Goal: Task Accomplishment & Management: Contribute content

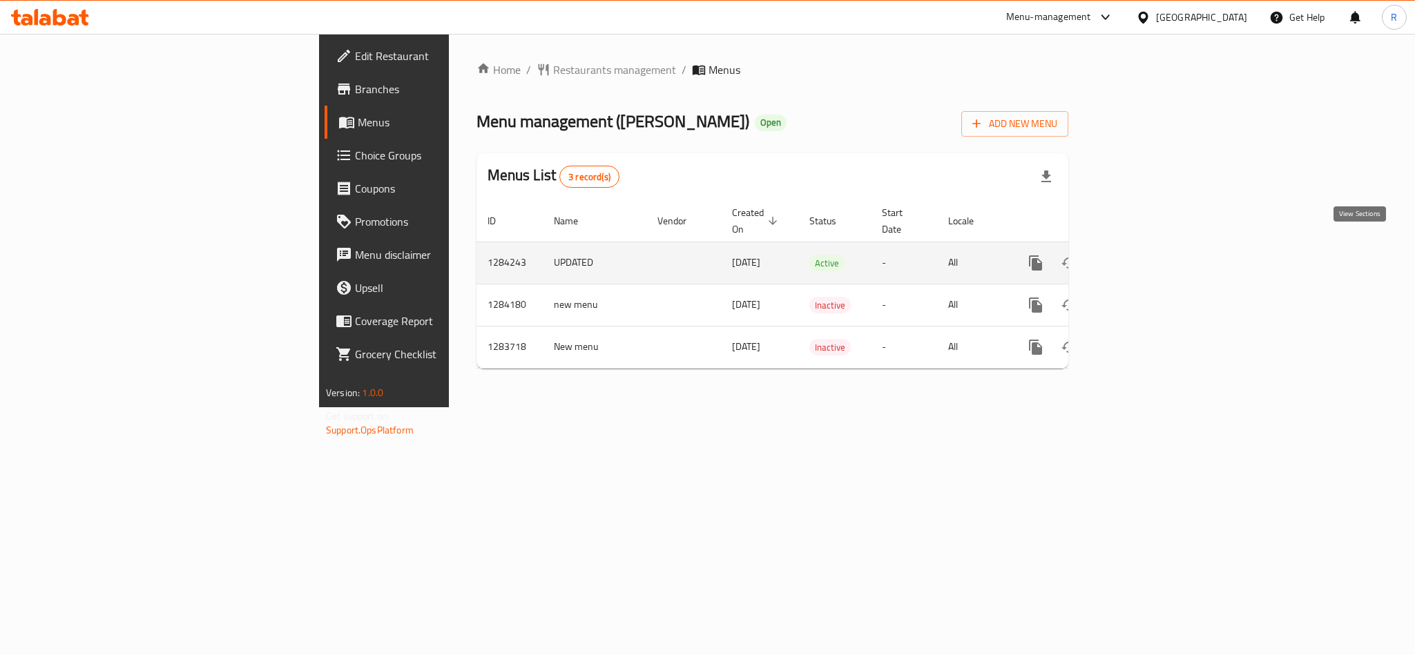
click at [1144, 255] on icon "enhanced table" at bounding box center [1135, 263] width 17 height 17
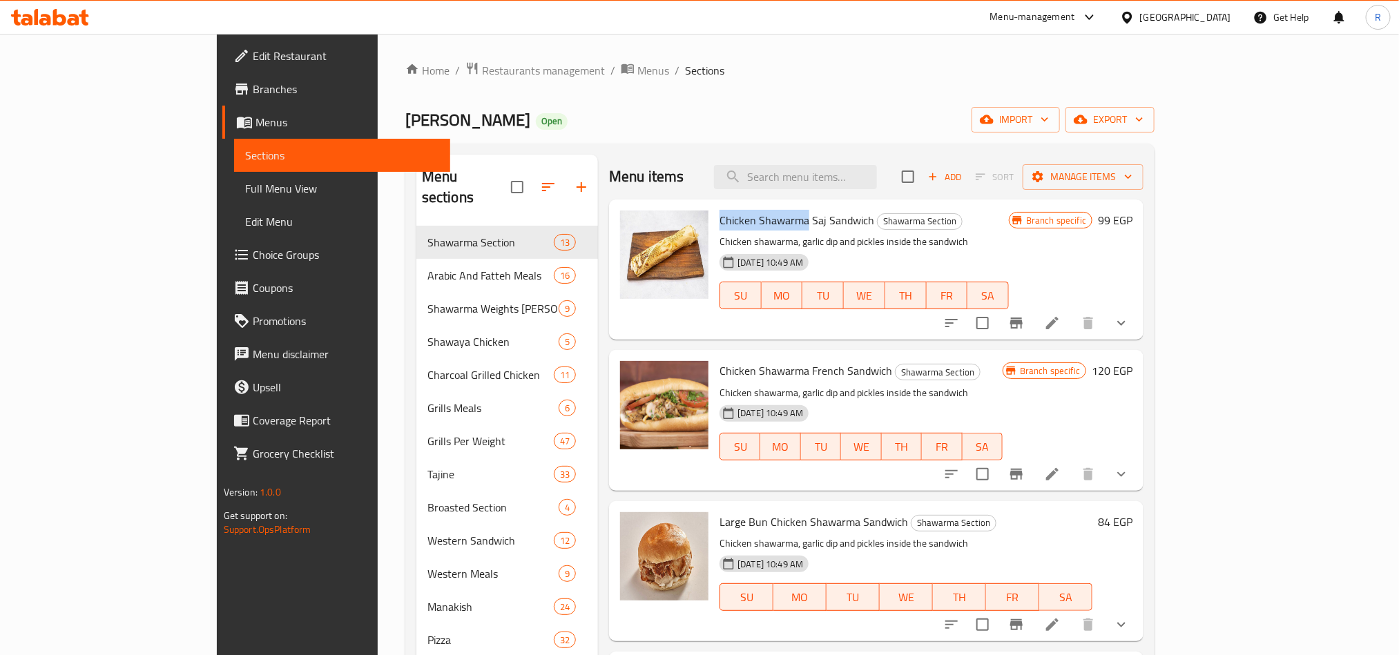
drag, startPoint x: 666, startPoint y: 213, endPoint x: 753, endPoint y: 218, distance: 87.1
click at [753, 218] on span "Chicken Shawarma Saj Sandwich" at bounding box center [797, 220] width 155 height 21
copy span "Chicken Shawarma"
click at [837, 176] on input "search" at bounding box center [795, 177] width 163 height 24
paste input "Chicken Shawarma"
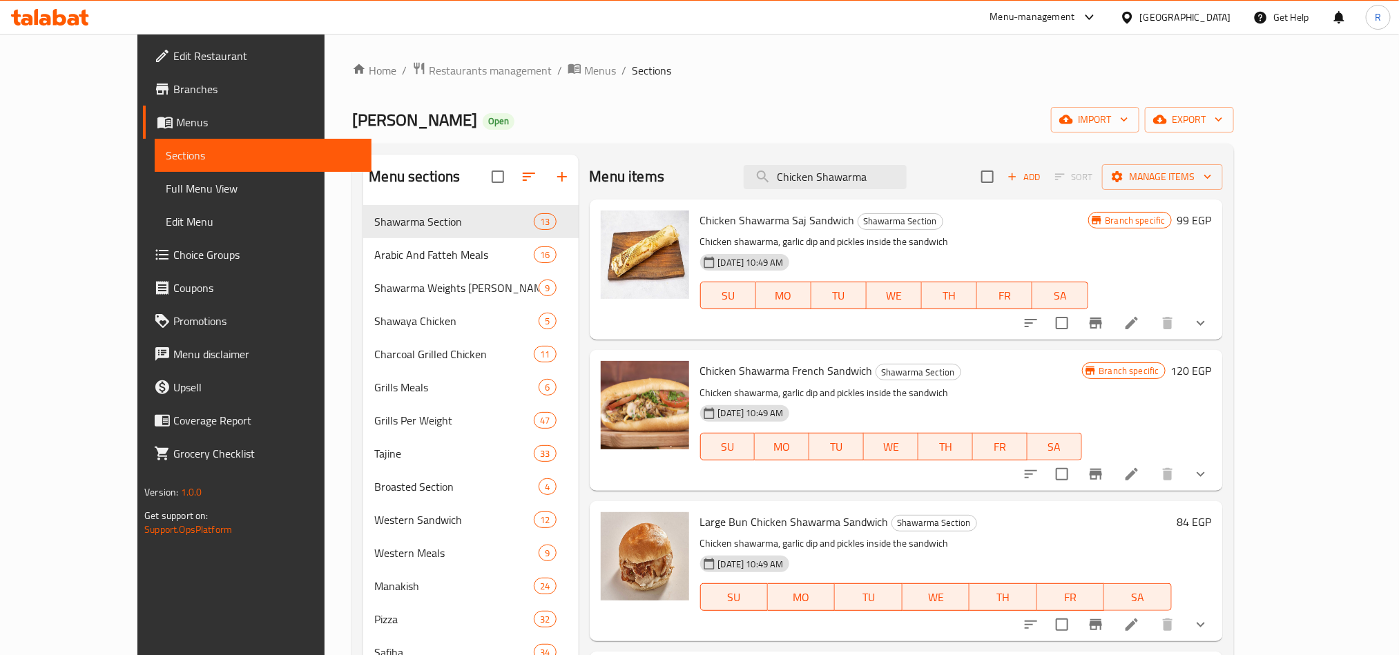
type input "Chicken Shawarma"
click at [756, 224] on span "Chicken Shawarma Saj Sandwich" at bounding box center [777, 220] width 155 height 21
drag, startPoint x: 665, startPoint y: 218, endPoint x: 817, endPoint y: 224, distance: 152.0
click at [817, 224] on h6 "Chicken Shawarma Saj Sandwich Shawarma Section" at bounding box center [894, 220] width 388 height 19
copy span "Chicken Shawarma Saj Sandwich"
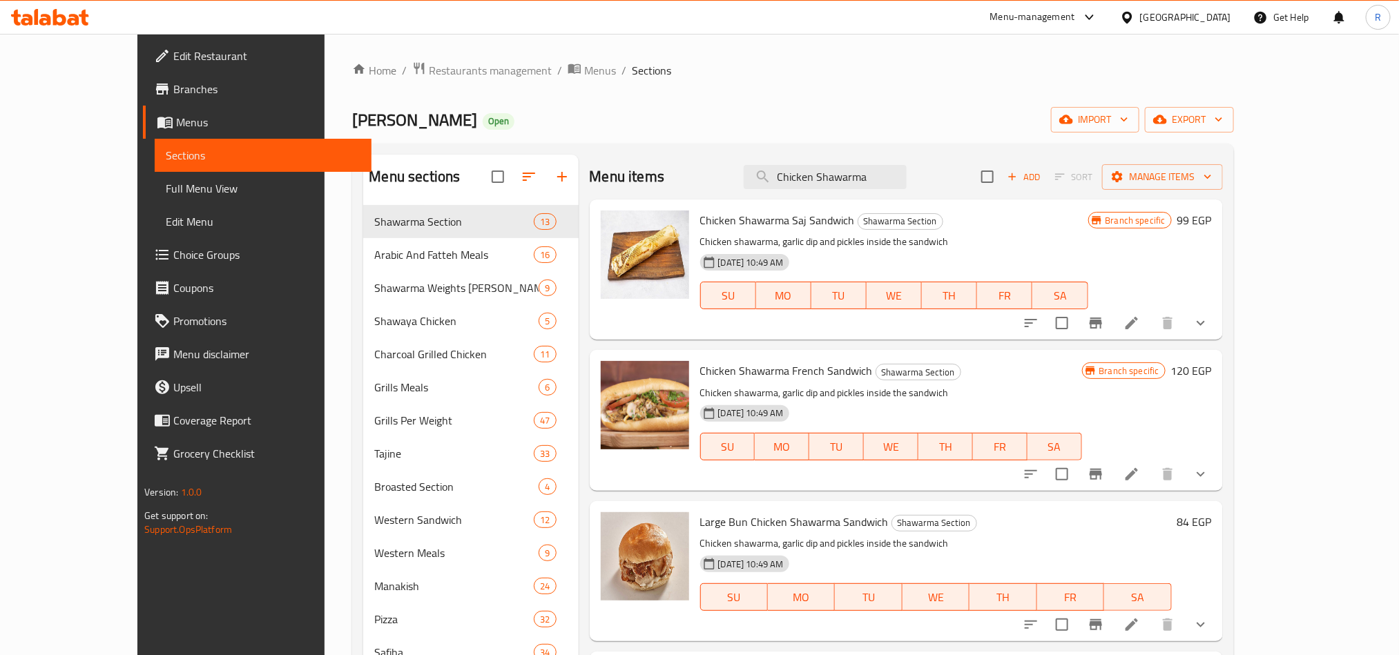
click at [919, 111] on div "[PERSON_NAME] Open import export" at bounding box center [792, 120] width 881 height 26
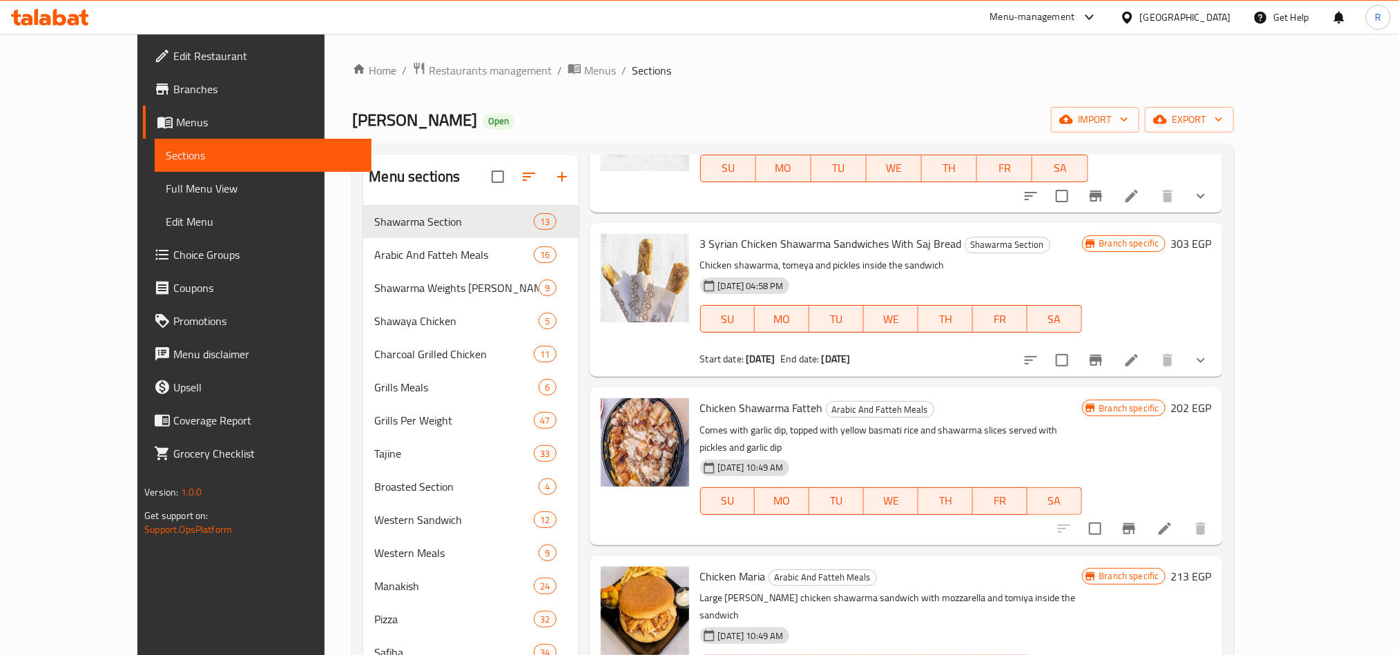
scroll to position [622, 0]
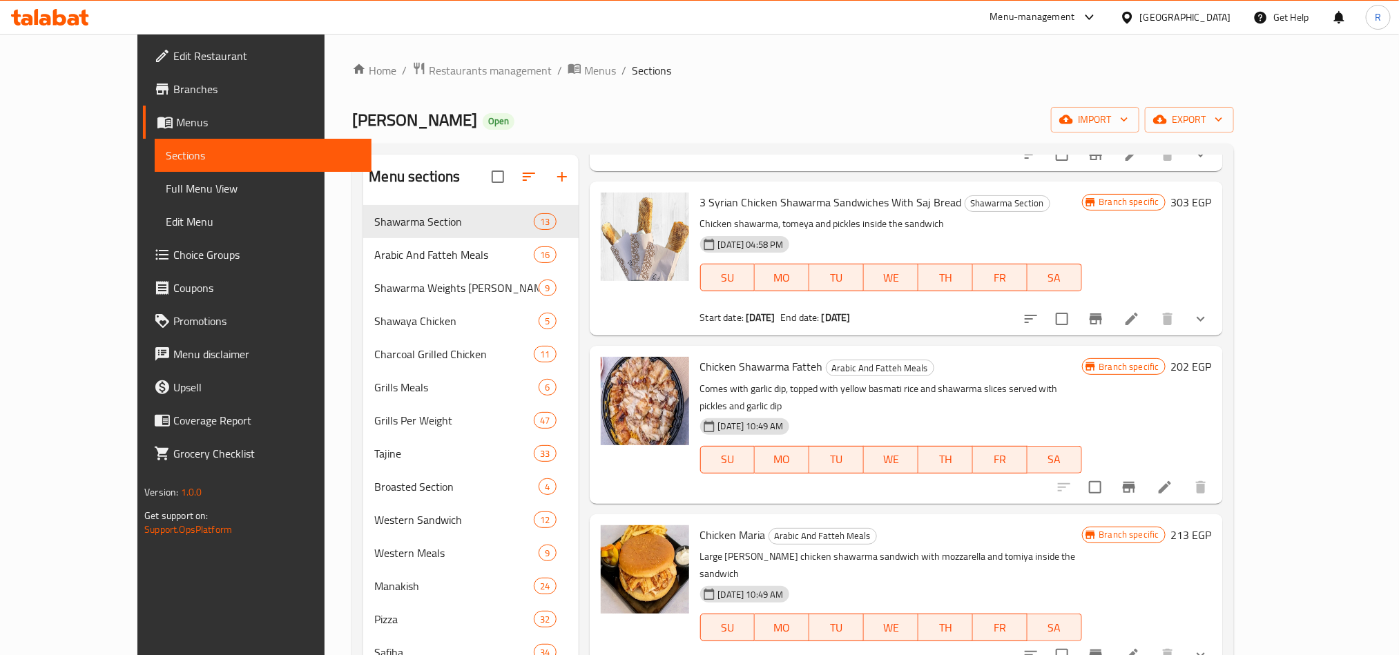
click at [1218, 311] on button "show more" at bounding box center [1200, 319] width 33 height 33
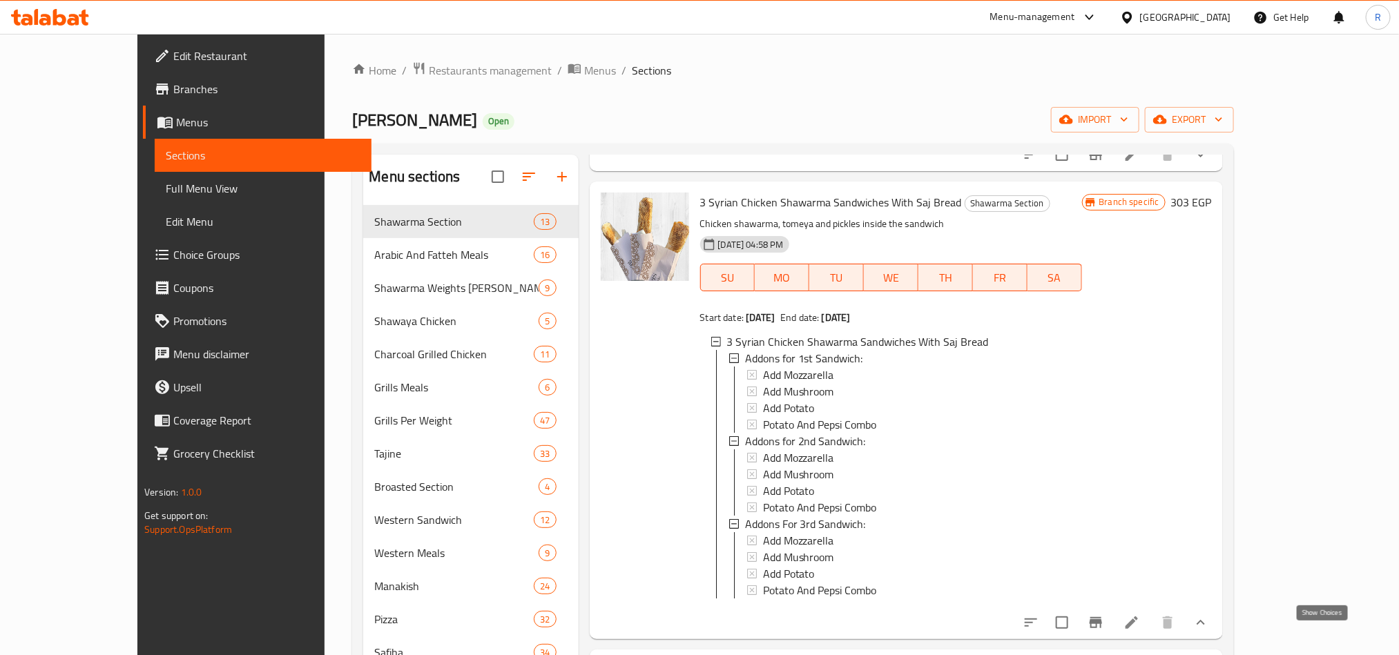
click at [1209, 631] on icon "show more" at bounding box center [1201, 623] width 17 height 17
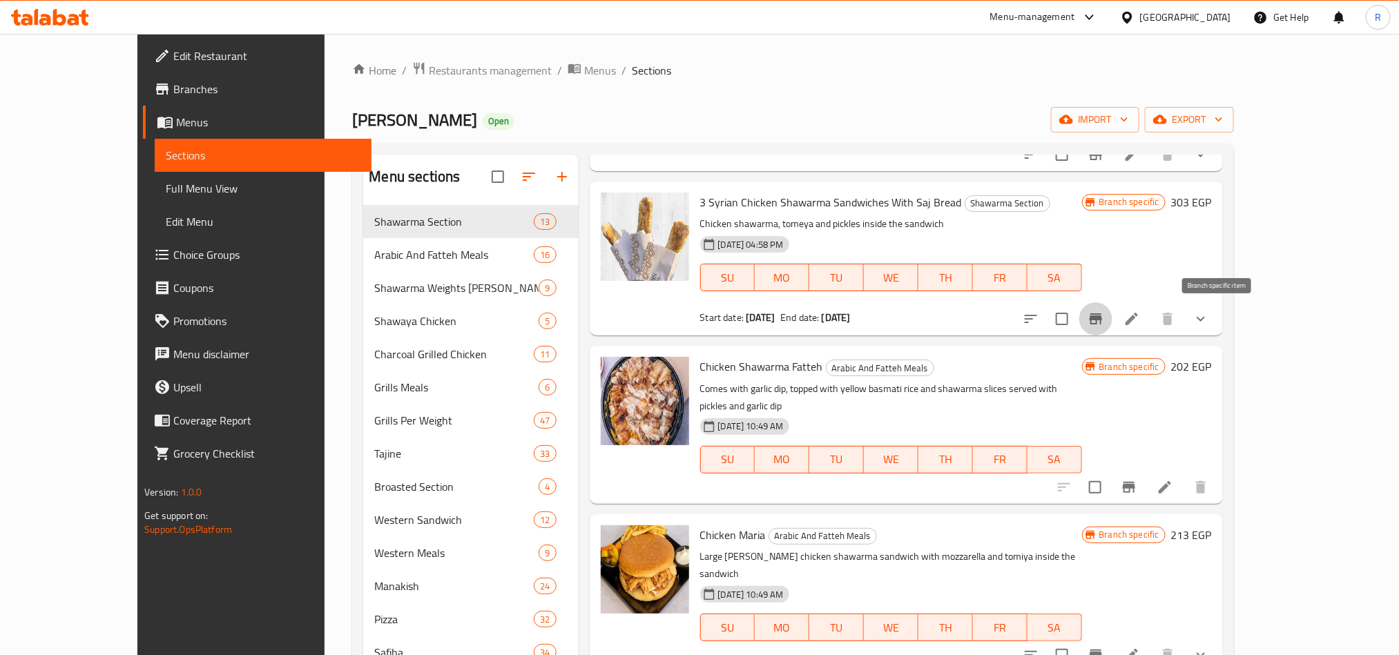
click at [1113, 316] on button "Branch-specific-item" at bounding box center [1095, 319] width 33 height 33
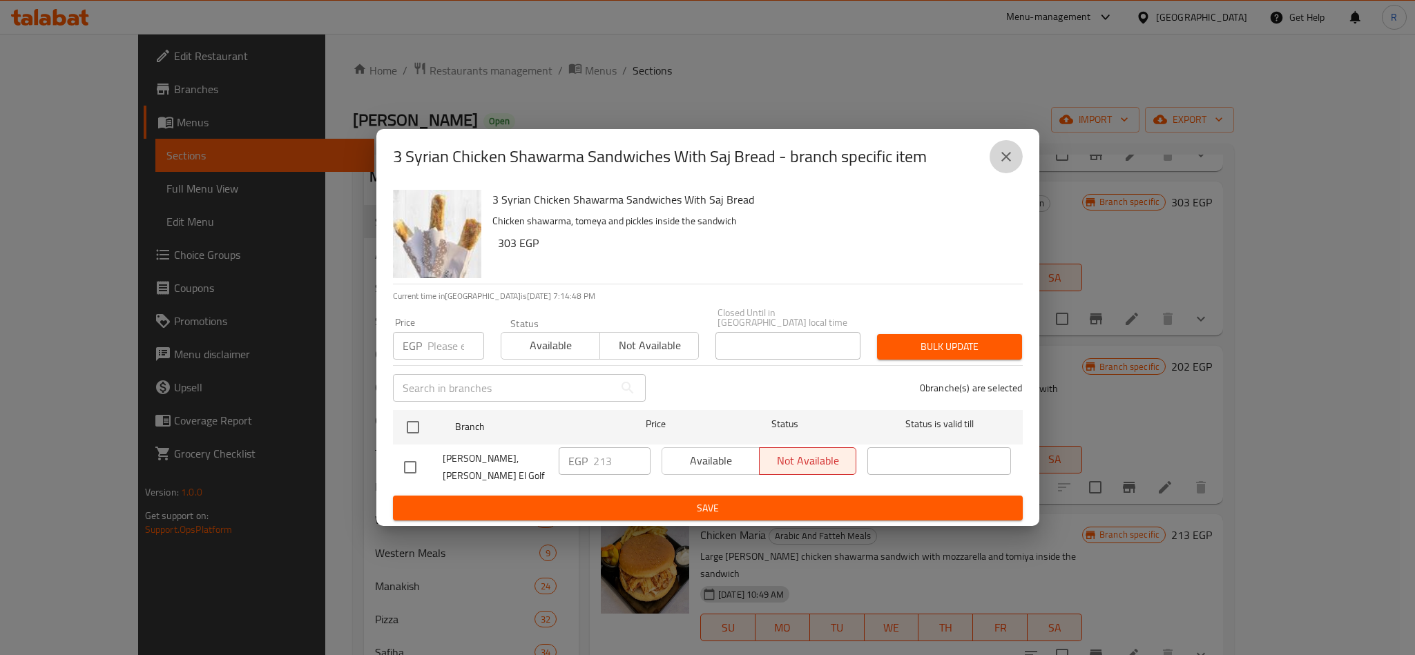
click at [998, 165] on icon "close" at bounding box center [1006, 156] width 17 height 17
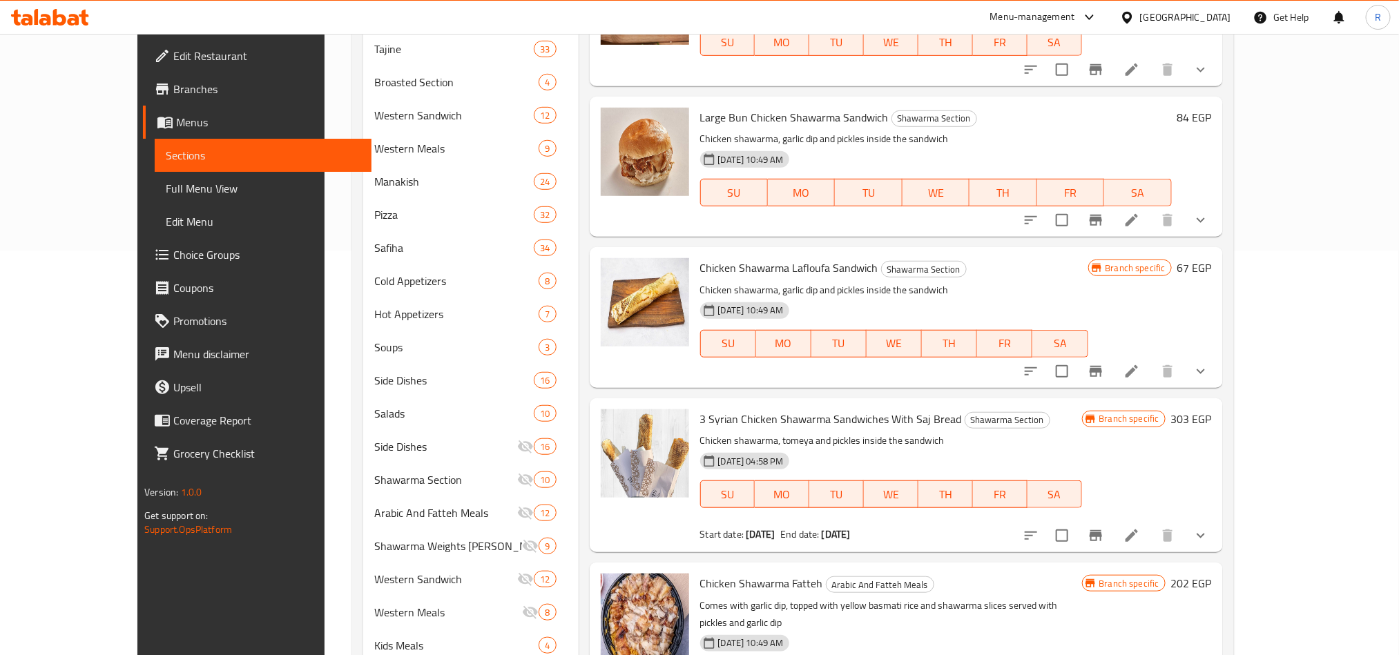
scroll to position [380, 0]
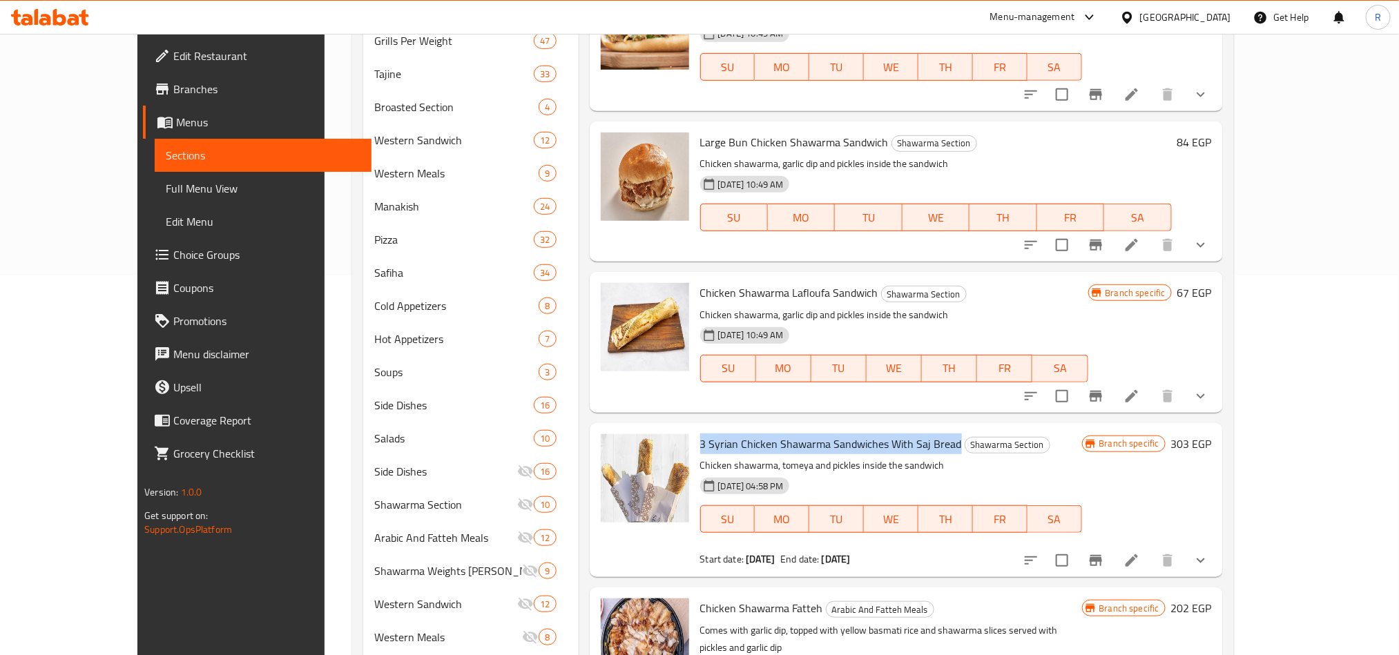
drag, startPoint x: 666, startPoint y: 444, endPoint x: 922, endPoint y: 433, distance: 256.5
click at [922, 434] on h6 "3 Syrian Chicken Shawarma Sandwiches With Saj Bread Shawarma Section" at bounding box center [891, 443] width 382 height 19
copy span "3 Syrian Chicken Shawarma Sandwiches With Saj Bread"
click at [1049, 440] on h6 "3 Syrian Chicken Shawarma Sandwiches With Saj Bread Shawarma Section" at bounding box center [891, 443] width 382 height 19
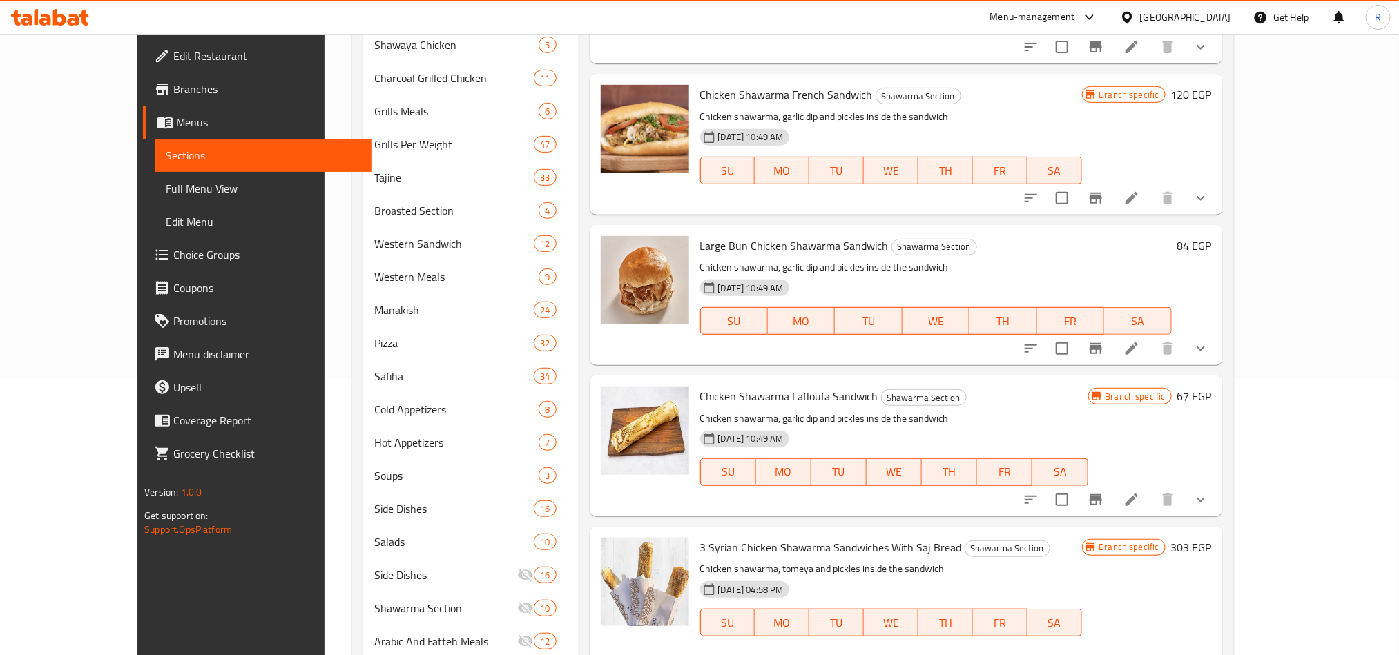
scroll to position [0, 0]
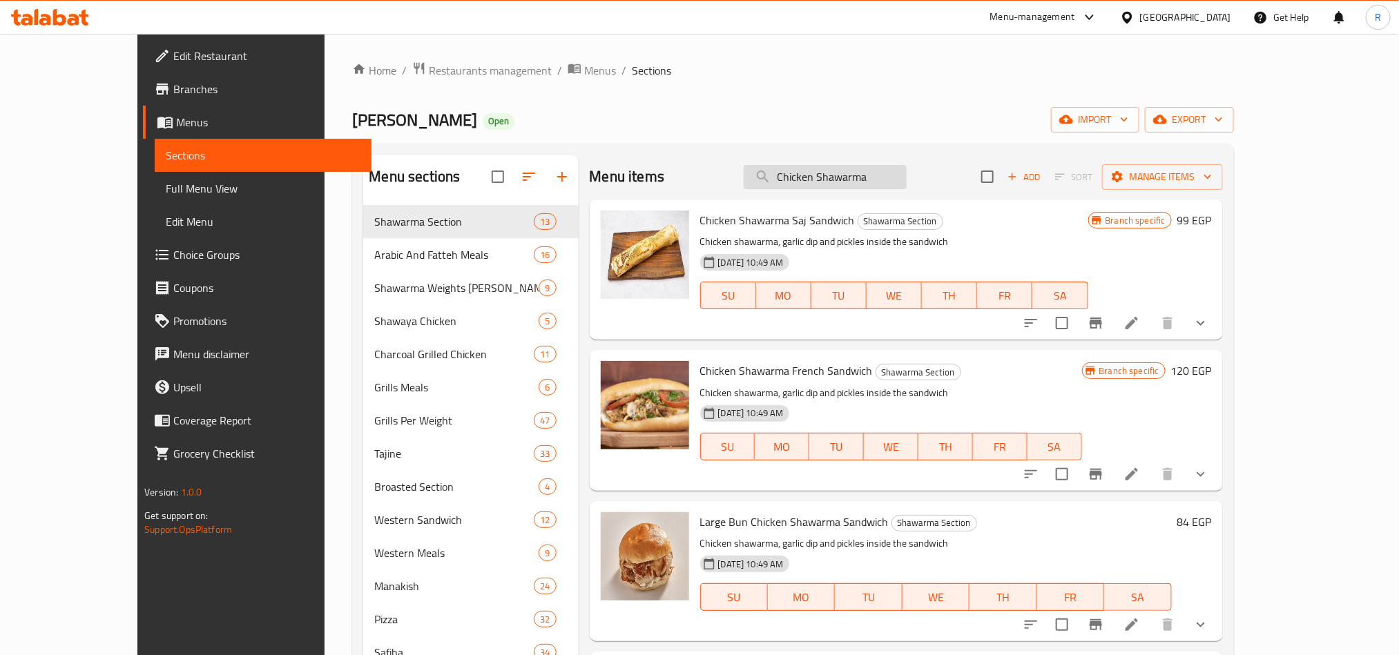
click at [907, 173] on input "Chicken Shawarma" at bounding box center [825, 177] width 163 height 24
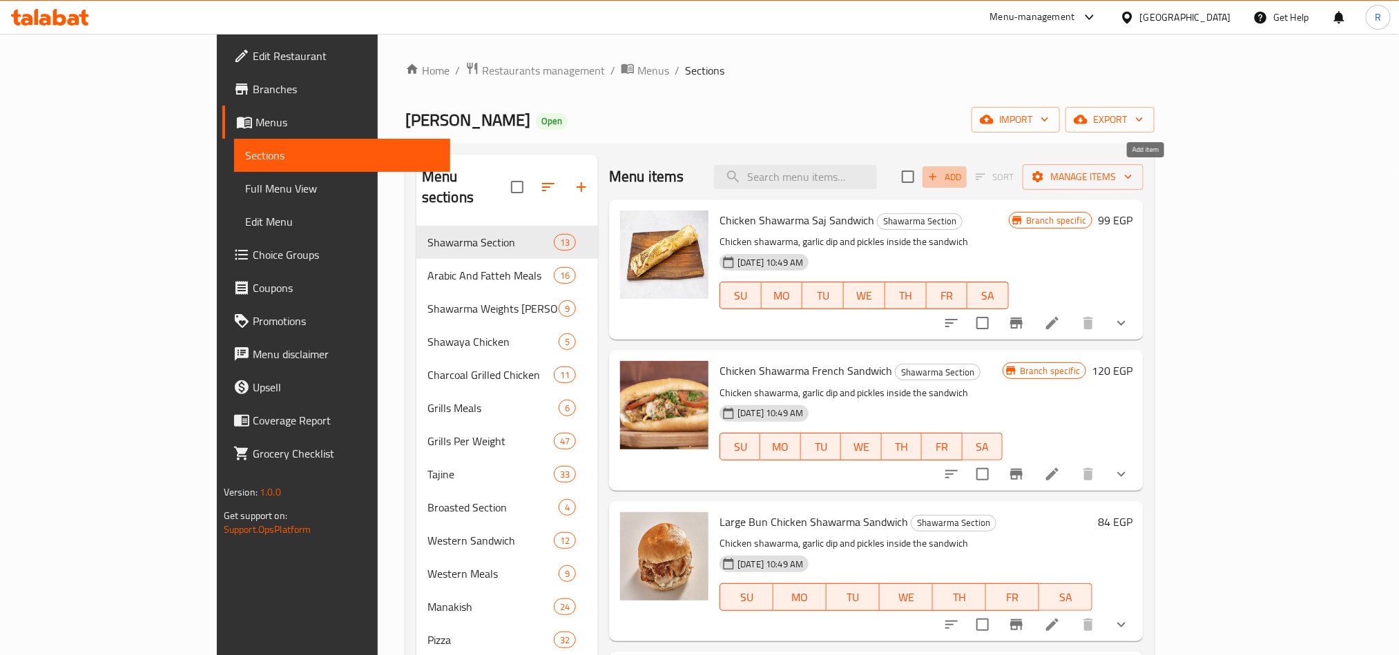
click at [963, 179] on span "Add" at bounding box center [944, 177] width 37 height 16
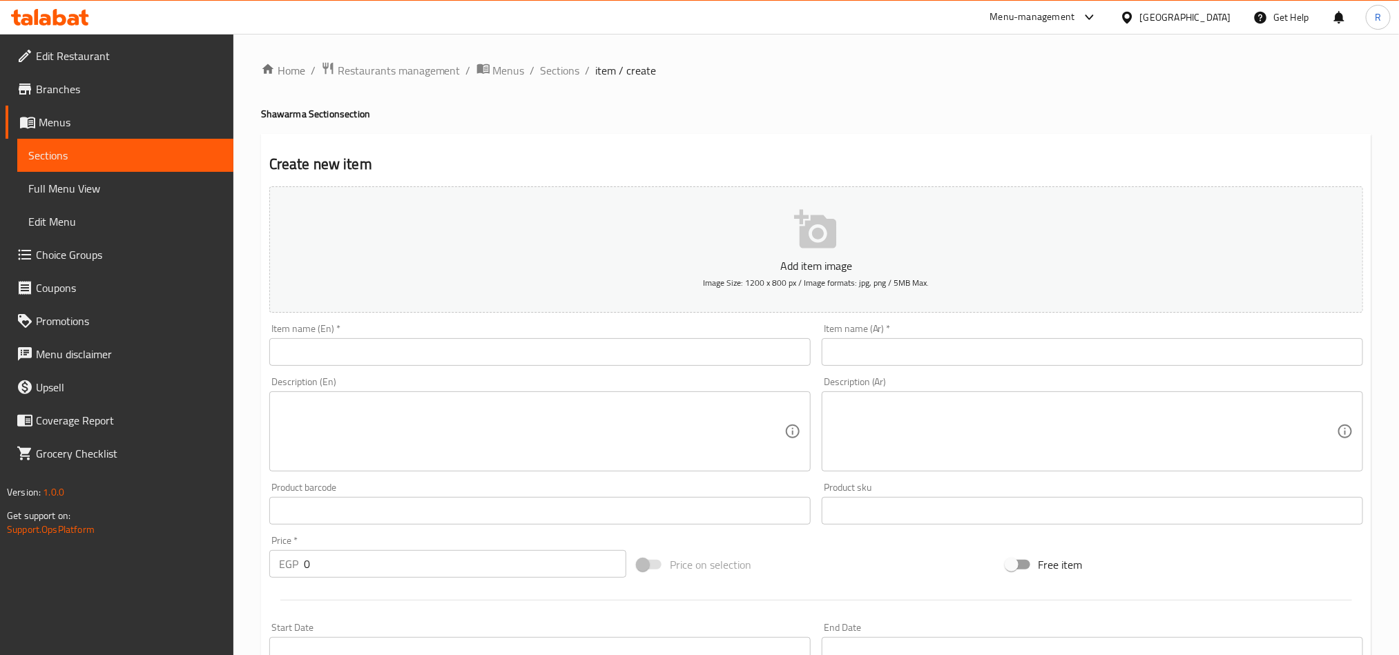
click at [643, 353] on input "text" at bounding box center [539, 352] width 541 height 28
click at [357, 338] on input "Chicken" at bounding box center [539, 352] width 541 height 28
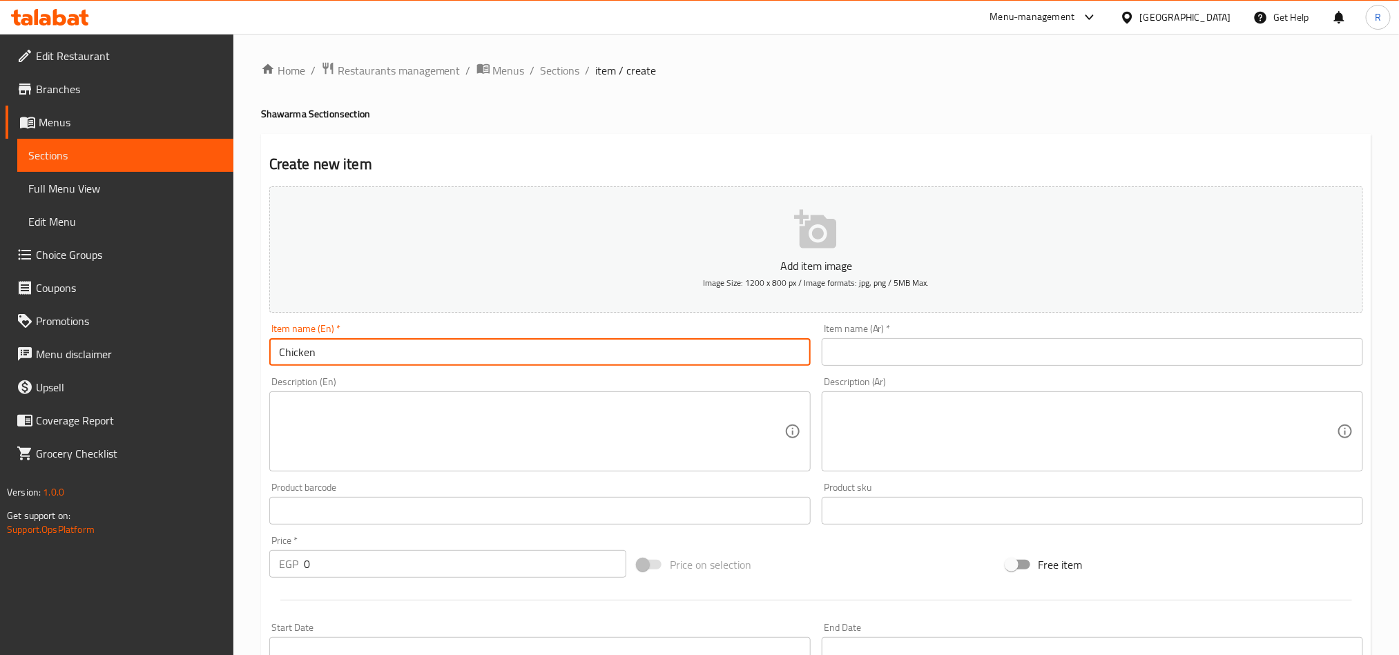
click at [356, 345] on input "Chicken" at bounding box center [539, 352] width 541 height 28
paste input "Shawarma"
type input "Chicken Shawarma Offer"
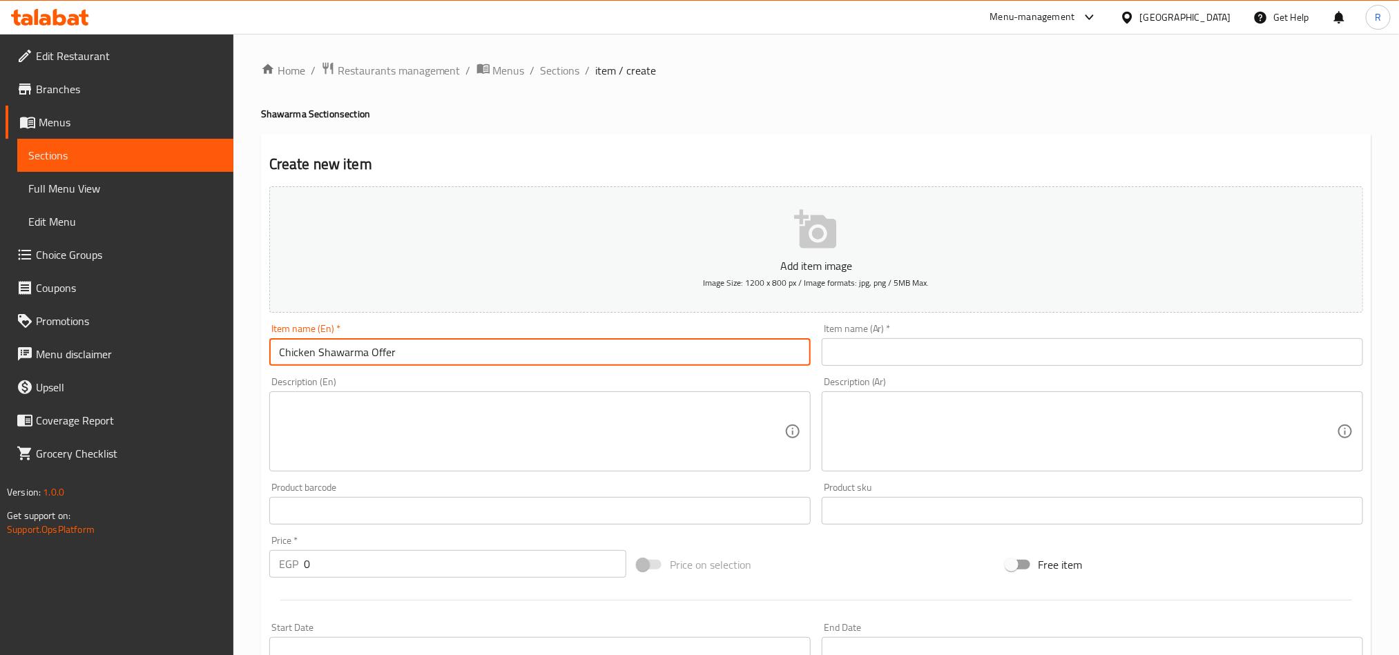
click at [972, 361] on input "text" at bounding box center [1092, 352] width 541 height 28
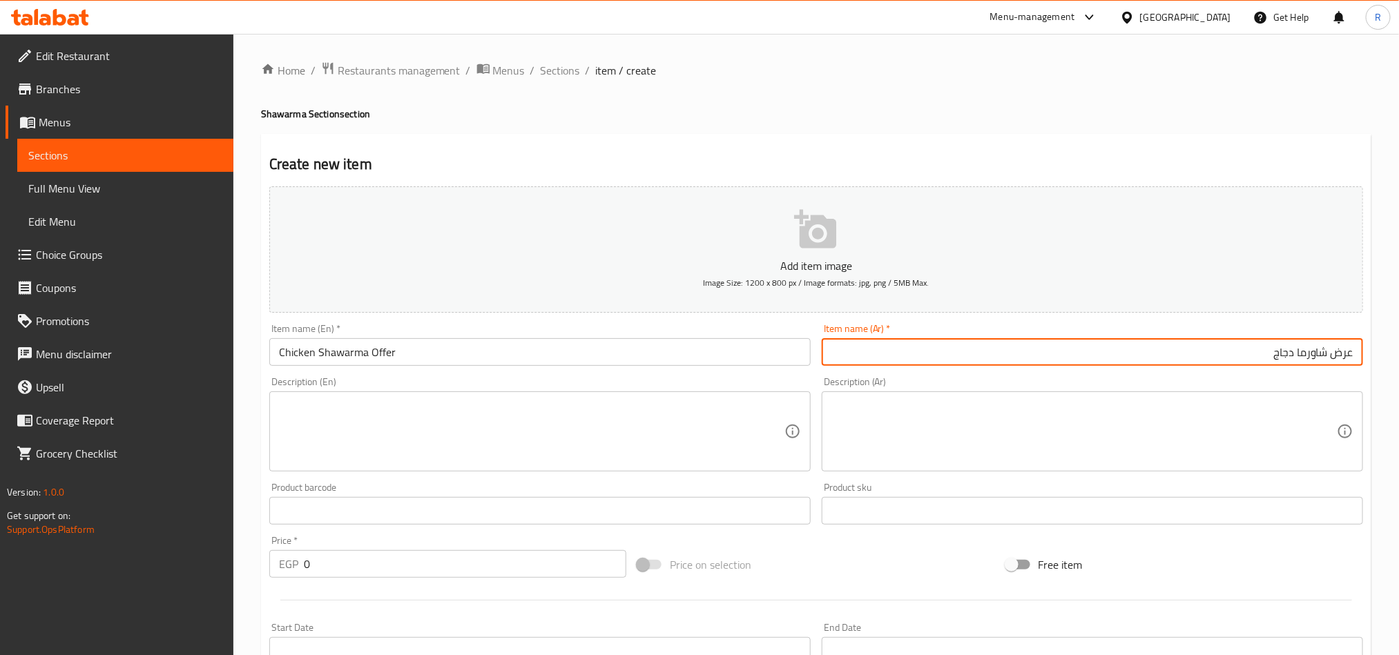
type input "عرض شاورما دجاج"
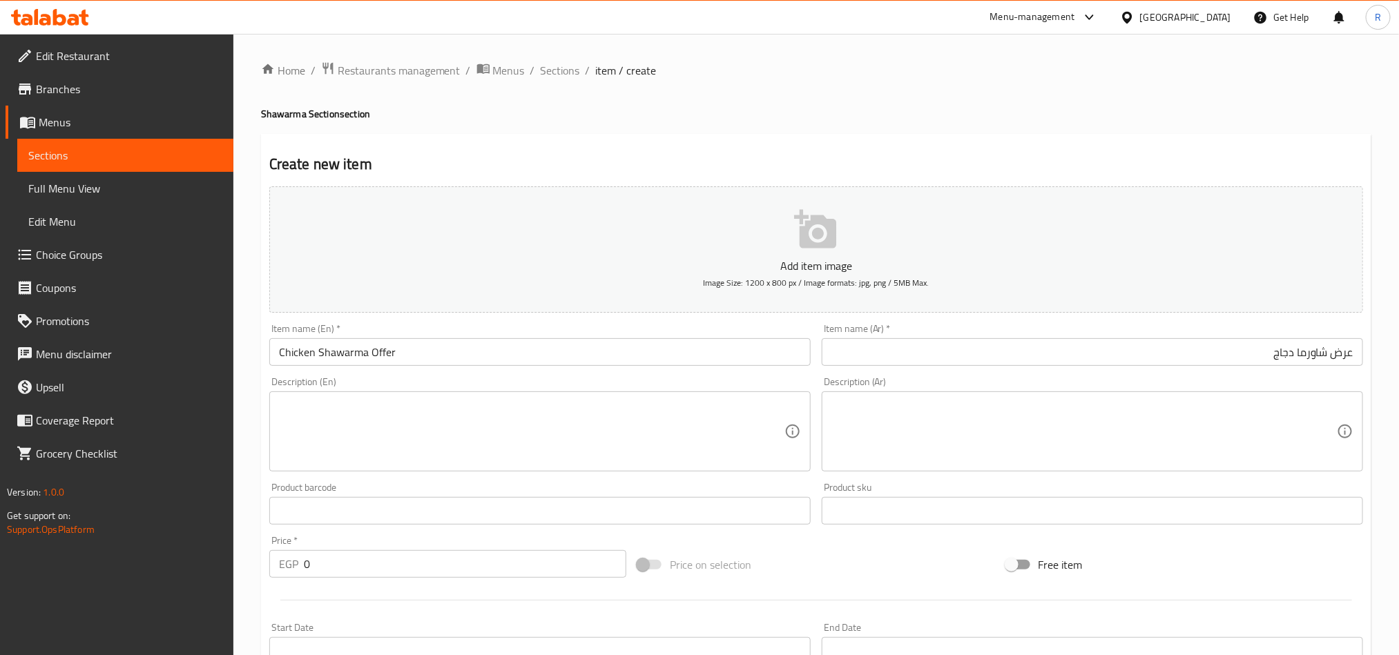
click at [547, 421] on textarea at bounding box center [532, 432] width 506 height 66
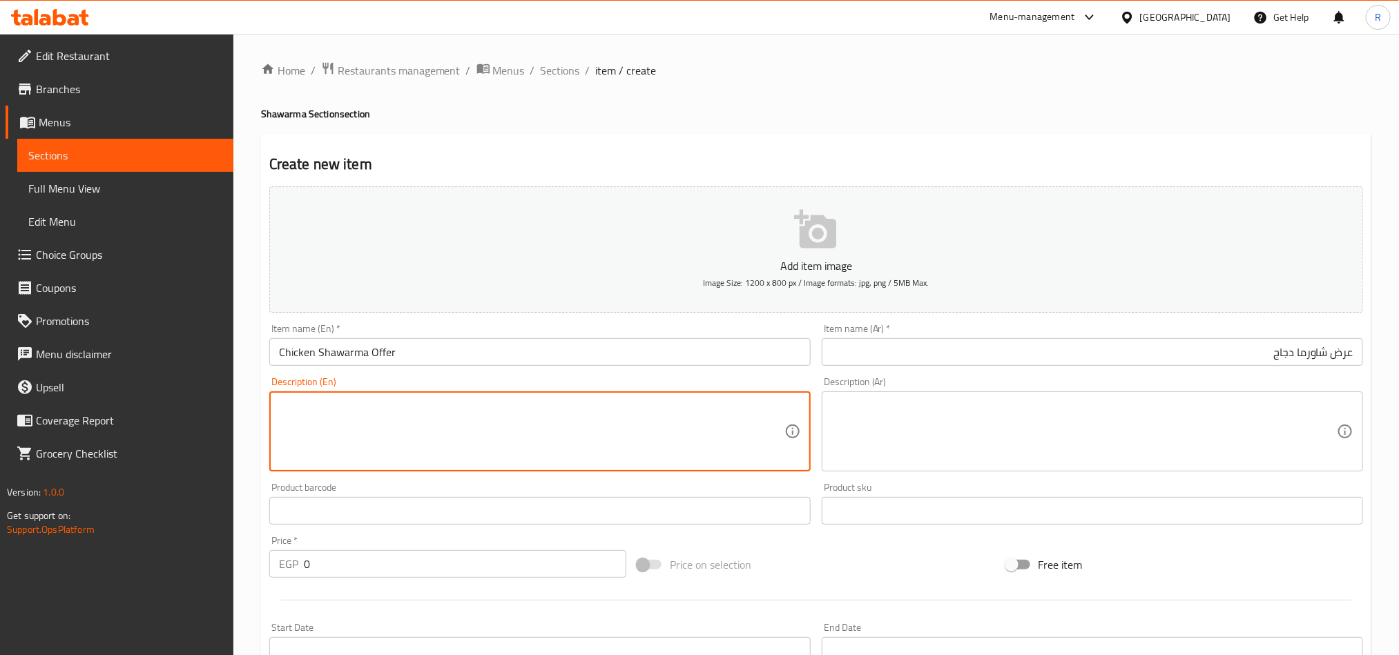
paste textarea "3 Syrian Chicken Shawarma Sandwiches With Saj Bread"
type textarea "3 Syrian Chicken Shawarma Sandwiches With Saj Bread"
click at [578, 409] on textarea "3 Syrian Chicken Shawarma Sandwiches With Saj Bread" at bounding box center [532, 432] width 506 height 66
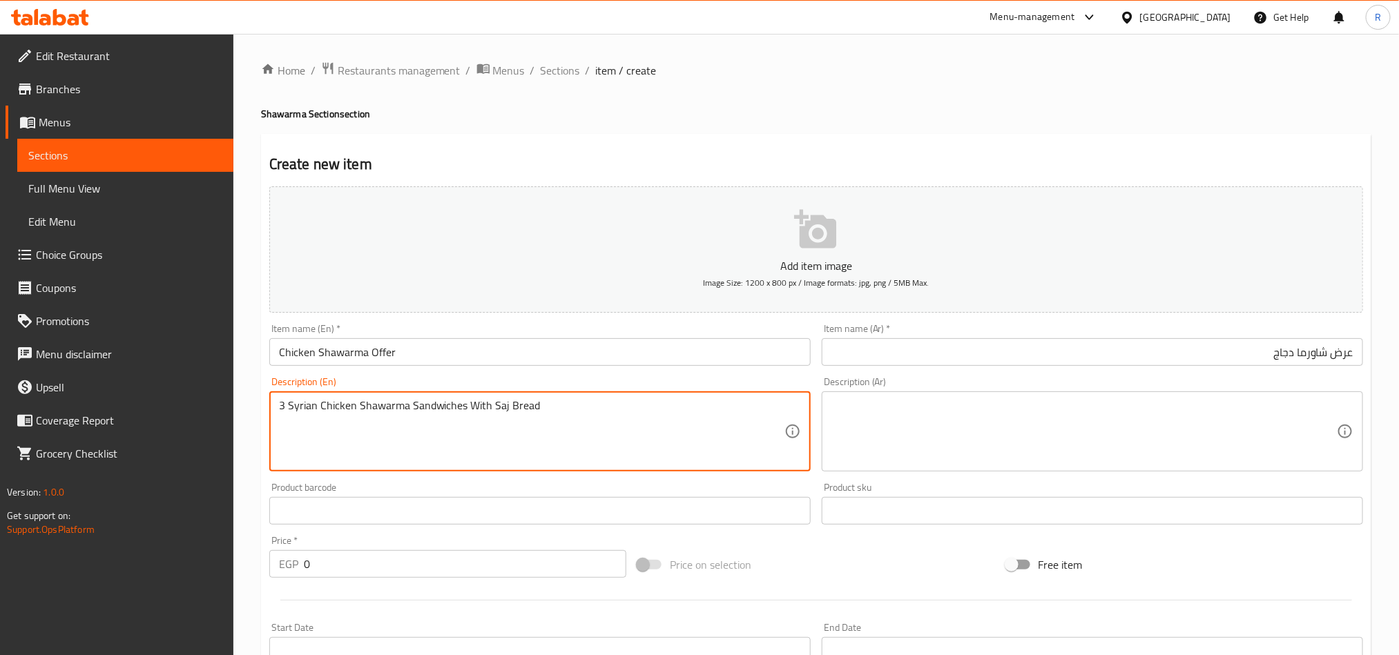
click at [919, 448] on textarea at bounding box center [1085, 432] width 506 height 66
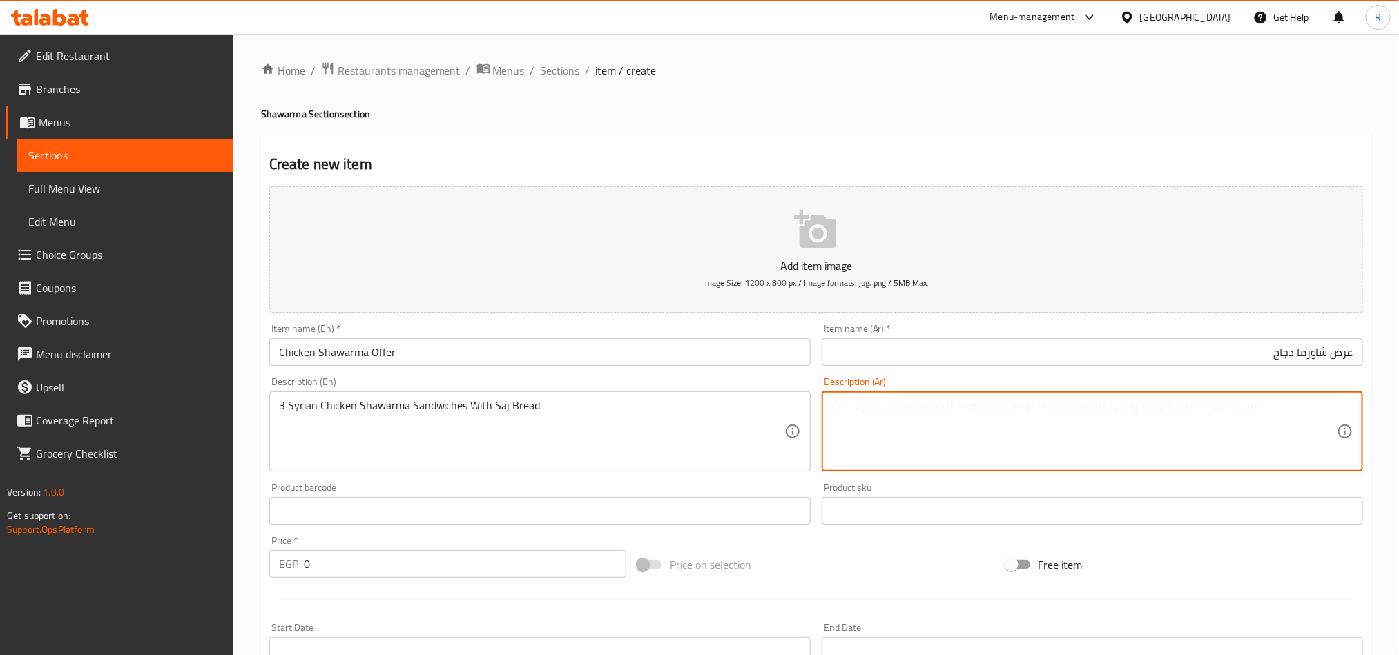
paste textarea "3 سندويشات شاورما فراخ سوري عيش صاج"
click at [1294, 405] on textarea "3 سندويشات شاورما فراخ سوري عيش صاج" at bounding box center [1085, 432] width 506 height 66
paste textarea "اندوتش"
click at [1090, 417] on textarea "3 [PERSON_NAME] فراخ سوري [PERSON_NAME]" at bounding box center [1085, 432] width 506 height 66
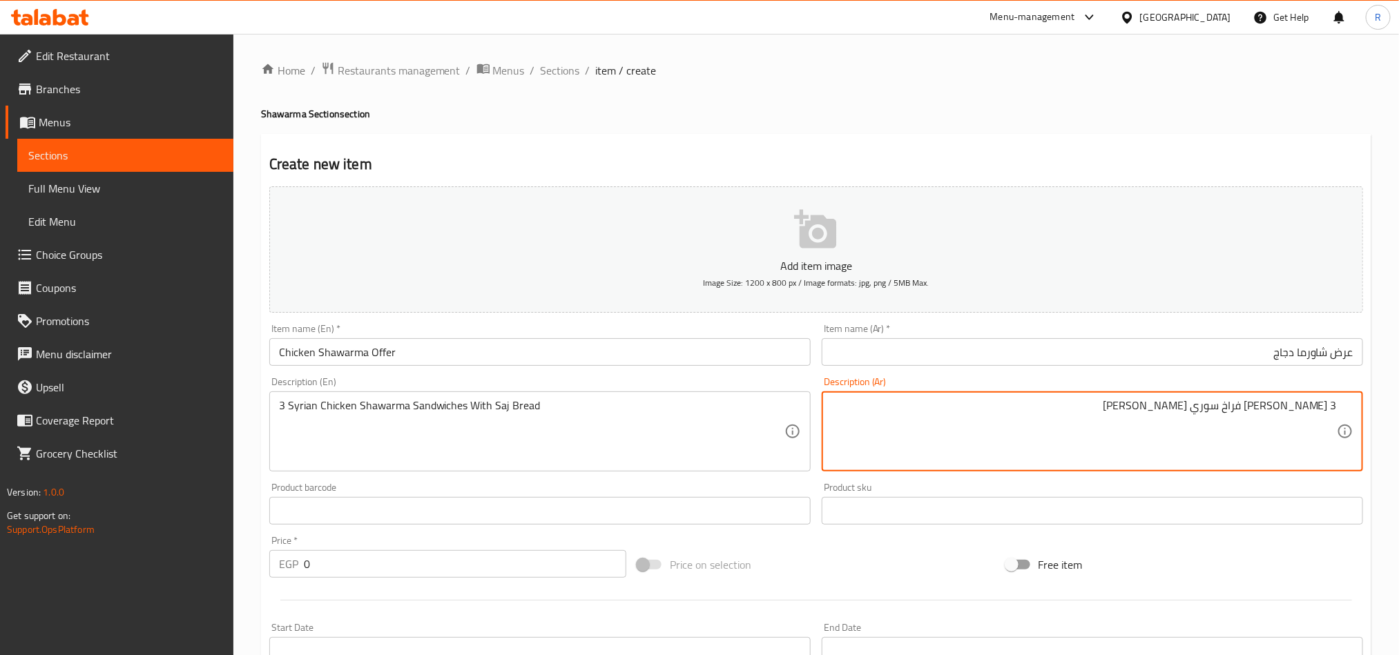
scroll to position [104, 0]
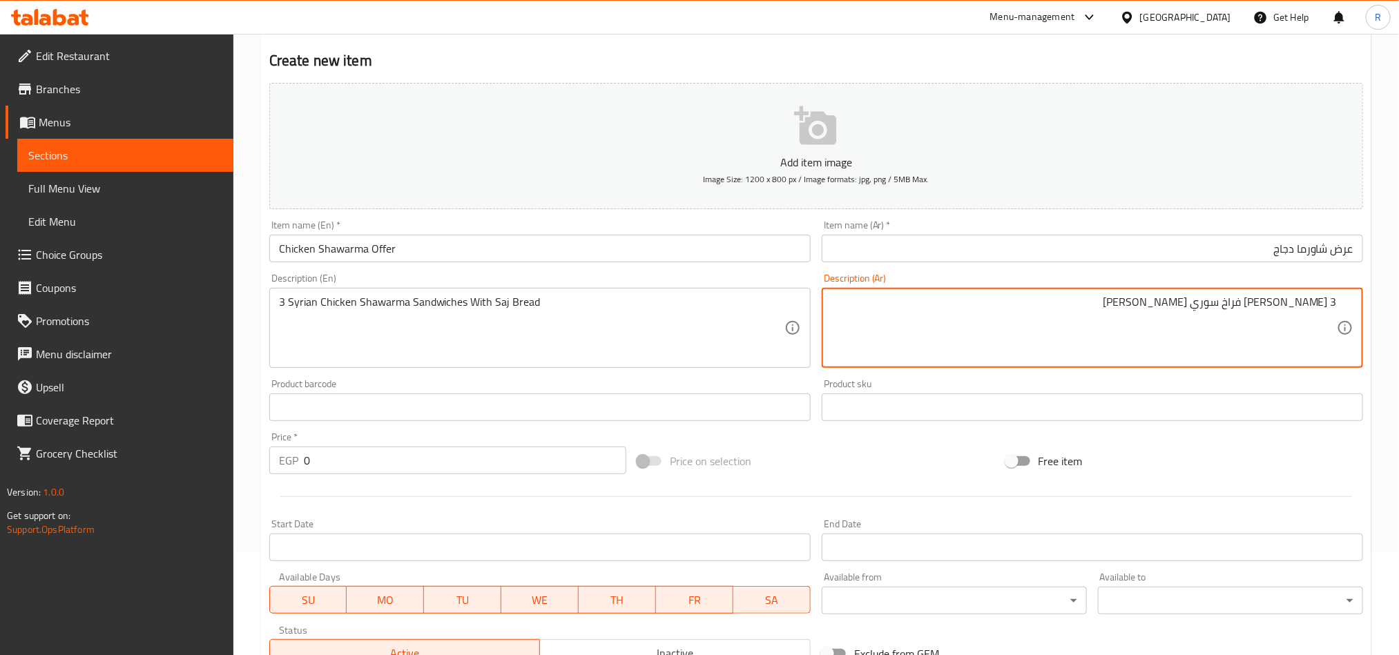
type textarea "3 [PERSON_NAME] فراخ سوري [PERSON_NAME]"
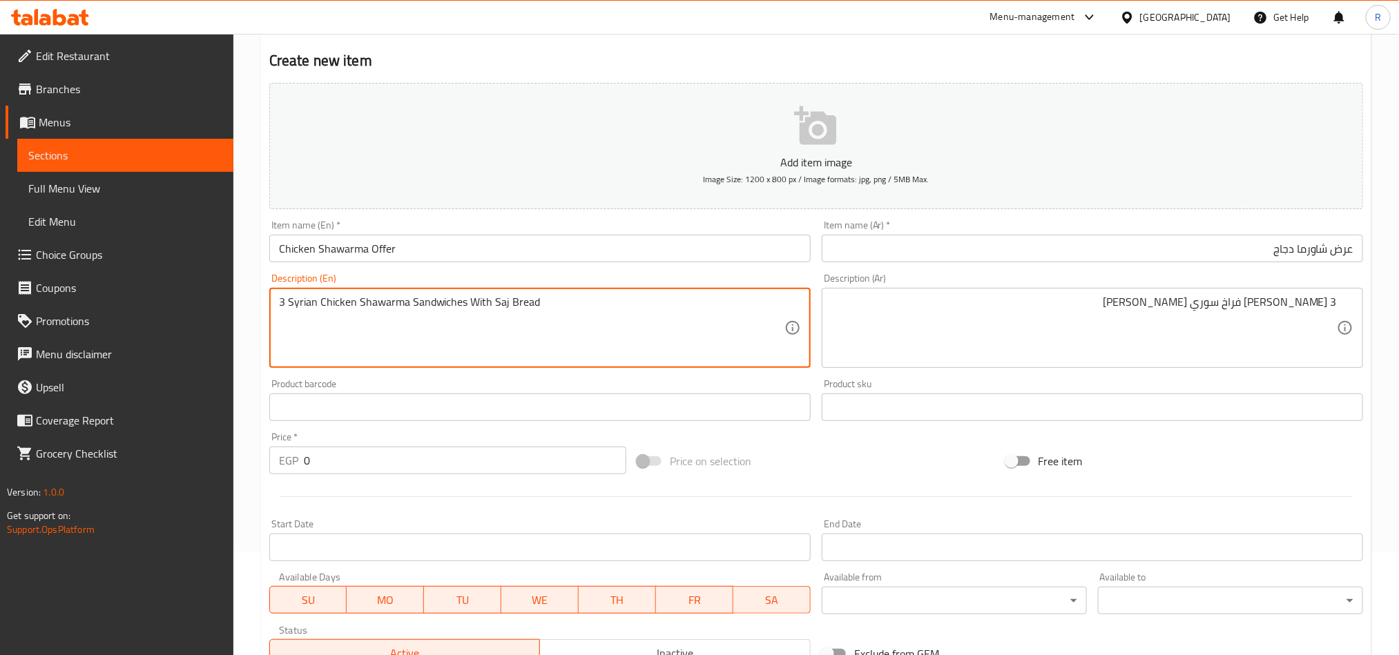
click at [481, 305] on textarea "3 Syrian Chicken Shawarma Sandwiches With Saj Bread" at bounding box center [532, 329] width 506 height 66
click at [547, 311] on textarea "3 Syrian Chicken Shawarma Sandwiches Saj Bread" at bounding box center [532, 329] width 506 height 66
type textarea "3 Syrian Chicken Shawarma Sandwiches Saj Bread"
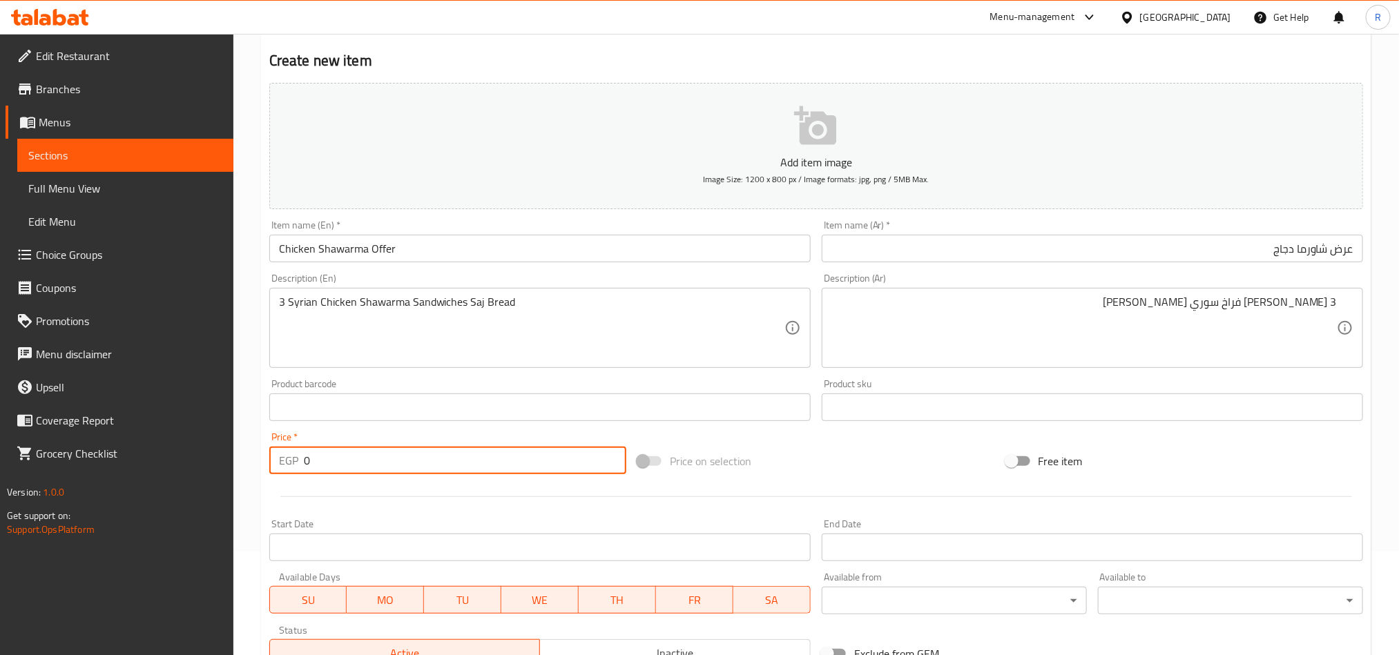
drag, startPoint x: 311, startPoint y: 463, endPoint x: 295, endPoint y: 460, distance: 16.8
click at [295, 460] on div "EGP 0 Price *" at bounding box center [447, 461] width 357 height 28
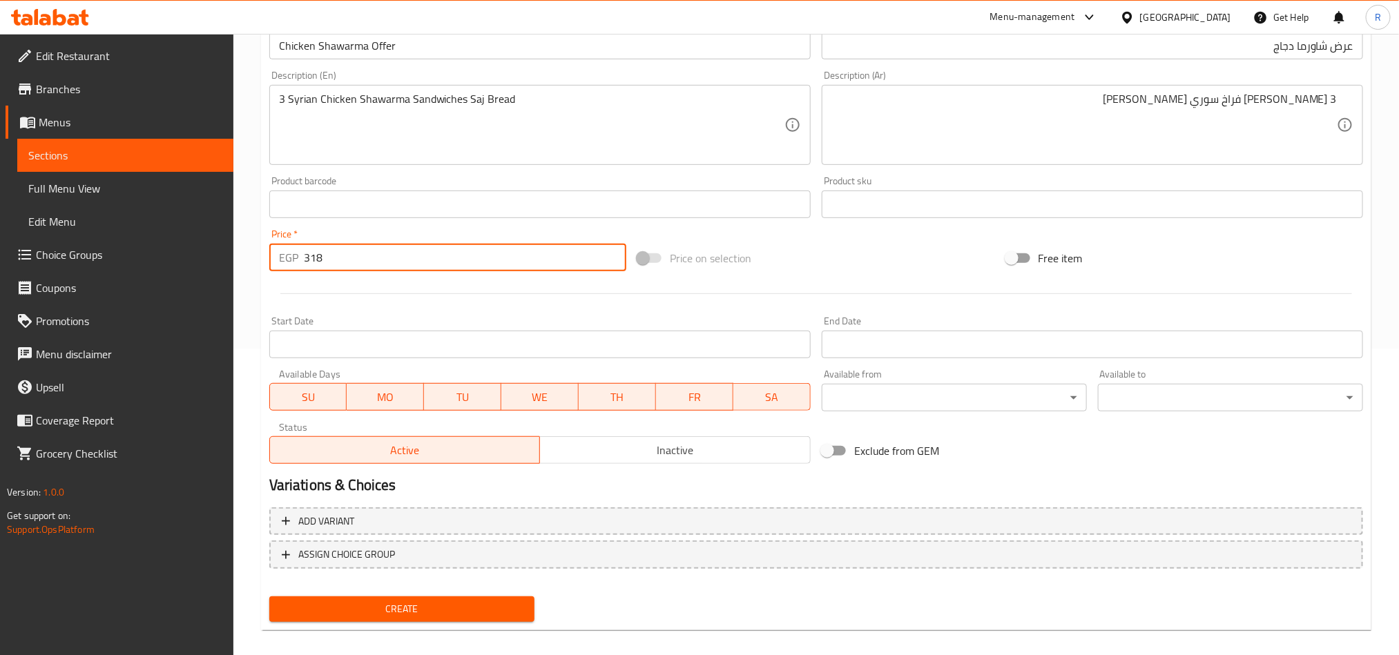
scroll to position [319, 0]
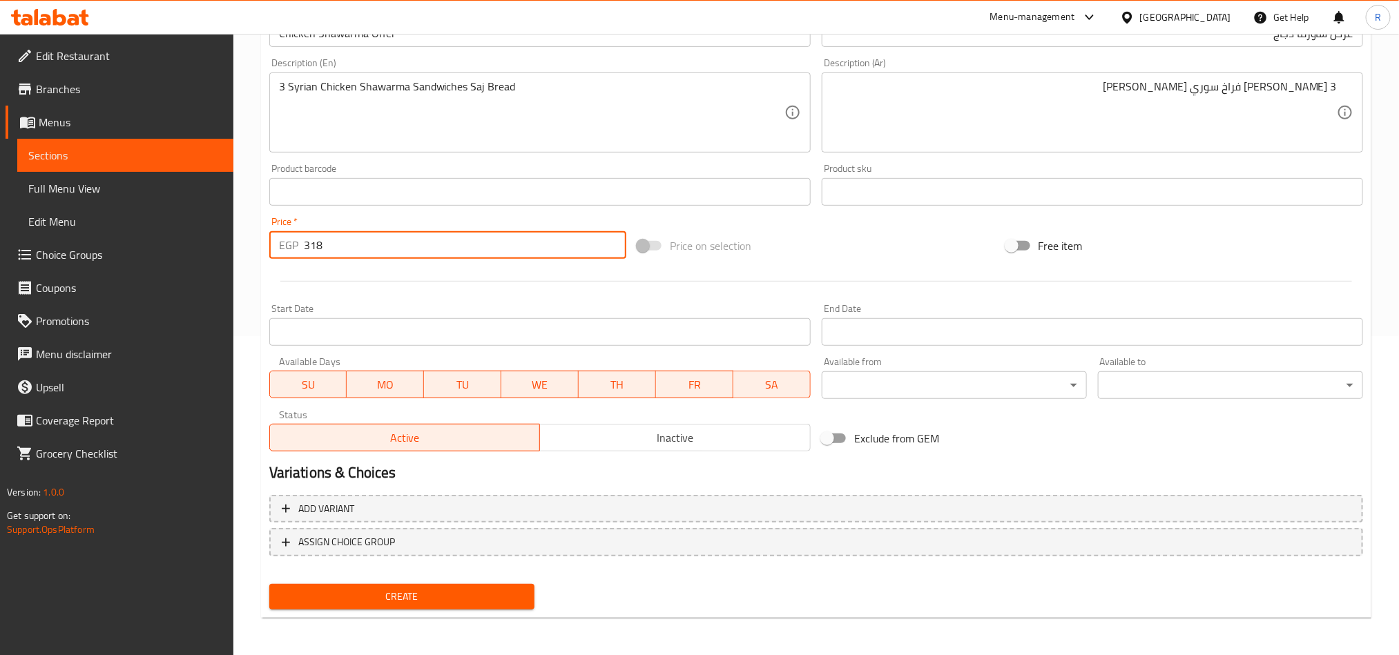
type input "318"
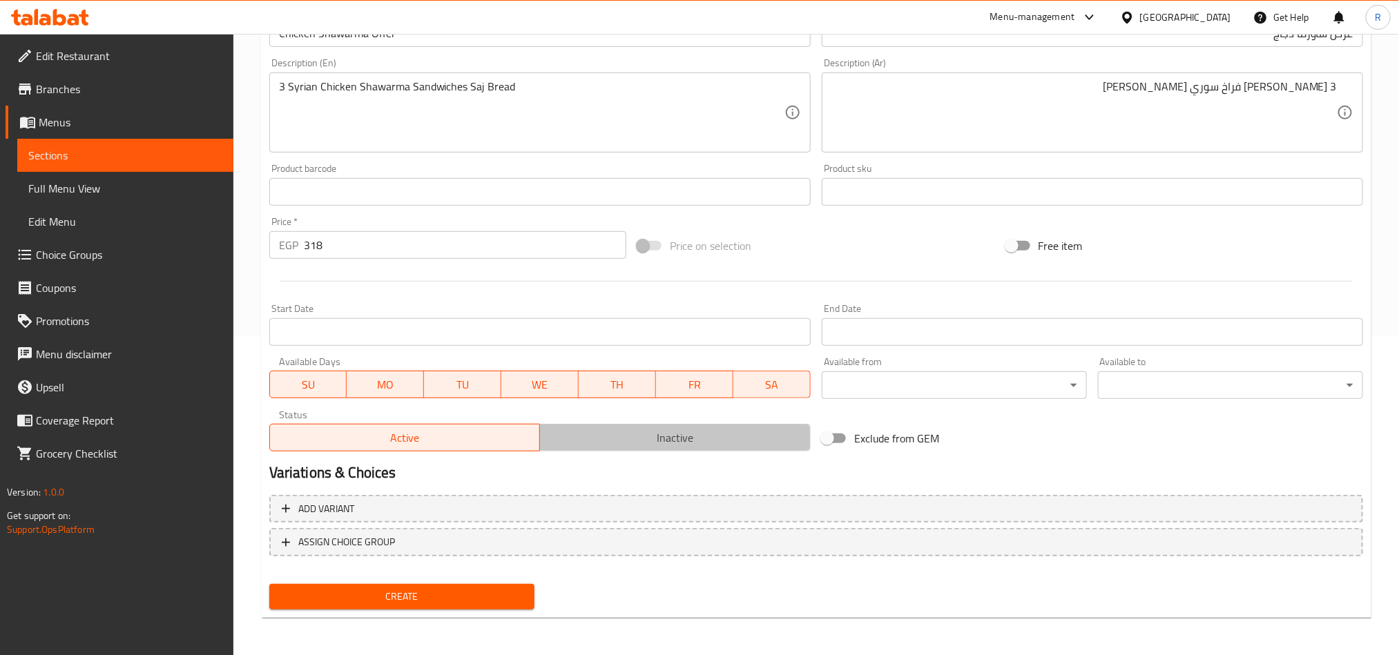
click at [674, 425] on button "Inactive" at bounding box center [674, 438] width 271 height 28
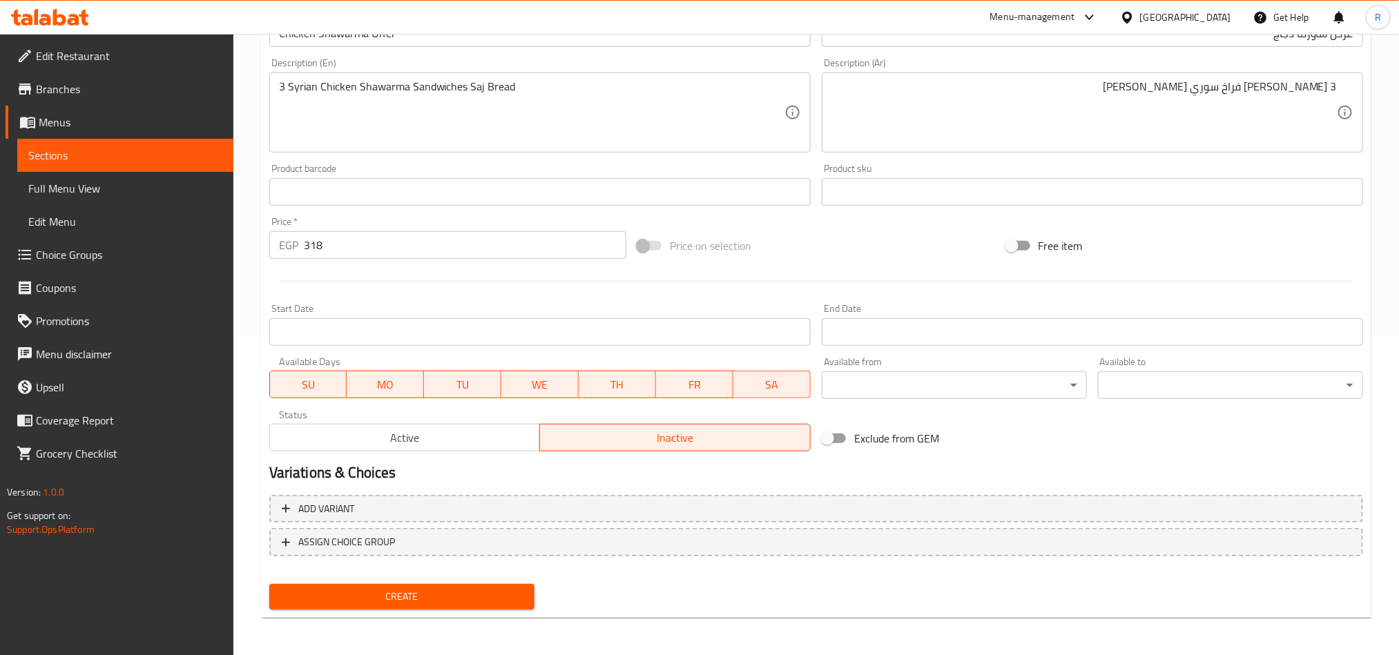
click at [609, 338] on input "Start Date" at bounding box center [539, 332] width 541 height 28
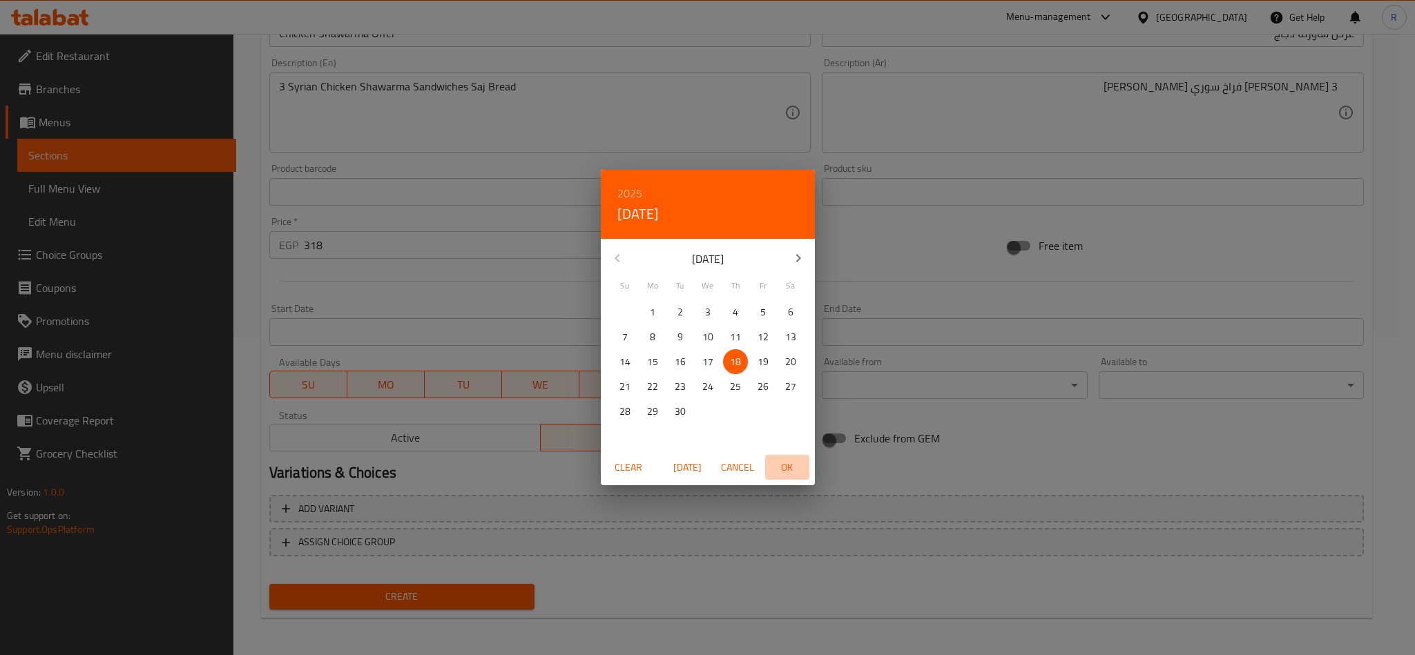
click at [782, 462] on span "OK" at bounding box center [787, 467] width 33 height 17
type input "[DATE]"
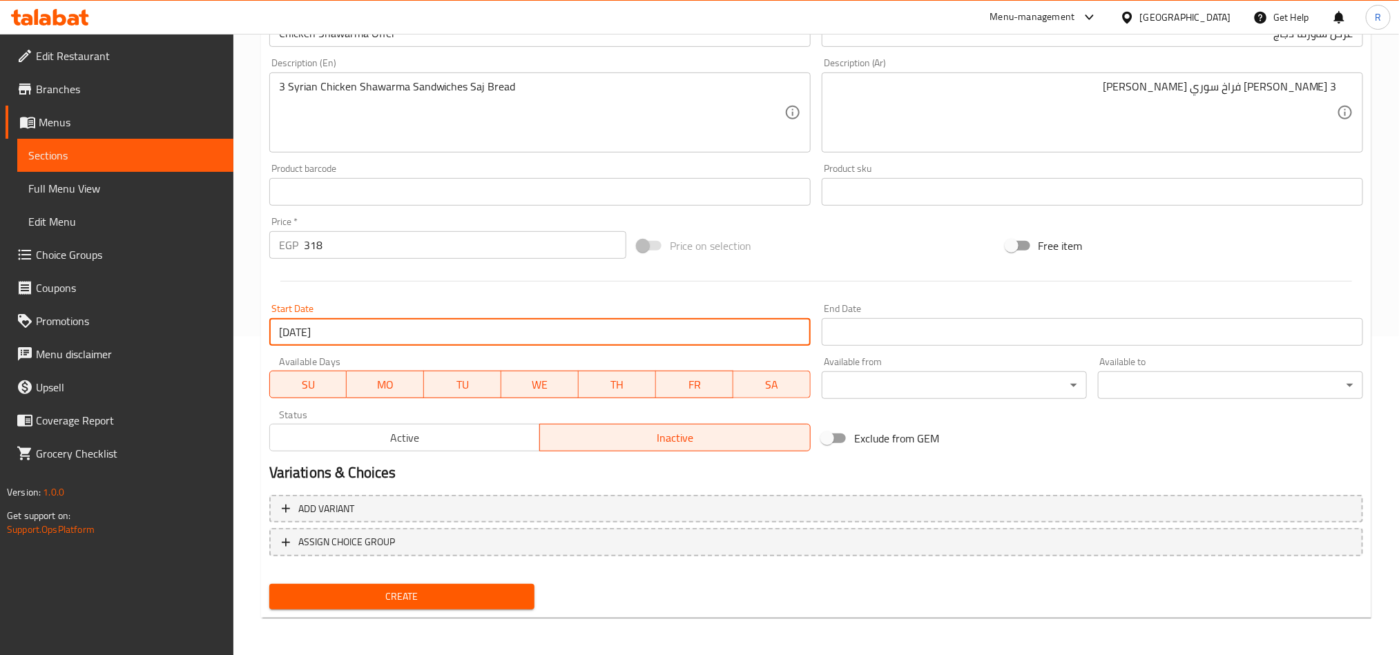
click at [928, 336] on input "Start Date" at bounding box center [1092, 332] width 541 height 28
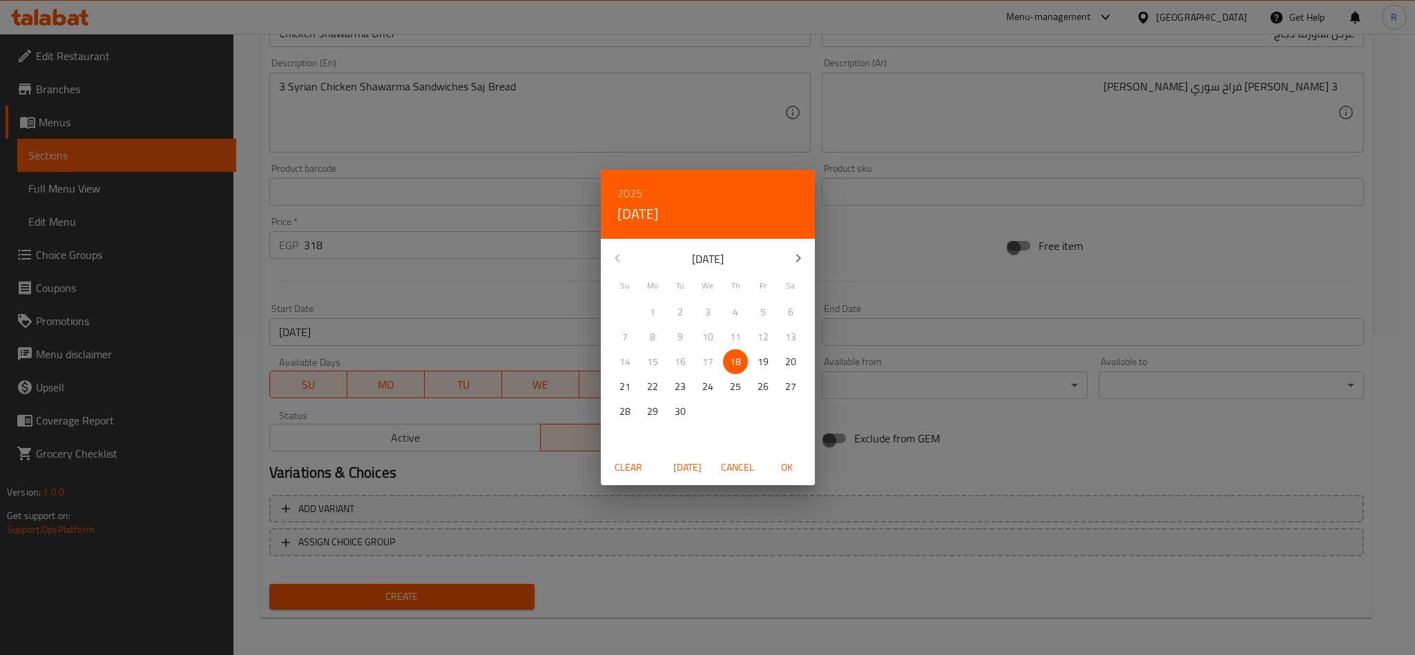
click at [790, 260] on icon "button" at bounding box center [798, 258] width 17 height 17
click at [707, 405] on p "31" at bounding box center [707, 411] width 11 height 17
click at [787, 466] on span "OK" at bounding box center [787, 467] width 33 height 17
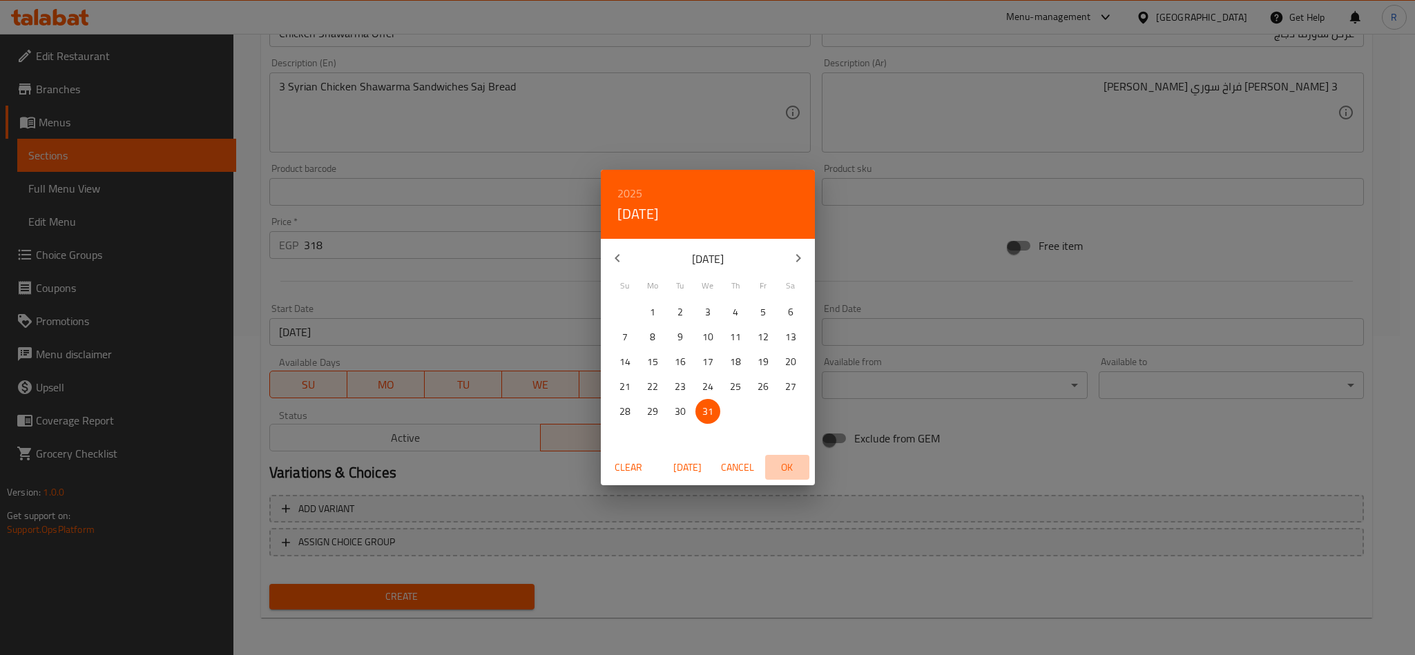
type input "[DATE]"
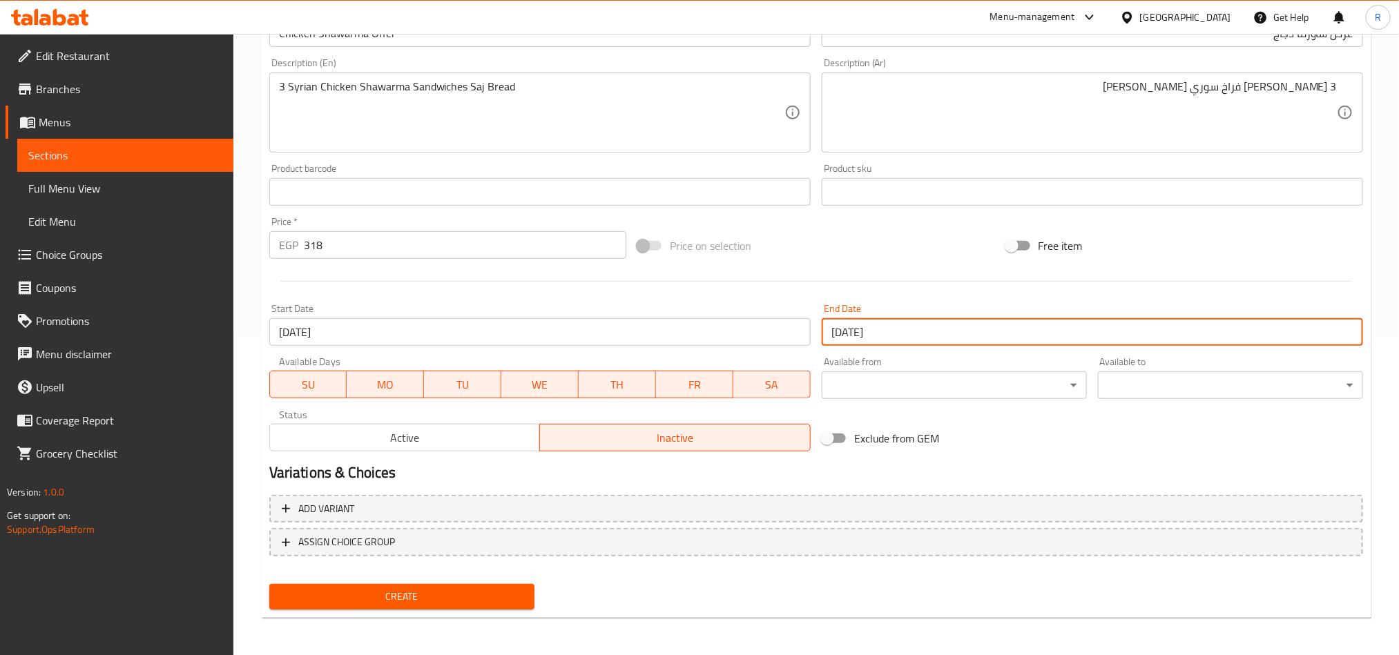
click at [483, 602] on span "Create" at bounding box center [401, 596] width 243 height 17
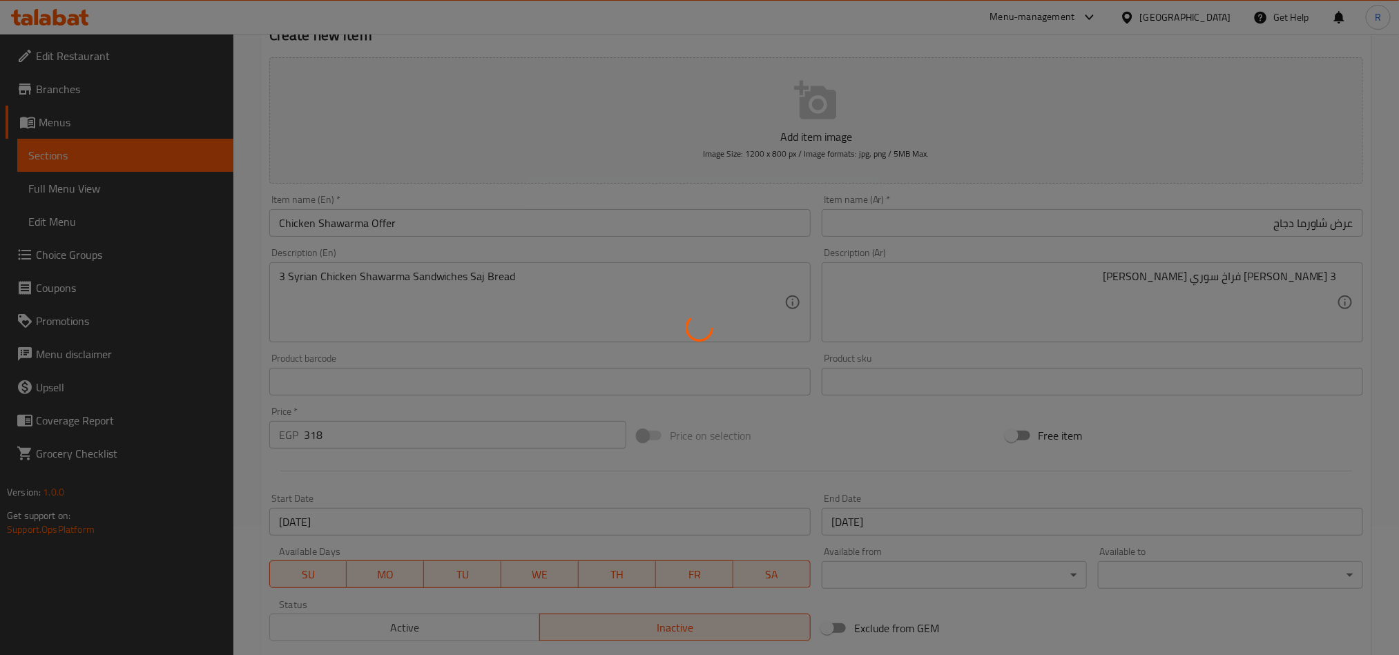
scroll to position [0, 0]
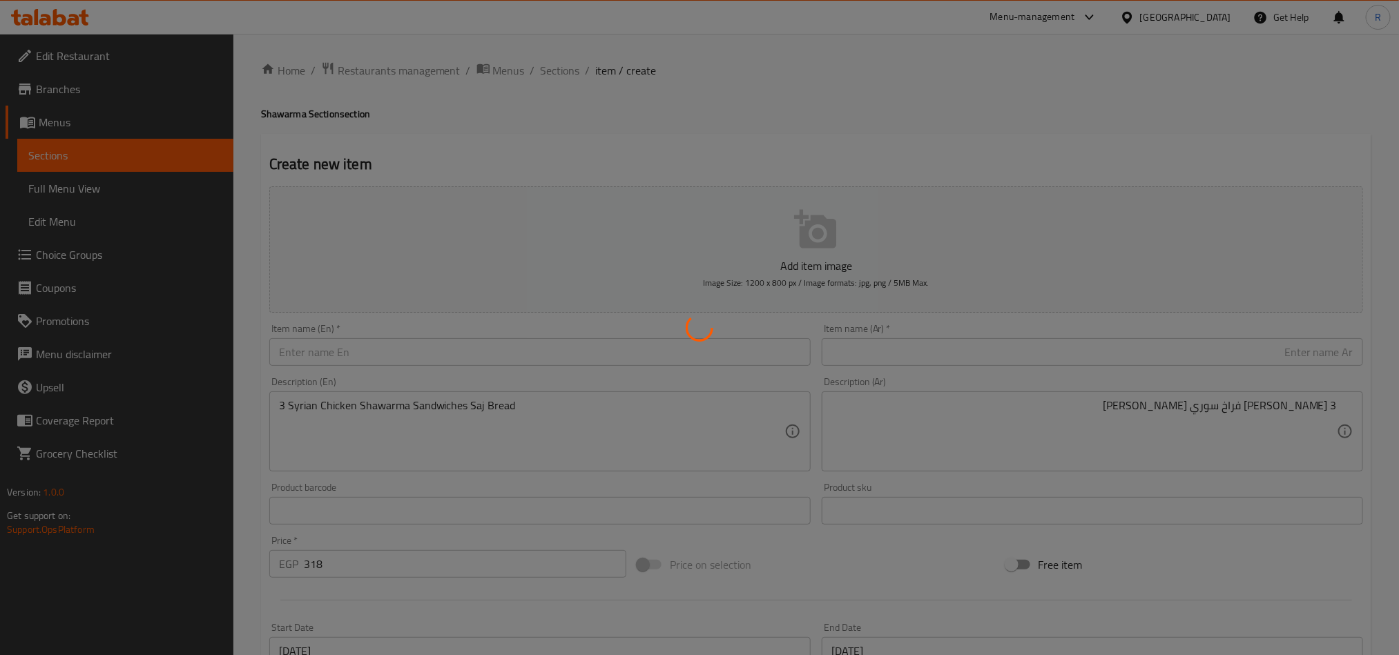
type input "0"
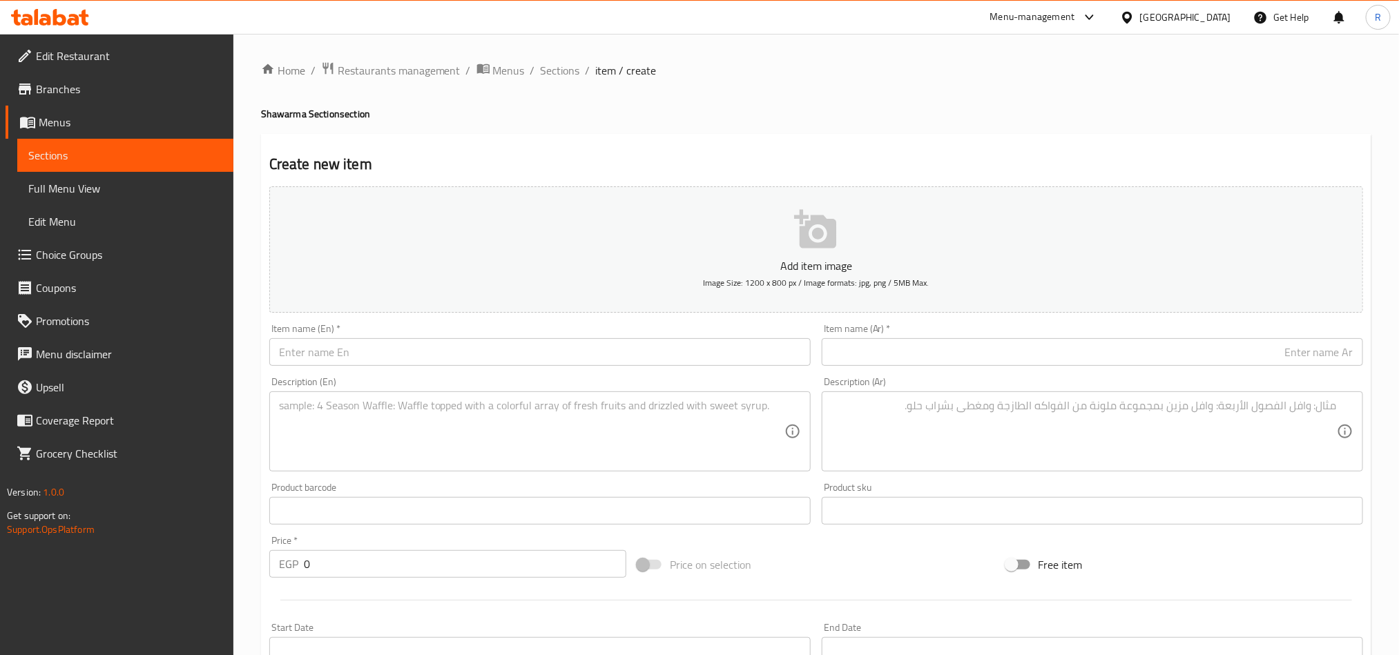
click at [630, 352] on input "text" at bounding box center [539, 352] width 541 height 28
click at [359, 349] on input "Sh" at bounding box center [539, 352] width 541 height 28
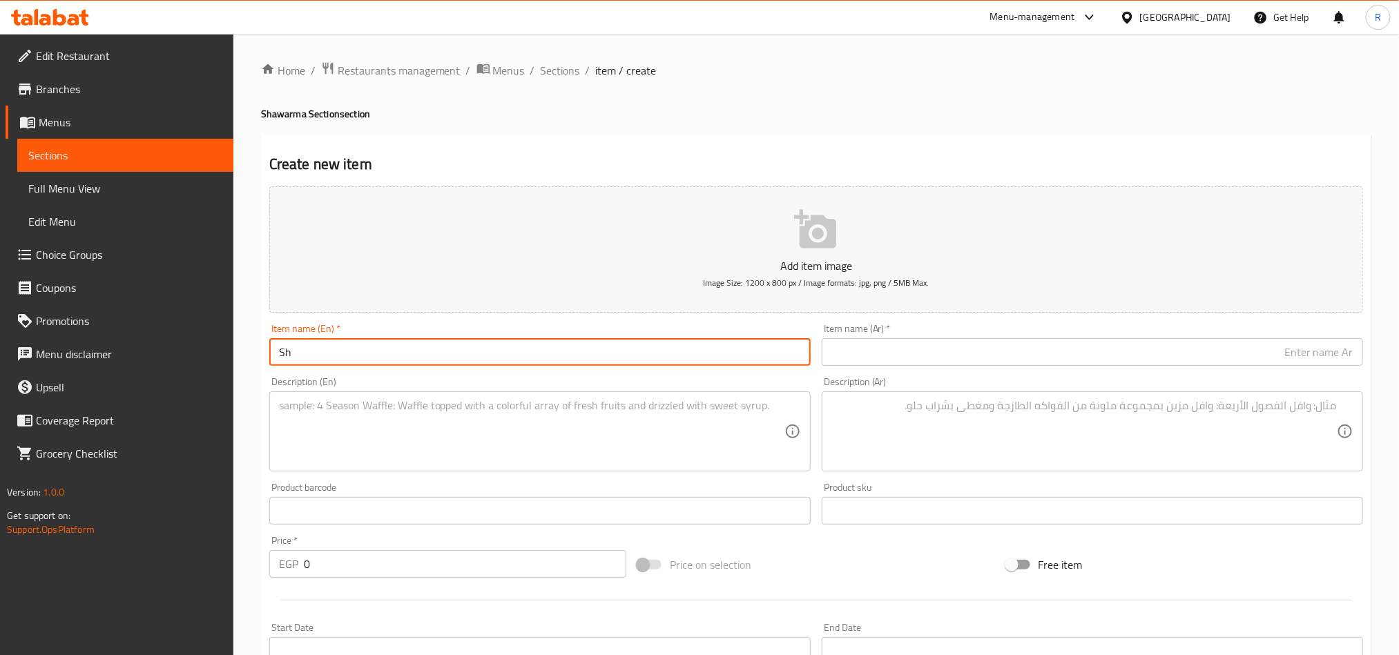
click at [359, 349] on input "Sh" at bounding box center [539, 352] width 541 height 28
paste input "Chicken Shawarma"
type input "Chicken Shawarma Offer"
click at [1021, 357] on input "text" at bounding box center [1092, 352] width 541 height 28
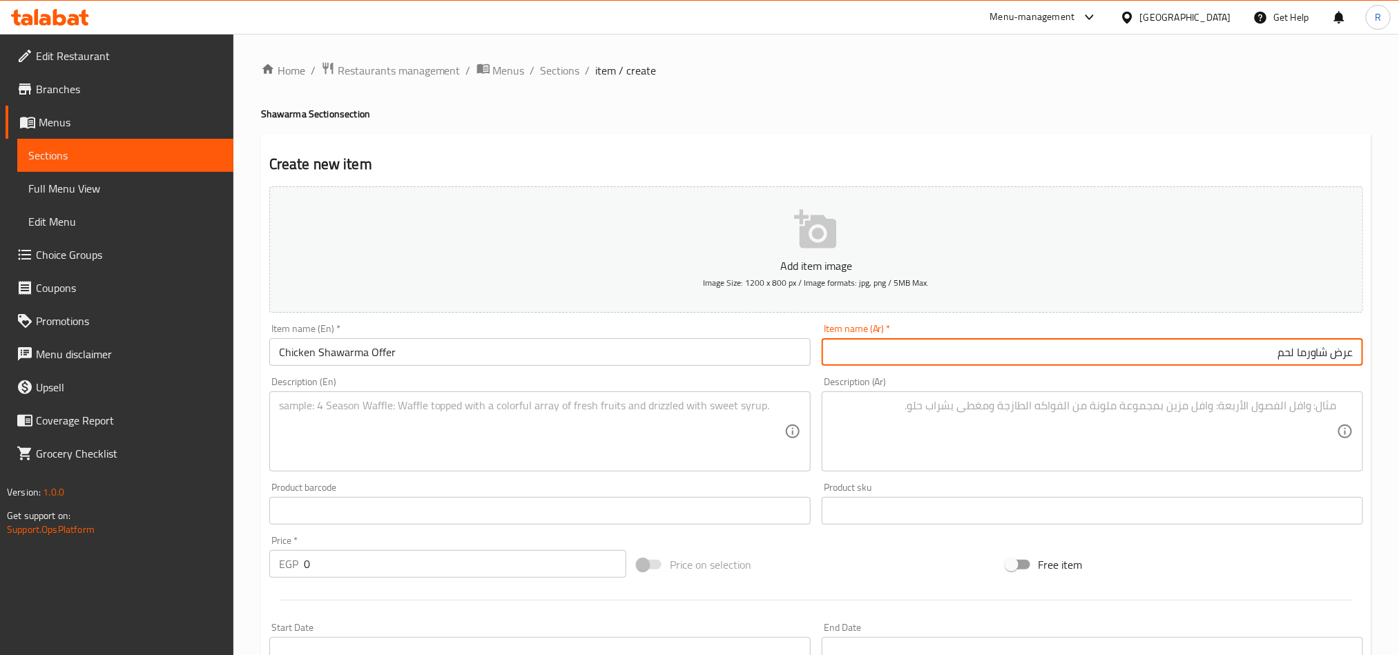
type input "عرض شاورما لحم"
click at [298, 354] on input "Chicken Shawarma Offer" at bounding box center [539, 352] width 541 height 28
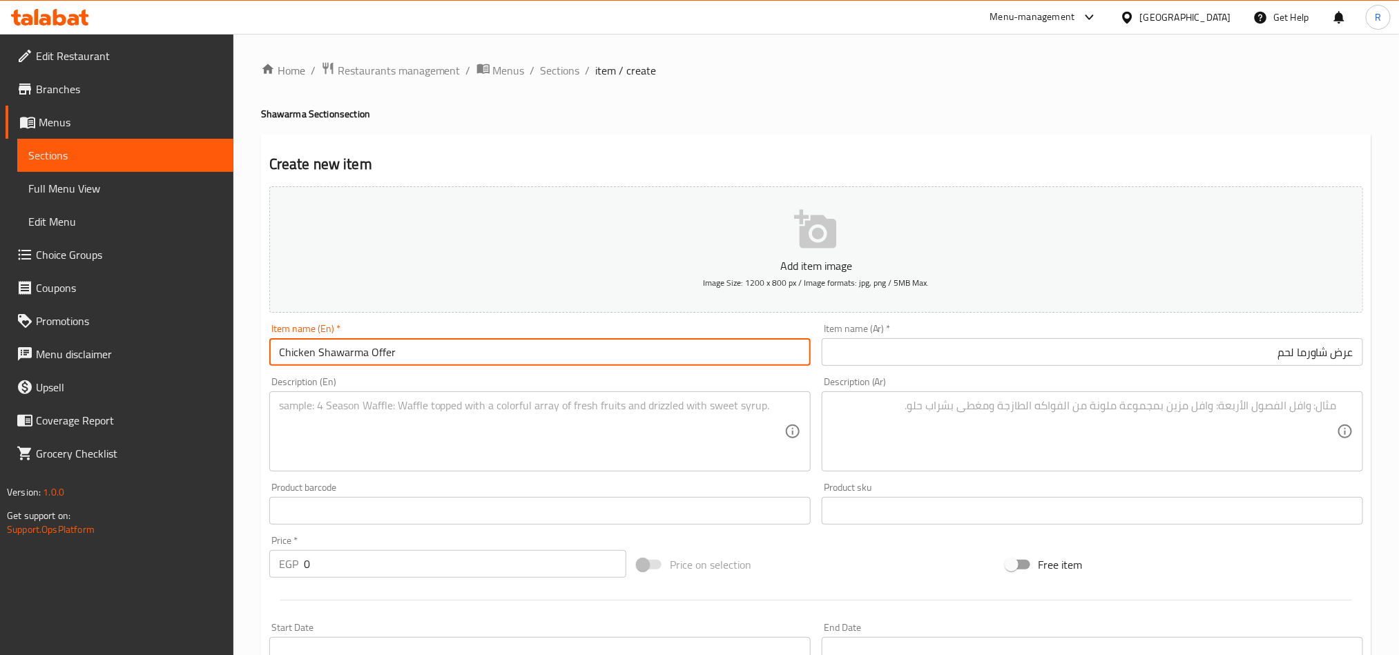
click at [298, 354] on input "Chicken Shawarma Offer" at bounding box center [539, 352] width 541 height 28
type input "Meat Shawarma Offer"
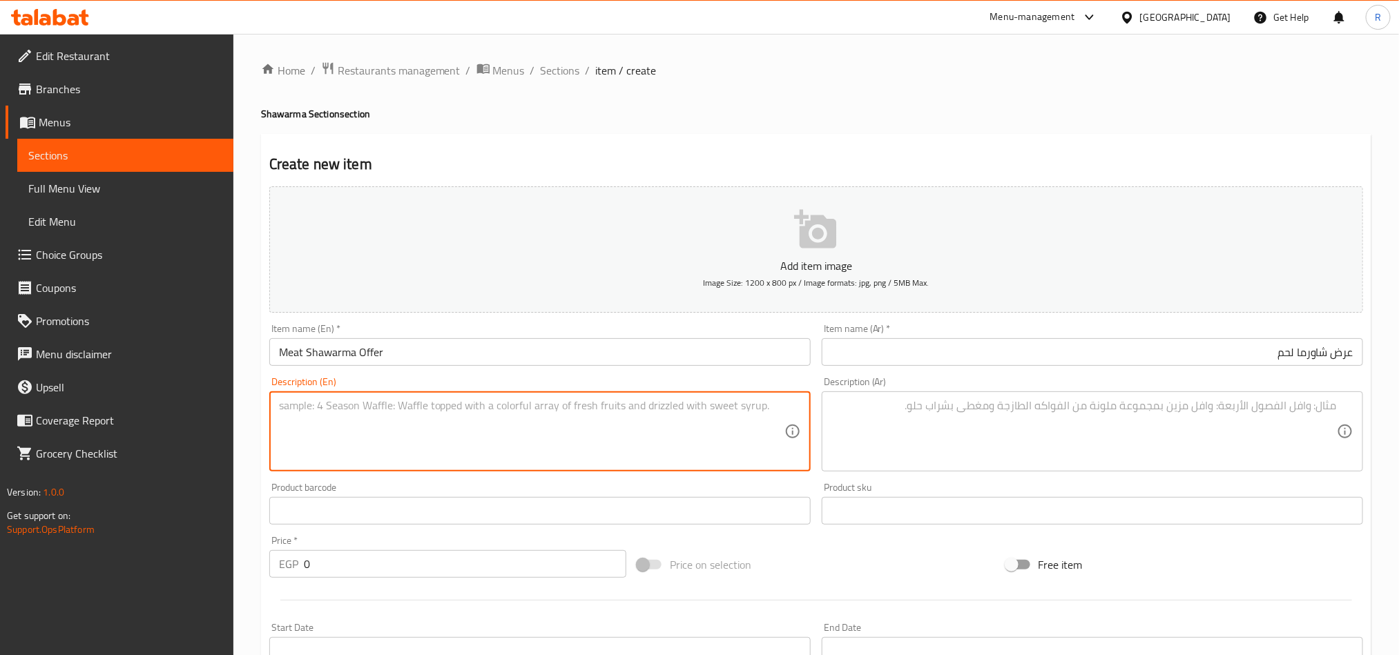
click at [380, 442] on textarea at bounding box center [532, 432] width 506 height 66
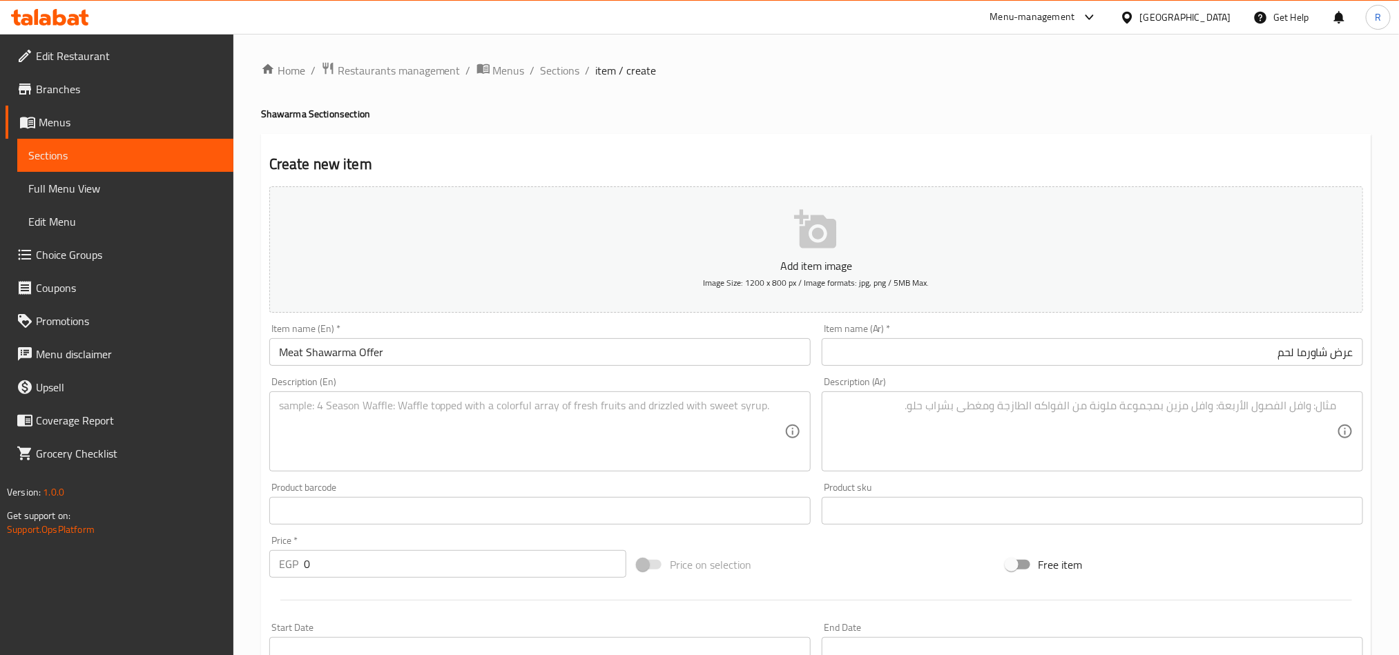
click at [579, 425] on textarea at bounding box center [532, 432] width 506 height 66
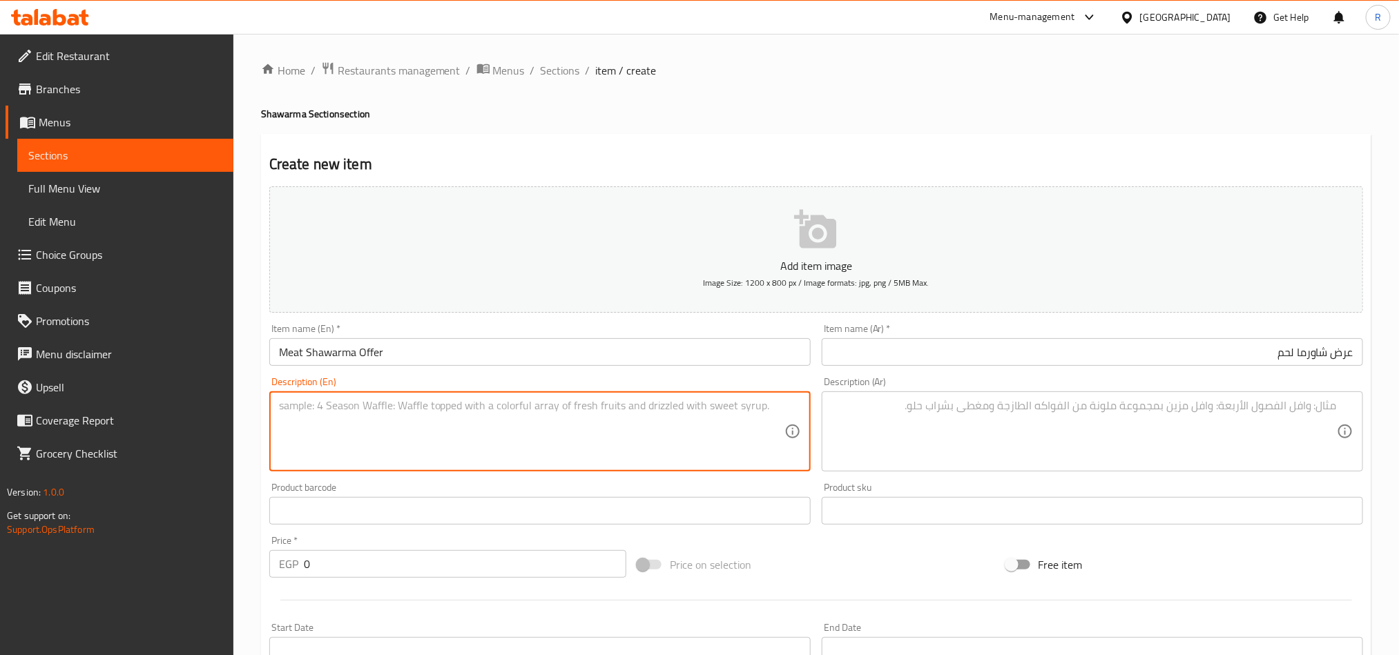
paste textarea "3 Syrian Chicken Shawarma Sandwiches With Saj Bread"
click at [342, 405] on textarea "3 Syrian Chicken Shawarma Sandwiches With Saj Bread" at bounding box center [532, 432] width 506 height 66
click at [340, 404] on textarea "3 Syrian Chicken Shawarma Sandwiches With Saj Bread" at bounding box center [532, 432] width 506 height 66
click at [351, 408] on textarea "3 Syrian meat Shawarma Sandwiches With Saj Bread" at bounding box center [532, 432] width 506 height 66
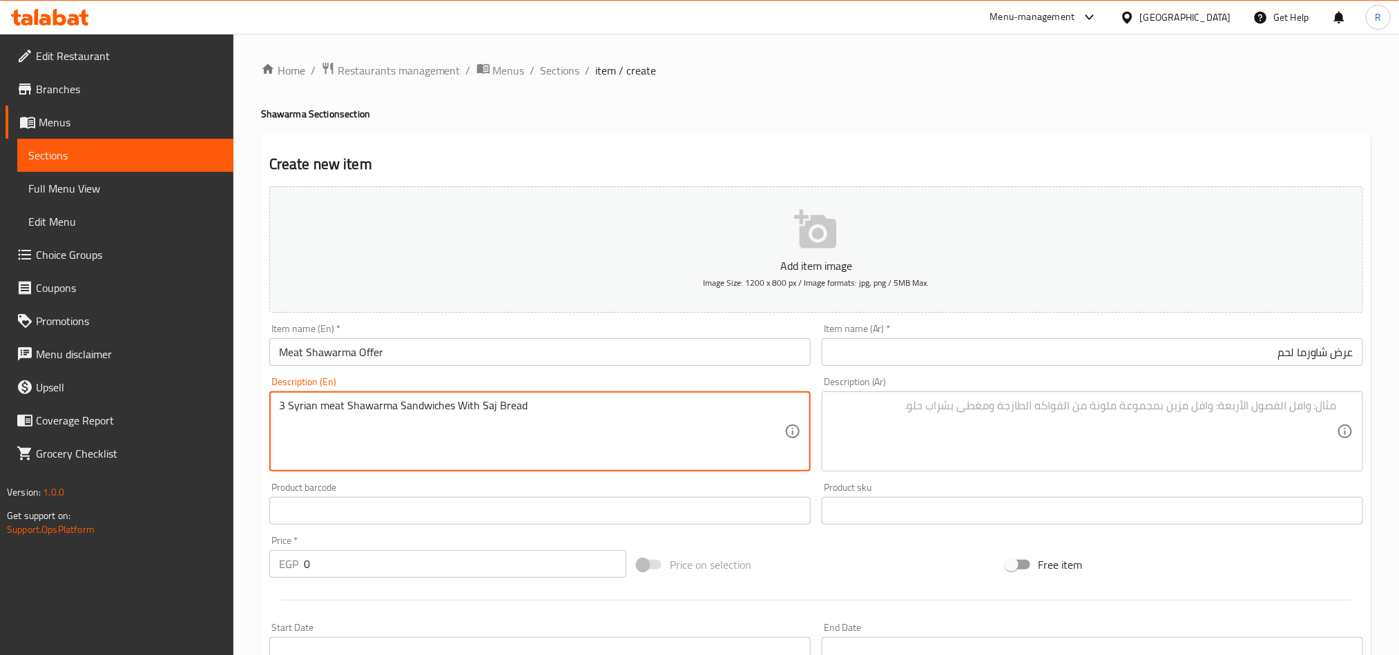
click at [351, 408] on textarea "3 Syrian meat Shawarma Sandwiches With Saj Bread" at bounding box center [532, 432] width 506 height 66
click at [292, 408] on textarea "3 syrian meat shawarma sandwiches with saj bread" at bounding box center [532, 432] width 506 height 66
click at [468, 406] on textarea "3 Syrian meat shawarma sandwiches with saj bread" at bounding box center [532, 432] width 506 height 66
click at [514, 408] on textarea "3 Syrian meat shawarma sandwiches saj bread" at bounding box center [532, 432] width 506 height 66
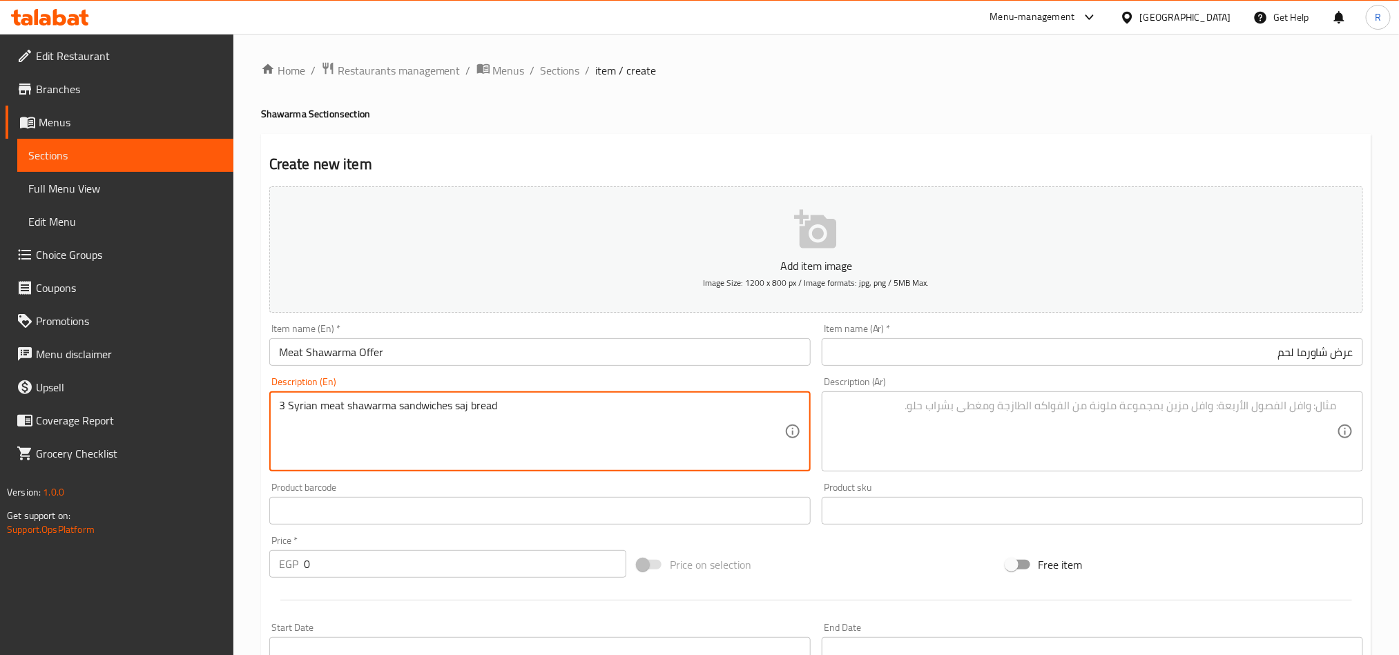
type textarea "3 Syrian meat shawarma sandwiches saj bread"
click at [992, 407] on textarea at bounding box center [1085, 432] width 506 height 66
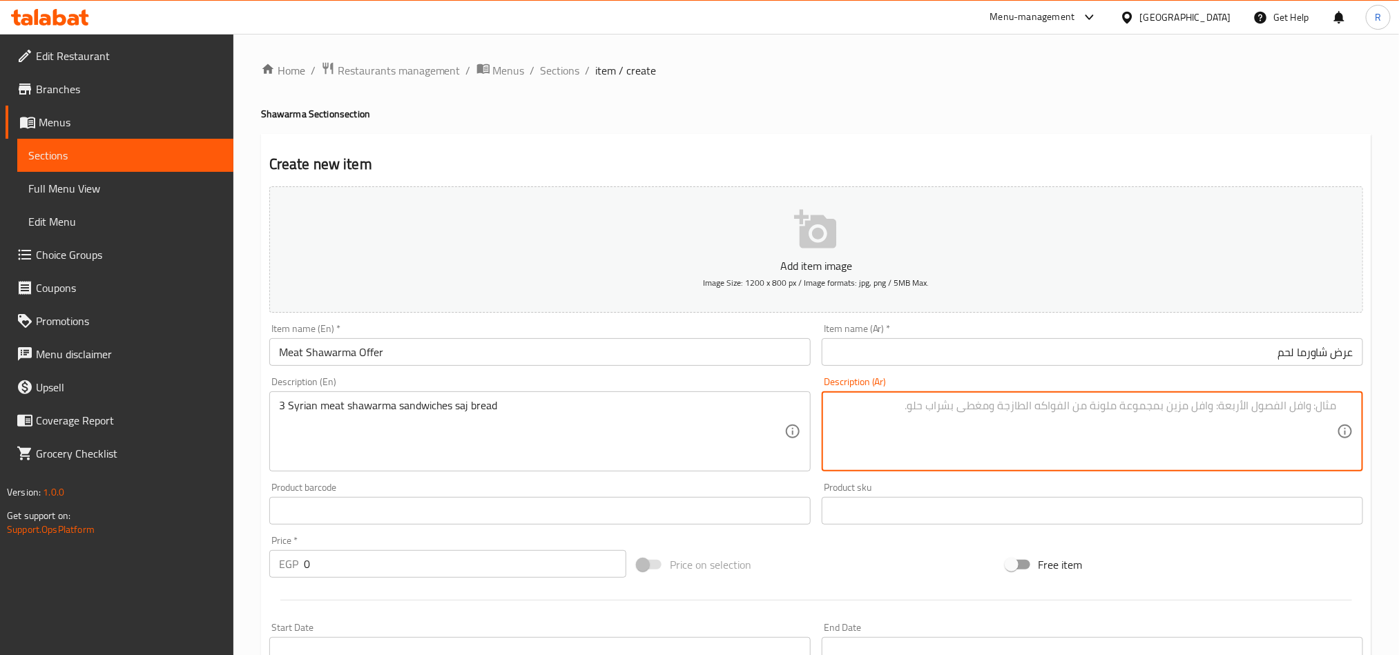
paste textarea "اشتري 3 سندويشات شاورما لحمة عيش صاج"
click at [1312, 408] on textarea "اشتري 3 سندويشات شاورما لحمة عيش صاج" at bounding box center [1085, 432] width 506 height 66
click at [1324, 407] on textarea "اشتري 3 سندويشات شاورما لحمة عيش صاج" at bounding box center [1085, 432] width 506 height 66
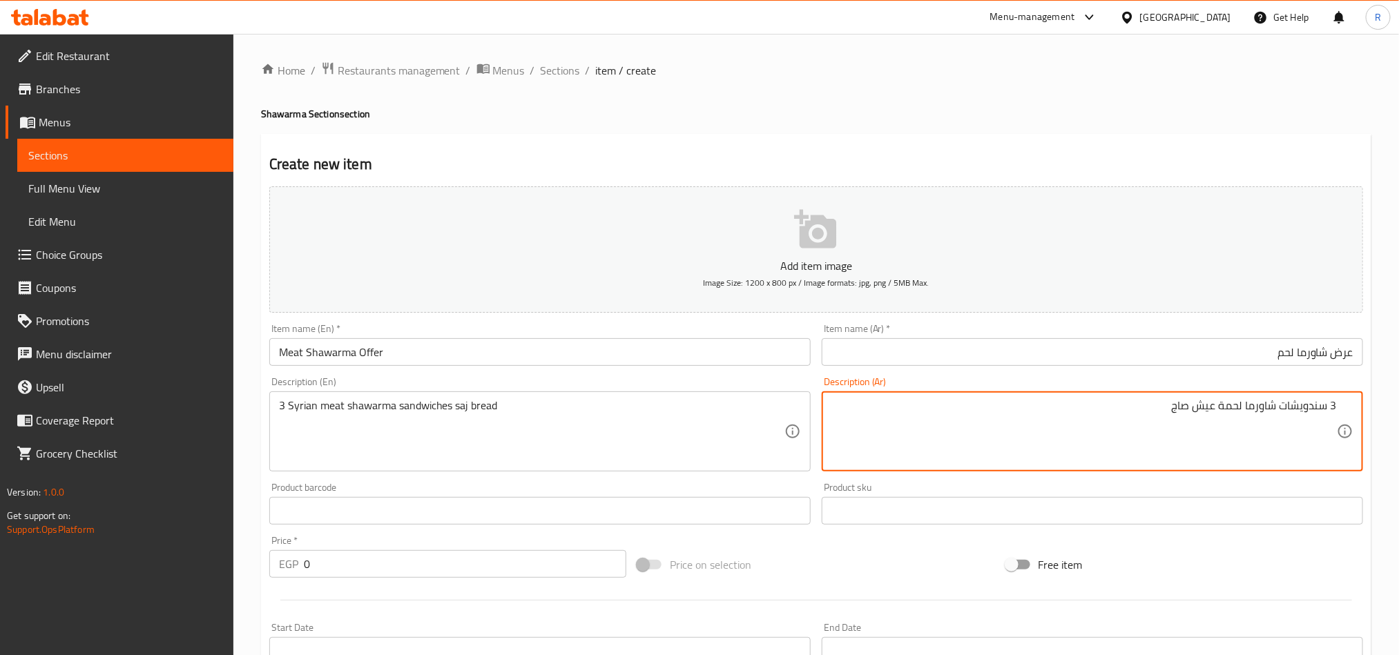
click at [1297, 408] on textarea "3 سندويشات شاورما لحمة عيش صاج" at bounding box center [1085, 432] width 506 height 66
paste textarea "اندوتش"
type textarea "3 ساندوتش شاورما لحمة عيش صاج"
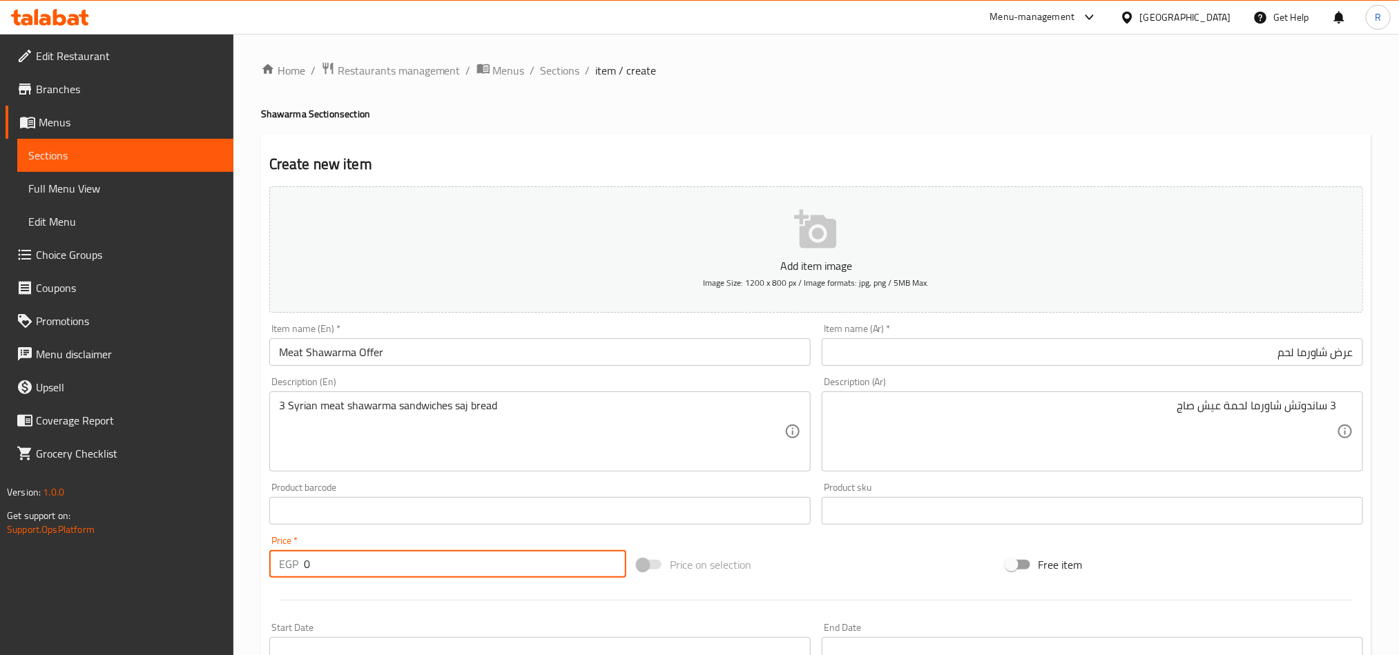
drag, startPoint x: 313, startPoint y: 566, endPoint x: 296, endPoint y: 566, distance: 16.6
click at [296, 566] on div "EGP 0 Price *" at bounding box center [447, 564] width 357 height 28
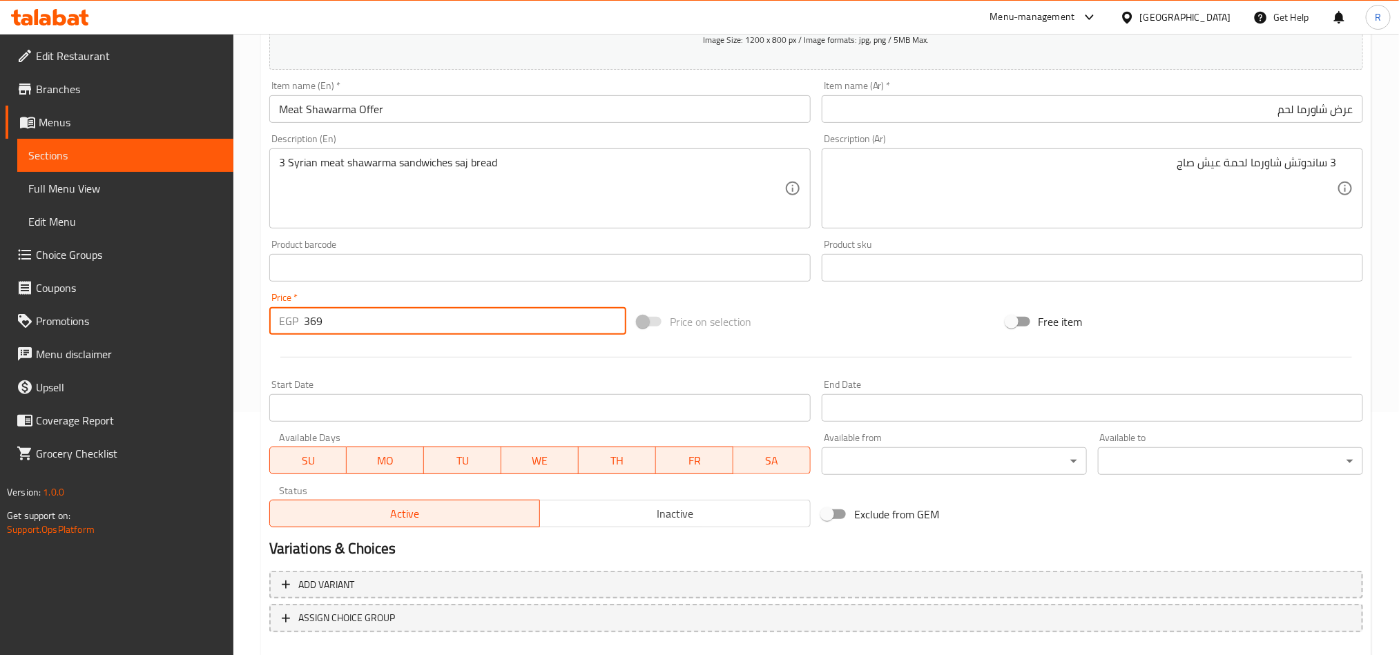
scroll to position [319, 0]
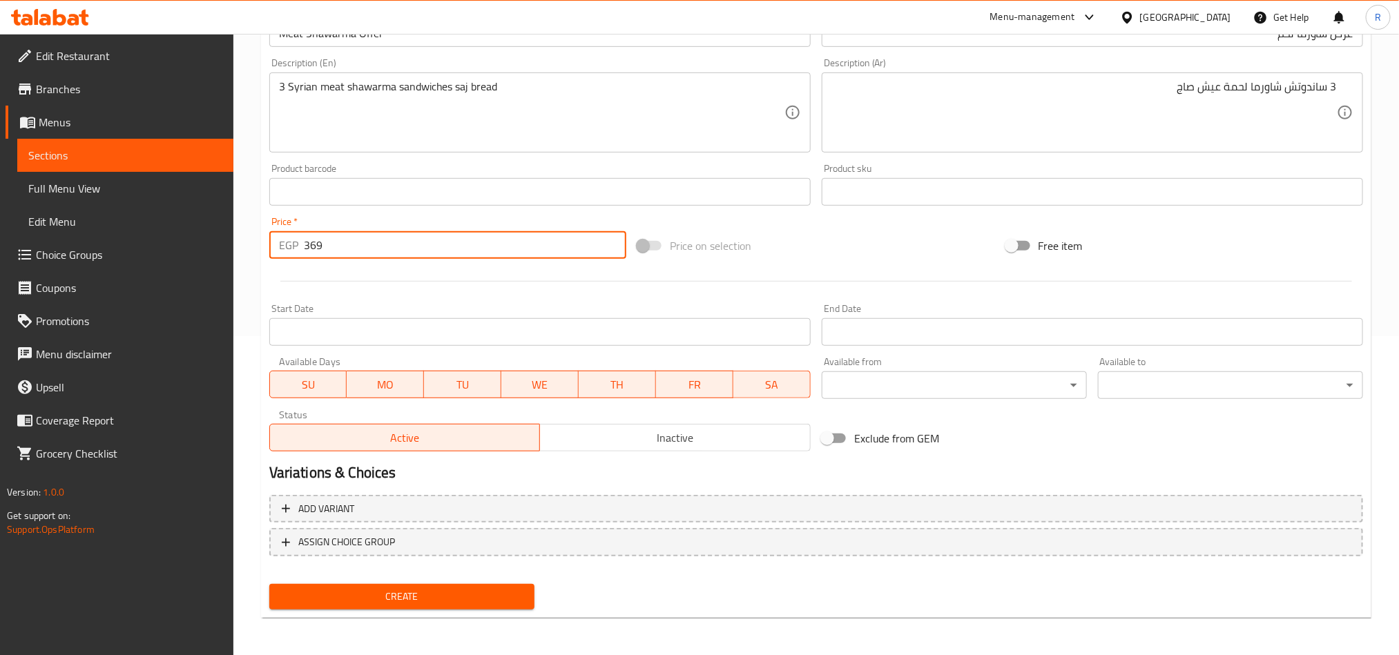
type input "369"
click at [709, 432] on span "Inactive" at bounding box center [676, 438] width 260 height 20
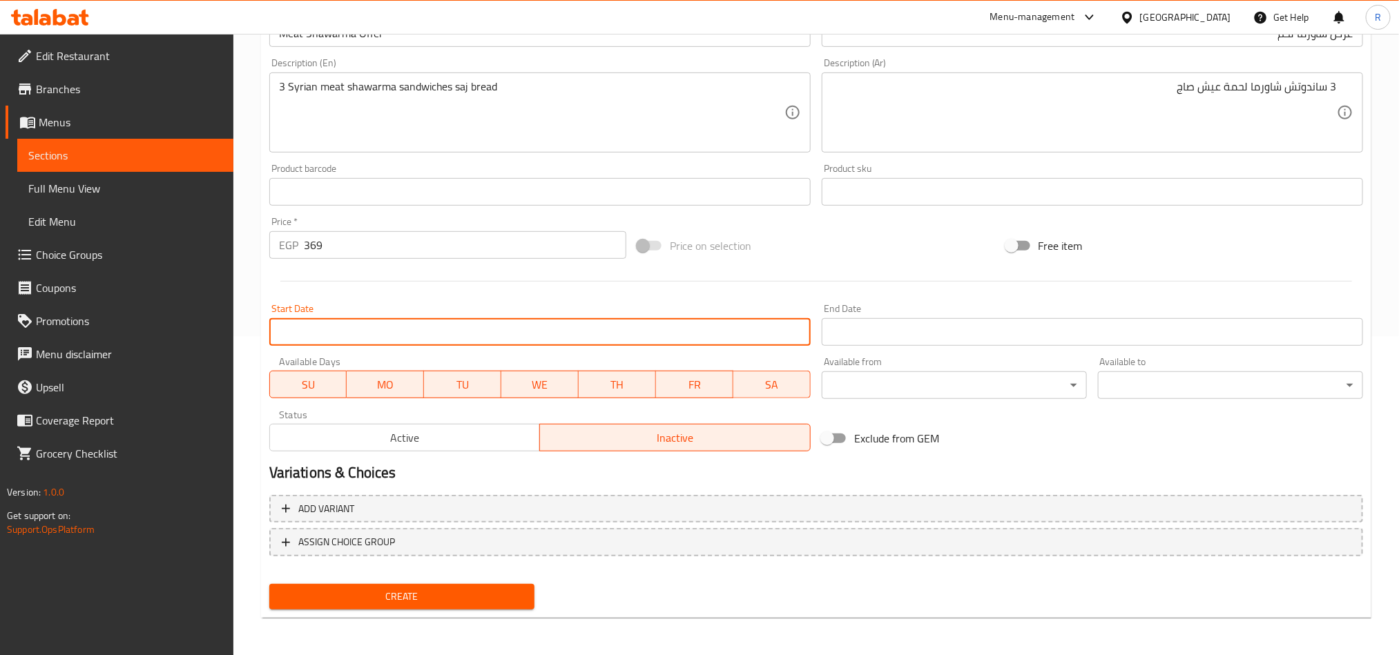
click at [698, 336] on input "Start Date" at bounding box center [539, 332] width 541 height 28
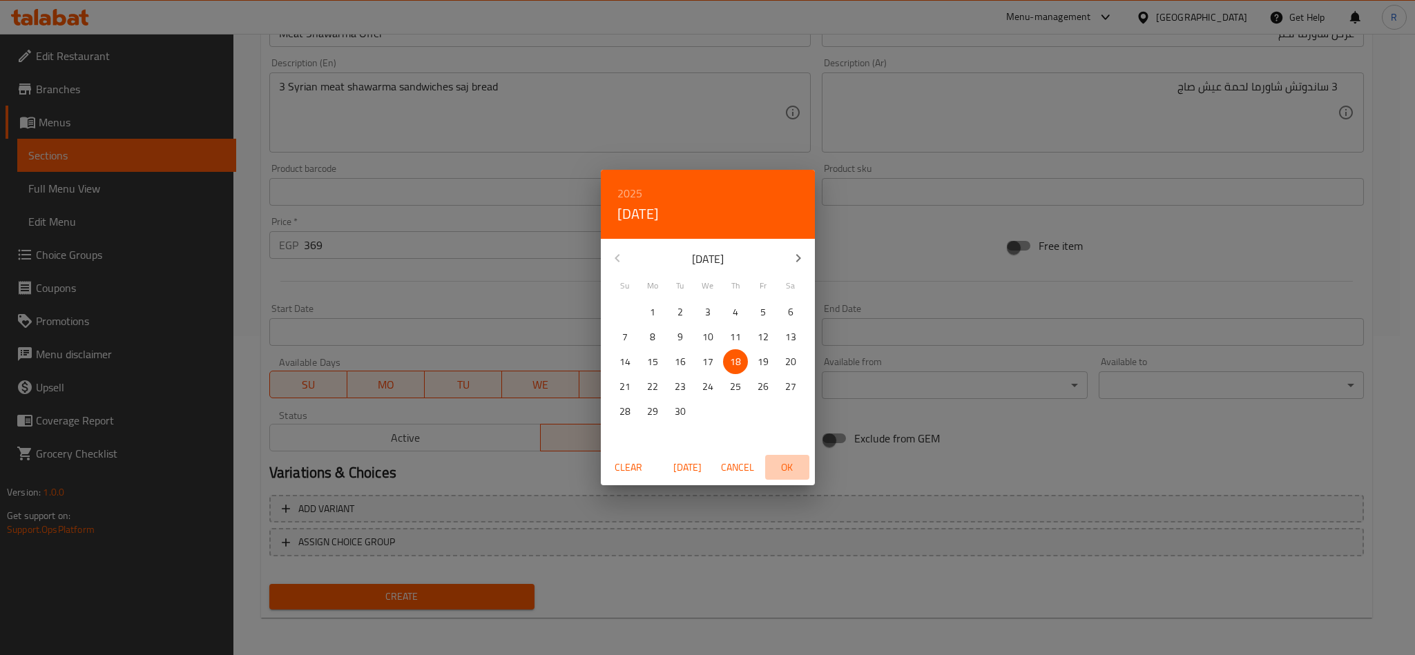
click at [796, 458] on button "OK" at bounding box center [787, 468] width 44 height 26
type input "[DATE]"
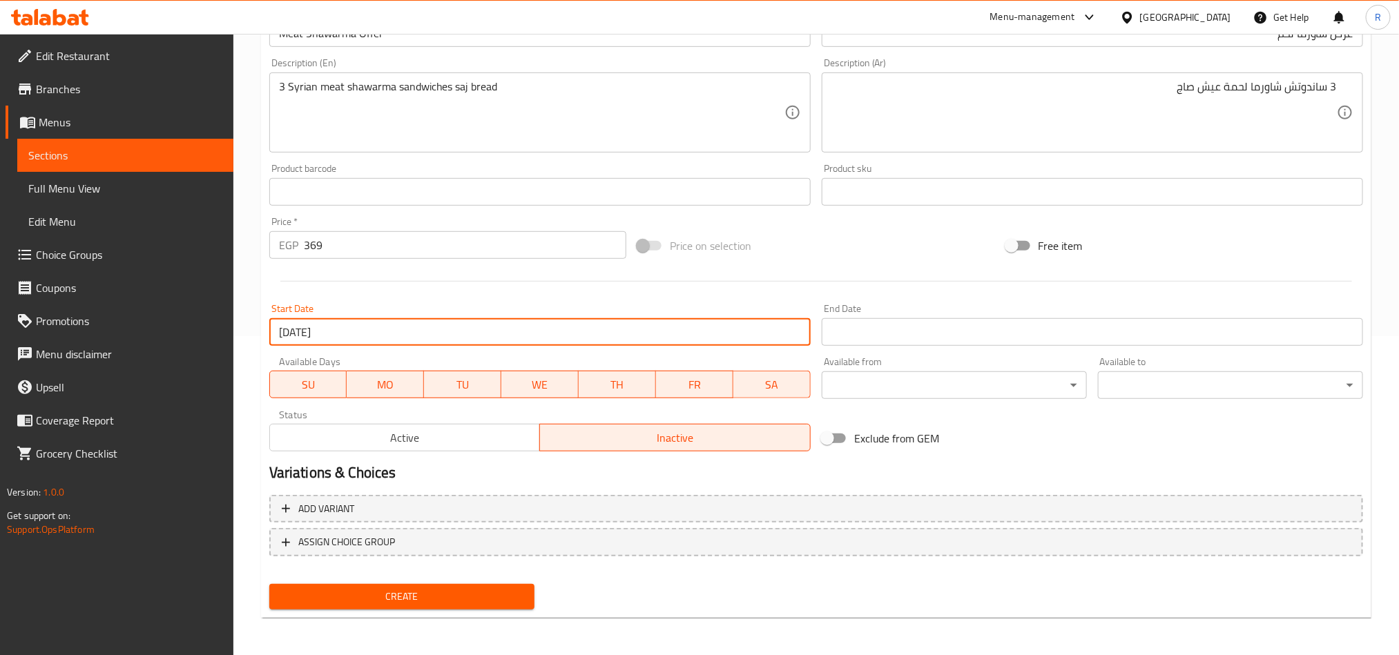
click at [902, 342] on input "Start Date" at bounding box center [1092, 332] width 541 height 28
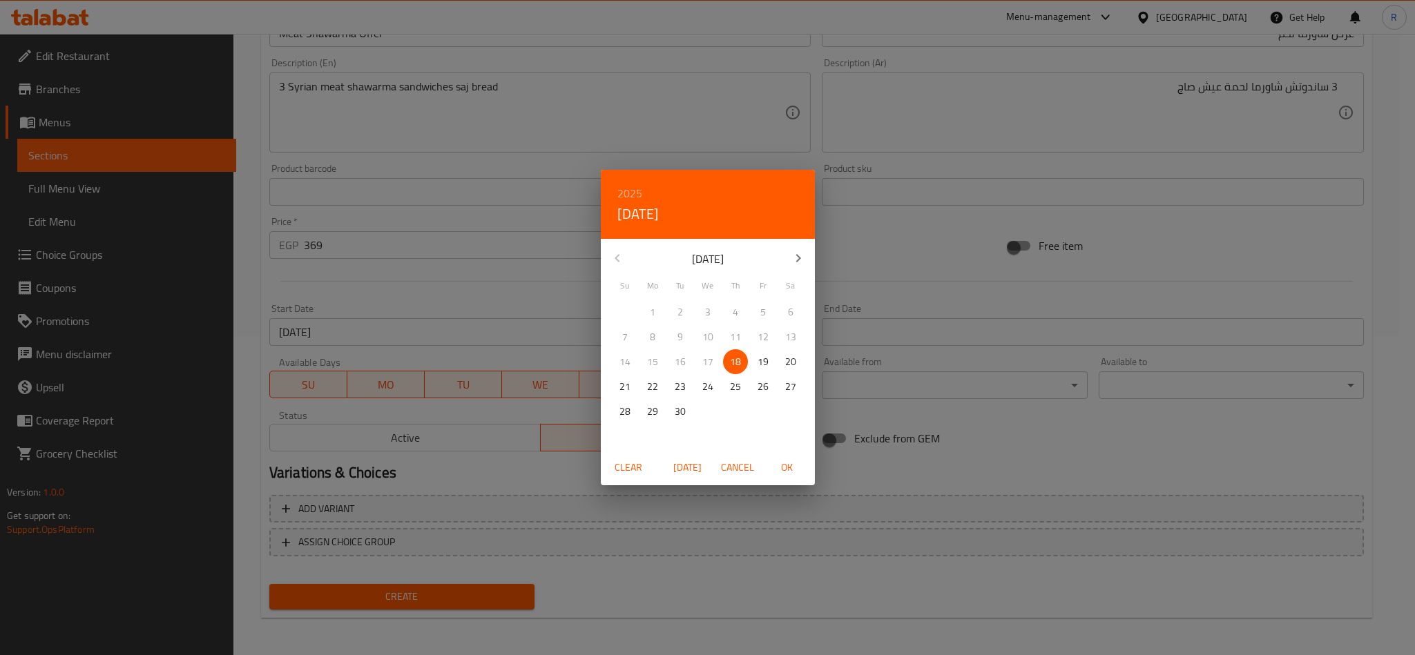
click at [800, 260] on icon "button" at bounding box center [798, 258] width 17 height 17
click at [798, 260] on icon "button" at bounding box center [798, 258] width 5 height 8
click at [702, 407] on p "31" at bounding box center [707, 411] width 11 height 17
click at [794, 466] on span "OK" at bounding box center [787, 467] width 33 height 17
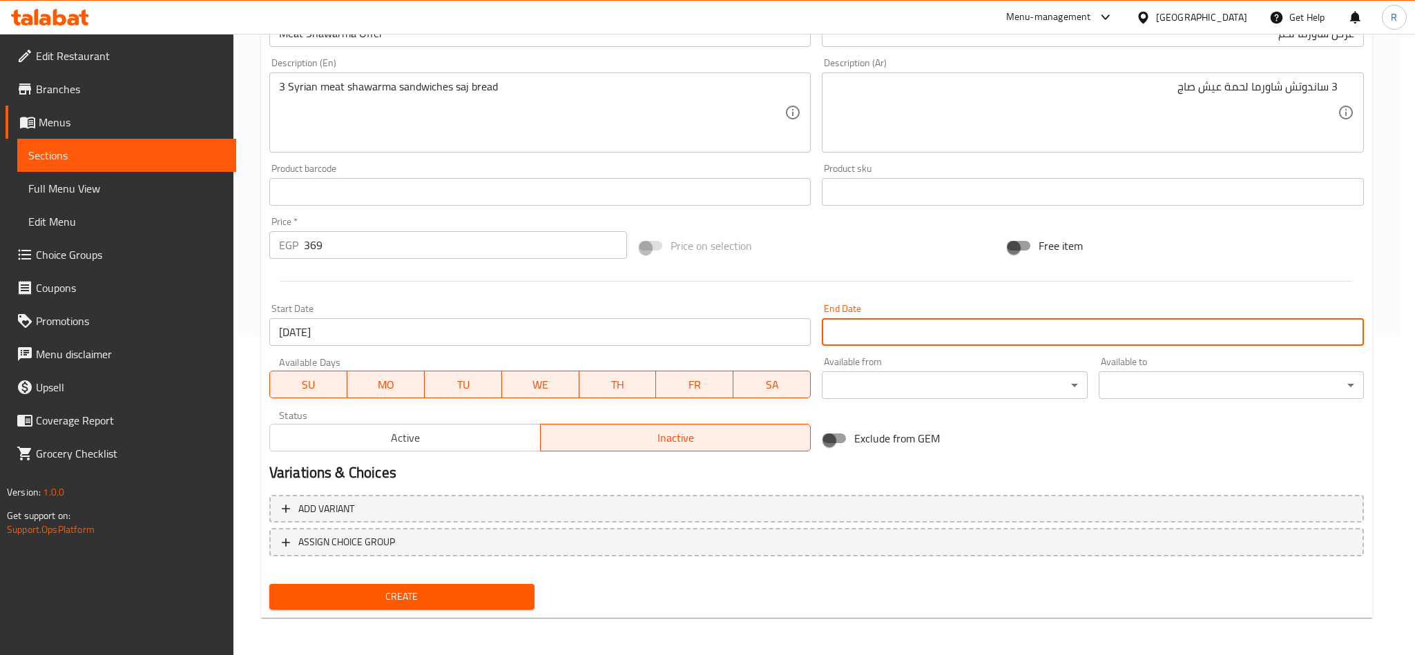
type input "[DATE]"
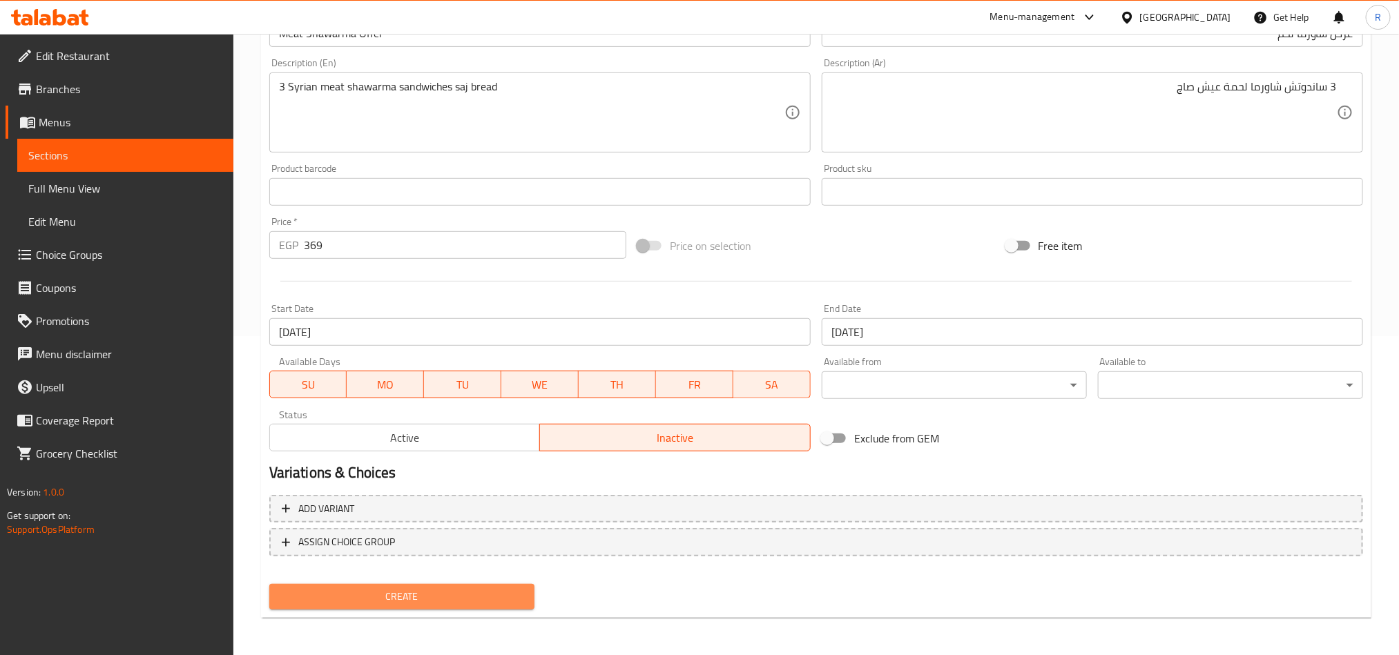
click at [485, 599] on span "Create" at bounding box center [401, 596] width 243 height 17
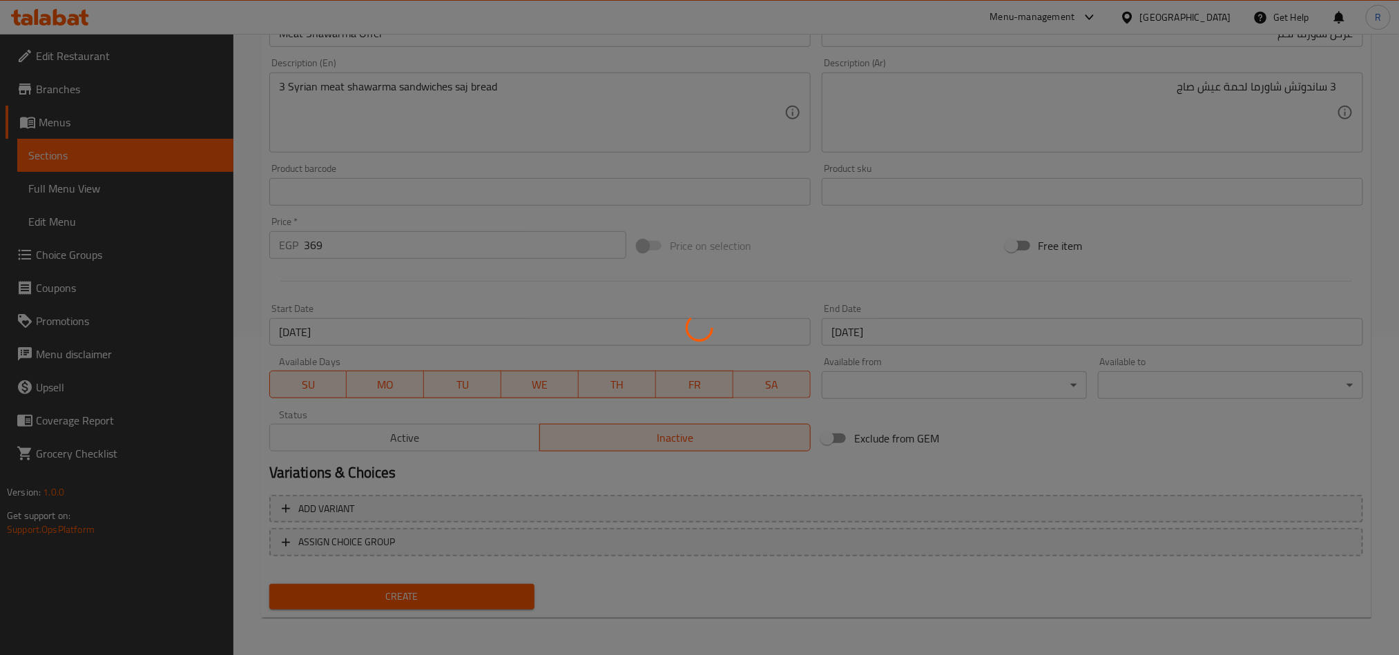
type input "0"
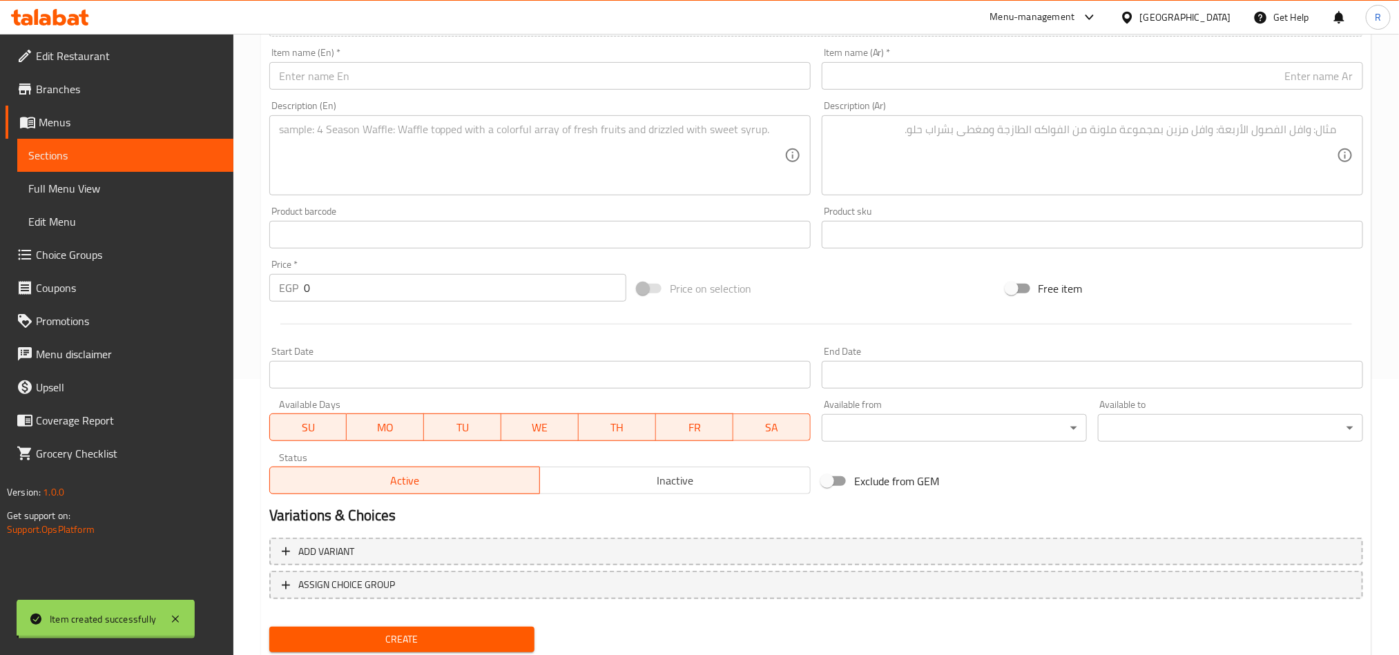
scroll to position [0, 0]
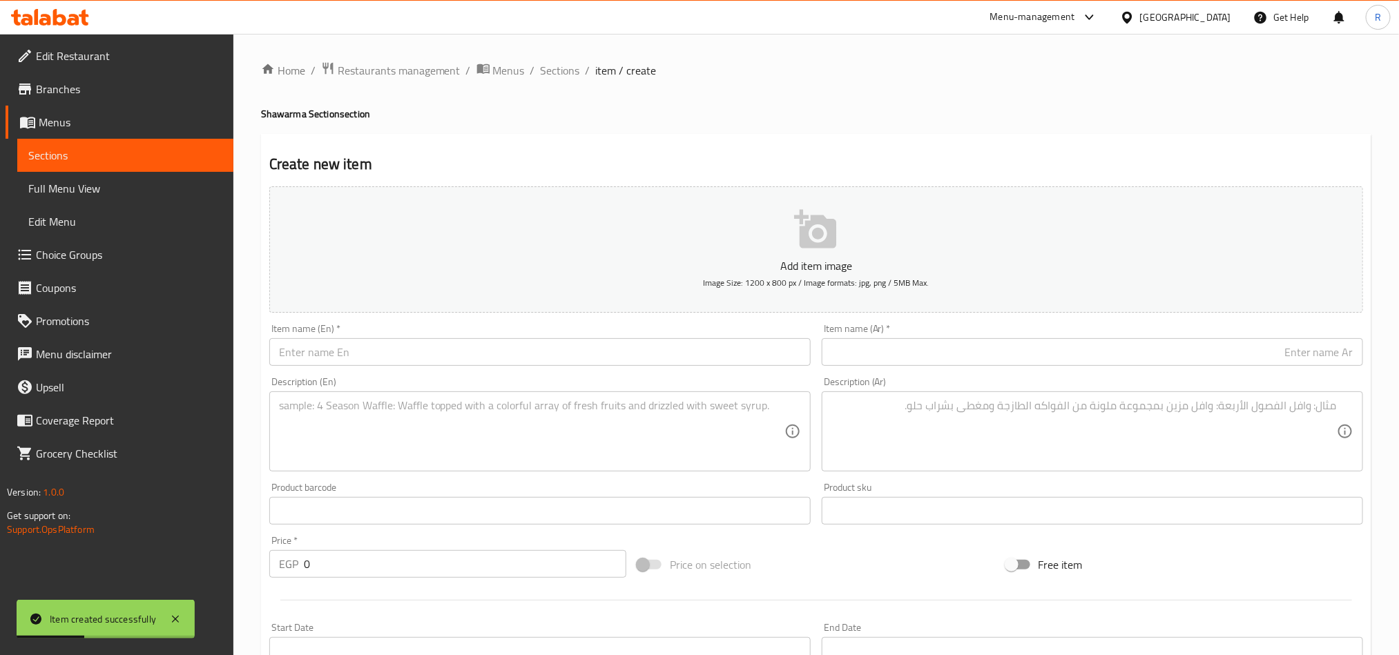
click at [641, 361] on input "text" at bounding box center [539, 352] width 541 height 28
click at [548, 363] on input "S" at bounding box center [539, 352] width 541 height 28
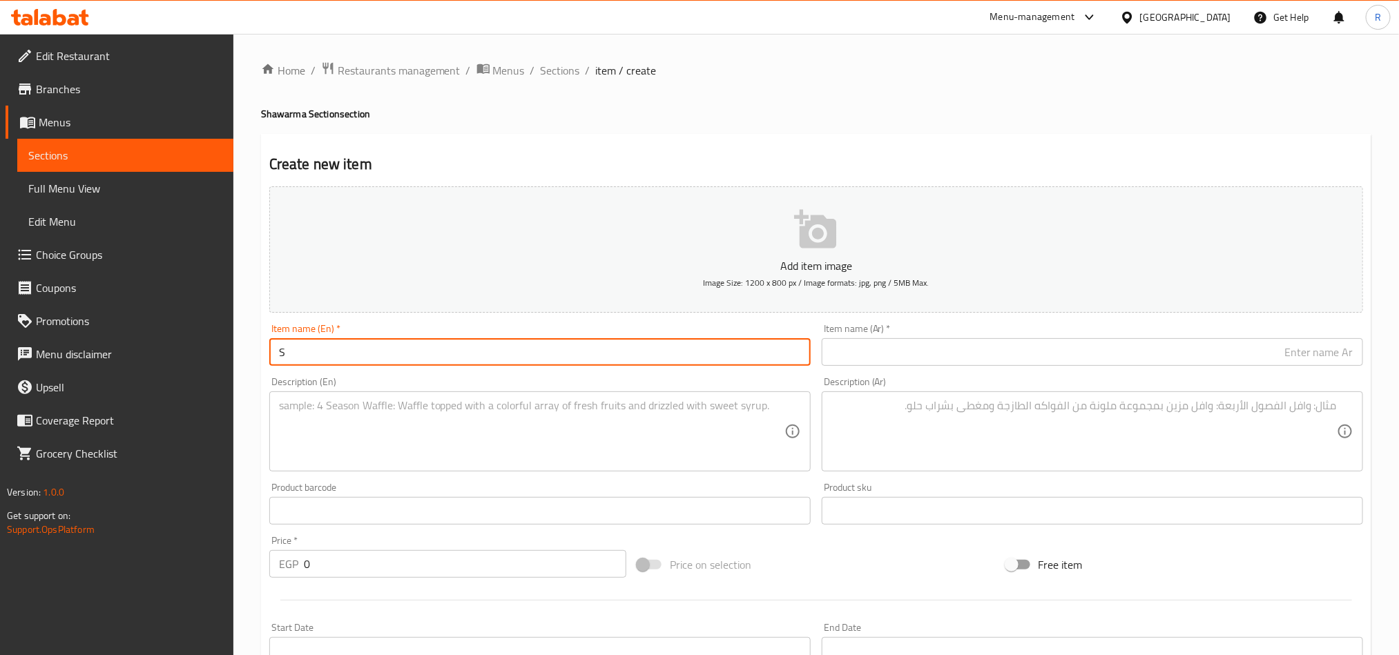
click at [547, 363] on input "S" at bounding box center [539, 352] width 541 height 28
paste input "hawarma"
type input "Shawarma Mix Offer"
click at [1057, 338] on div "Item name (Ar)   * Item name (Ar) *" at bounding box center [1092, 345] width 541 height 42
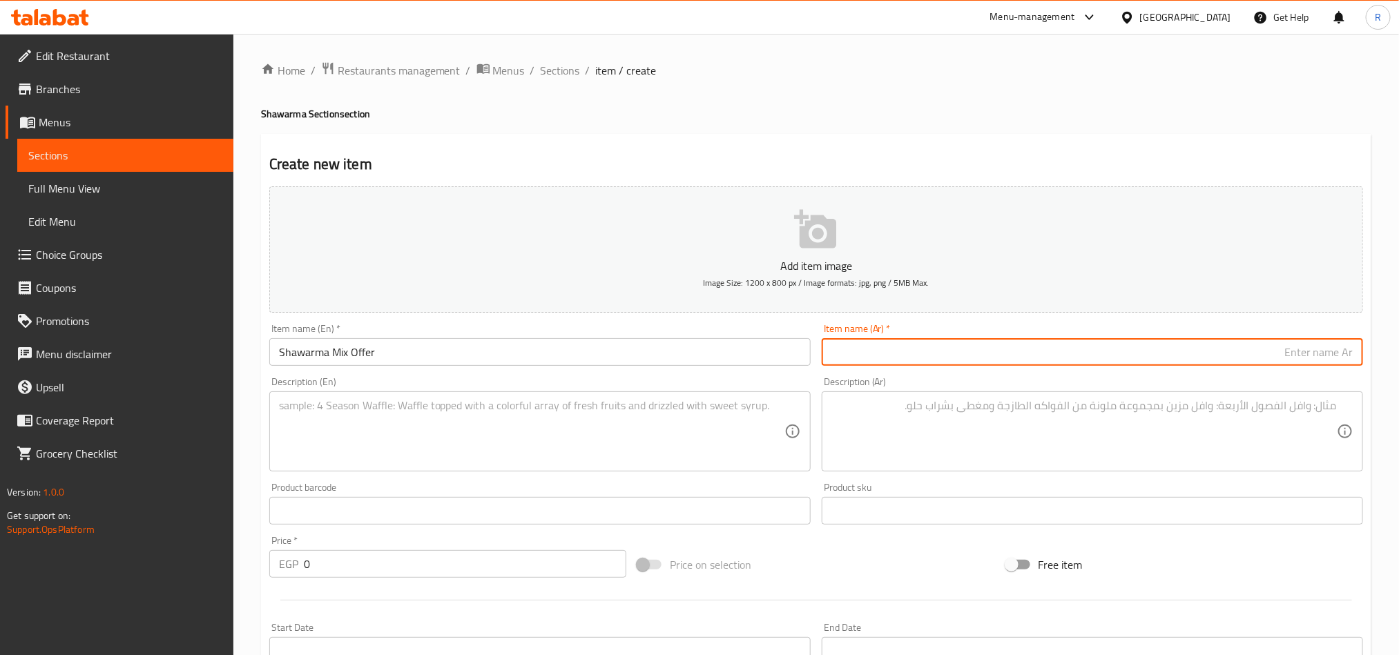
click at [1063, 347] on input "text" at bounding box center [1092, 352] width 541 height 28
type input "عرض شاورما ميكس"
click at [601, 436] on textarea at bounding box center [532, 432] width 506 height 66
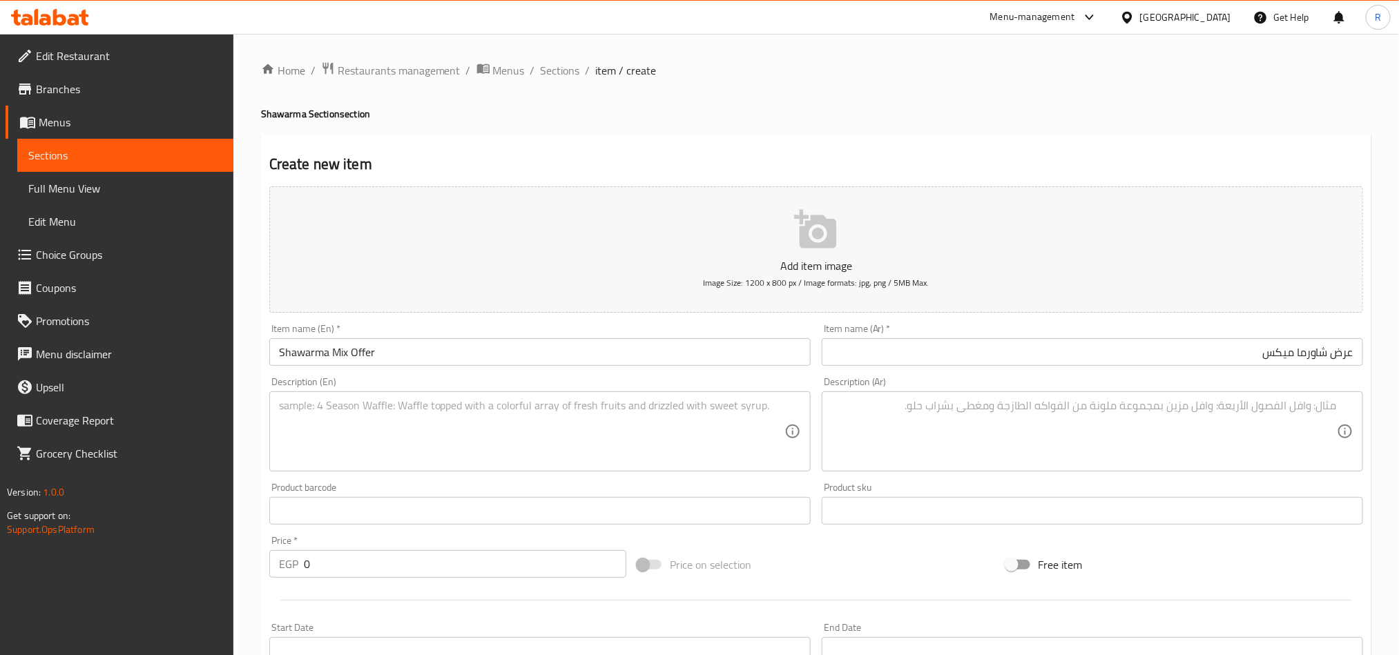
click at [503, 432] on textarea at bounding box center [532, 432] width 506 height 66
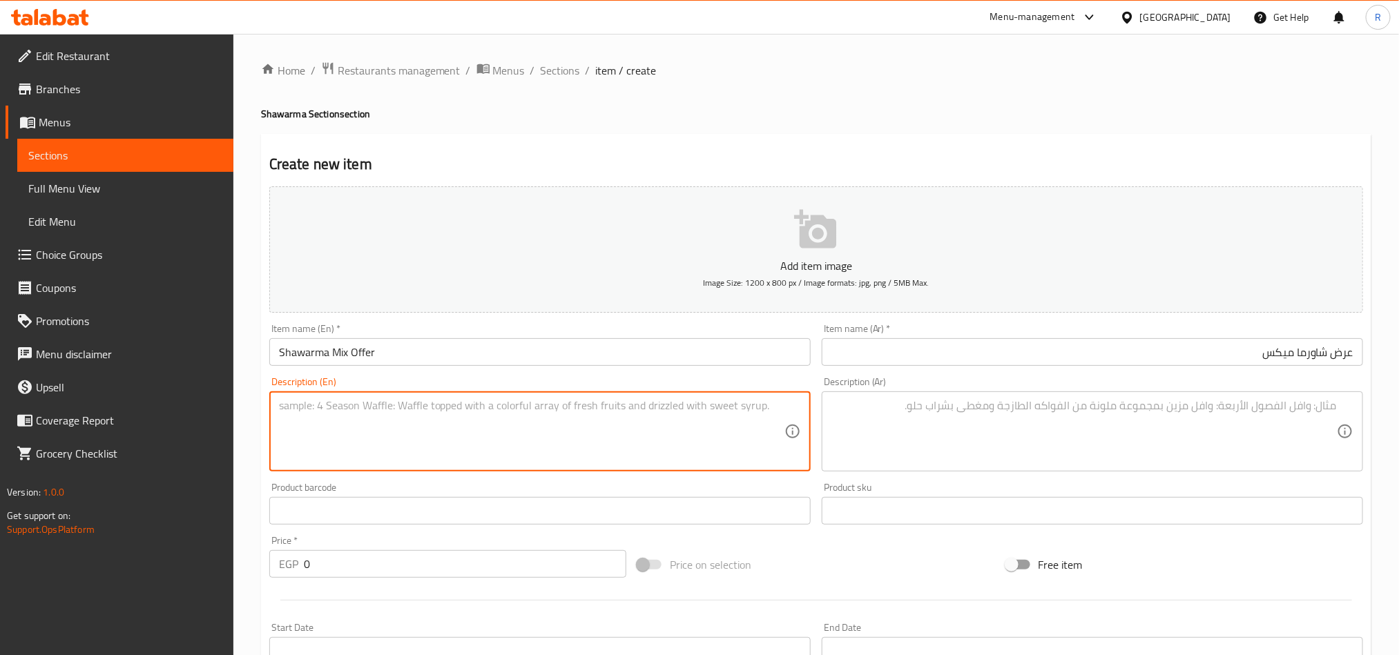
paste textarea "3 Syrian Chicken Shawarma Sandwiches With Saj Bread"
click at [481, 402] on textarea "3 Syrian Chicken Shawarma Sandwiches With Saj Bread" at bounding box center [532, 432] width 506 height 66
click at [479, 403] on textarea "3 Syrian Chicken Shawarma Sandwiches With Saj Bread" at bounding box center [532, 432] width 506 height 66
click at [479, 403] on textarea "3 Syrian Chicken Shawarma Sandwiches Saj Bread" at bounding box center [532, 432] width 506 height 66
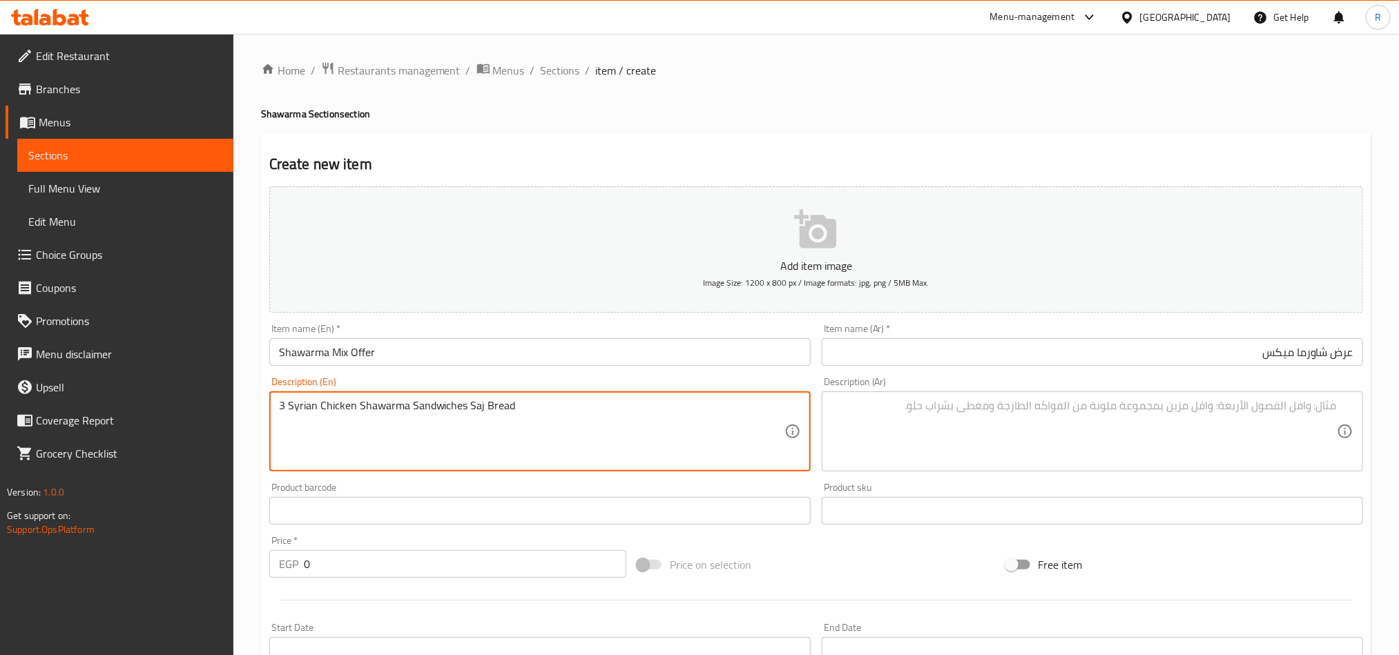
click at [479, 403] on textarea "3 Syrian Chicken Shawarma Sandwiches Saj Bread" at bounding box center [532, 432] width 506 height 66
drag, startPoint x: 294, startPoint y: 410, endPoint x: 278, endPoint y: 416, distance: 17.1
click at [279, 416] on textarea "3 syrian chicken shawarma sandwiches saj bread" at bounding box center [532, 432] width 506 height 66
click at [303, 411] on textarea "3 syrian chicken shawarma sandwiches saj bread" at bounding box center [532, 432] width 506 height 66
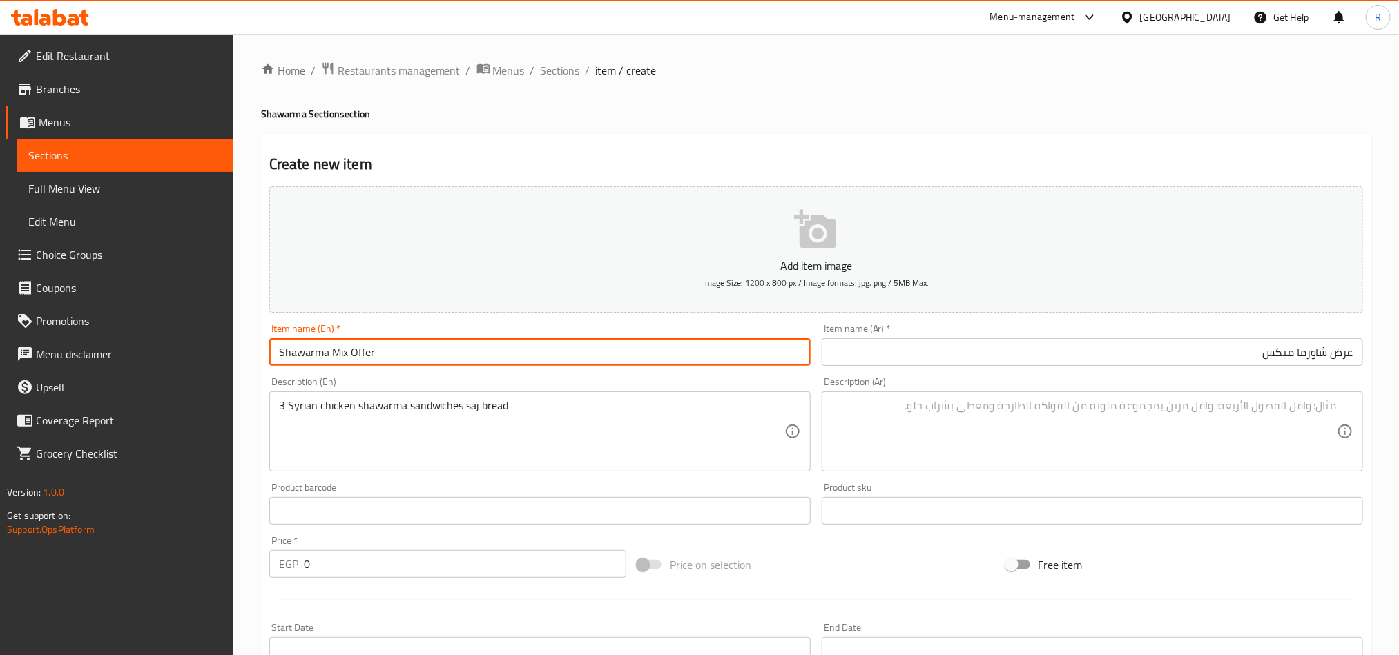
drag, startPoint x: 278, startPoint y: 351, endPoint x: 350, endPoint y: 354, distance: 71.9
click at [350, 354] on input "Shawarma Mix Offer" at bounding box center [539, 352] width 541 height 28
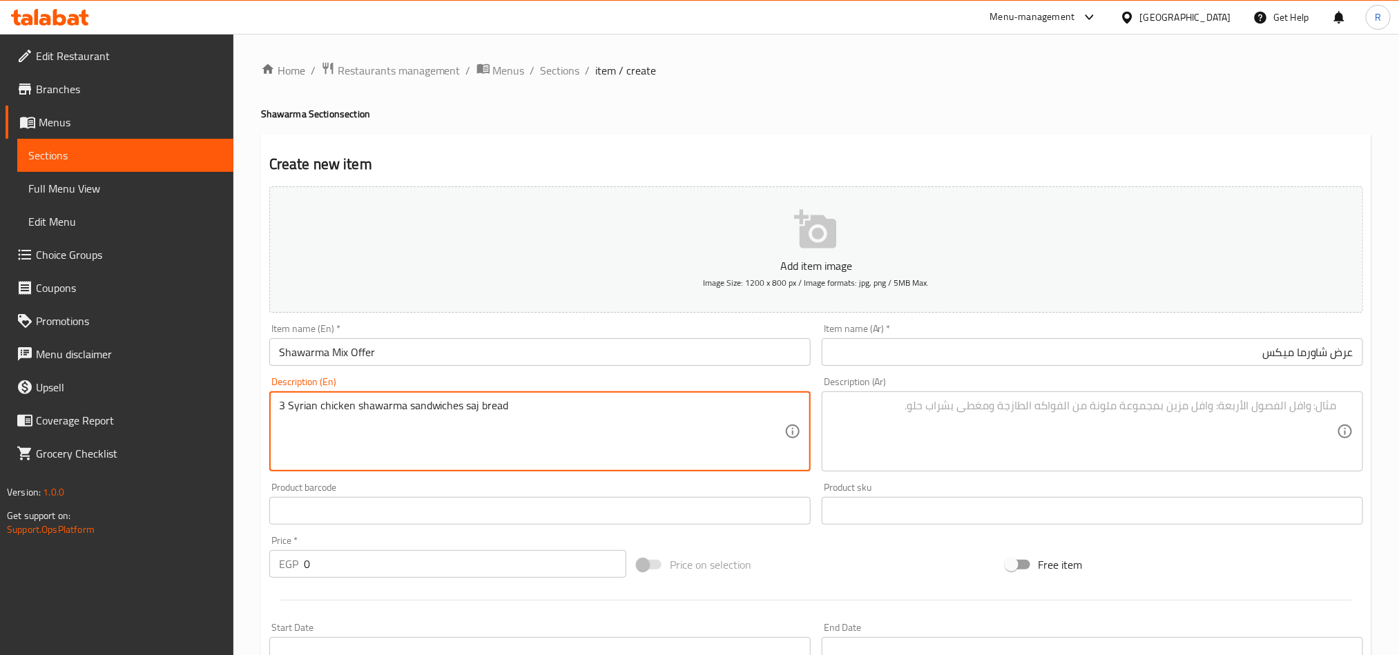
drag, startPoint x: 321, startPoint y: 405, endPoint x: 404, endPoint y: 404, distance: 82.9
paste textarea "Shawarma Mix"
click at [506, 416] on textarea "3 Syrian Shawarma Mix sandwiches saj bread" at bounding box center [532, 432] width 506 height 66
type textarea "3 Syrian Shawarma Mix sandwiches saj bread"
click at [997, 435] on textarea at bounding box center [1085, 432] width 506 height 66
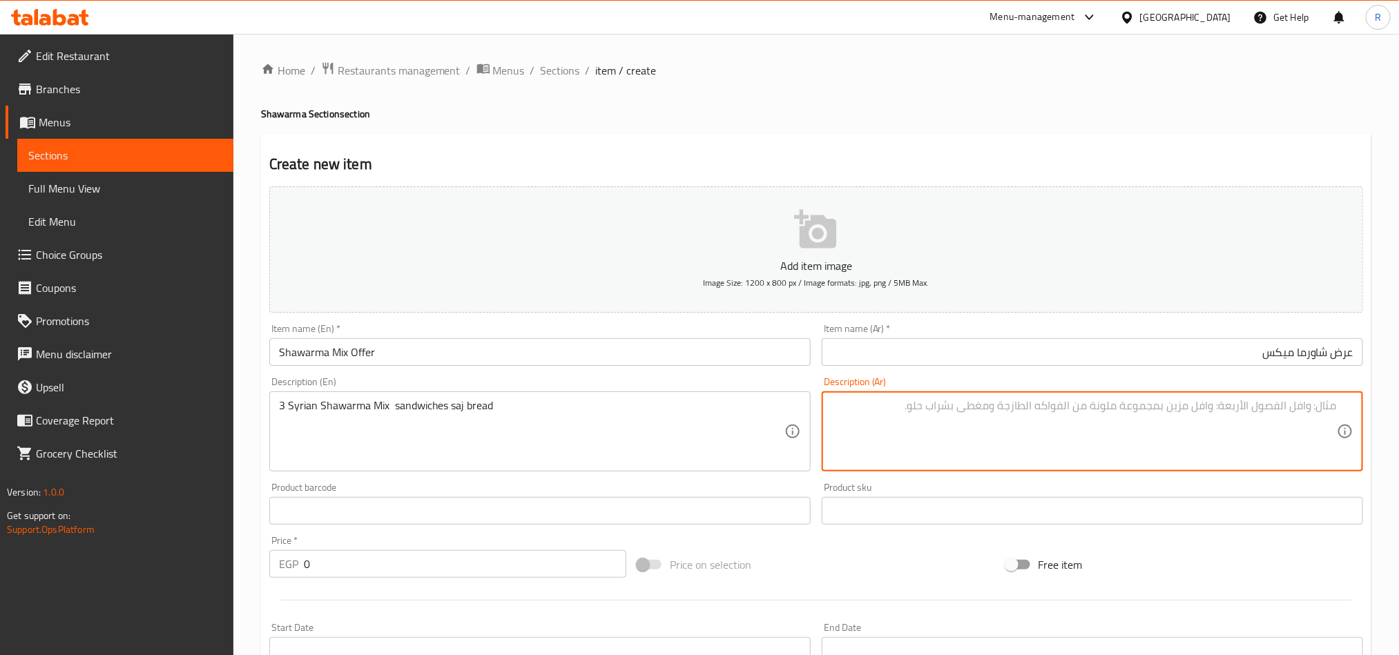
click at [1160, 425] on textarea at bounding box center [1085, 432] width 506 height 66
paste textarea "اشتري 3 سندويشات شاورما ميكس عيش صاج"
click at [1343, 411] on div "اشتري 3 سندويشات شاورما ميكس عيش صاج Description (Ar)" at bounding box center [1092, 432] width 541 height 80
click at [1326, 403] on textarea "اشتري 3 سندويشات شاورما ميكس عيش صاج" at bounding box center [1085, 432] width 506 height 66
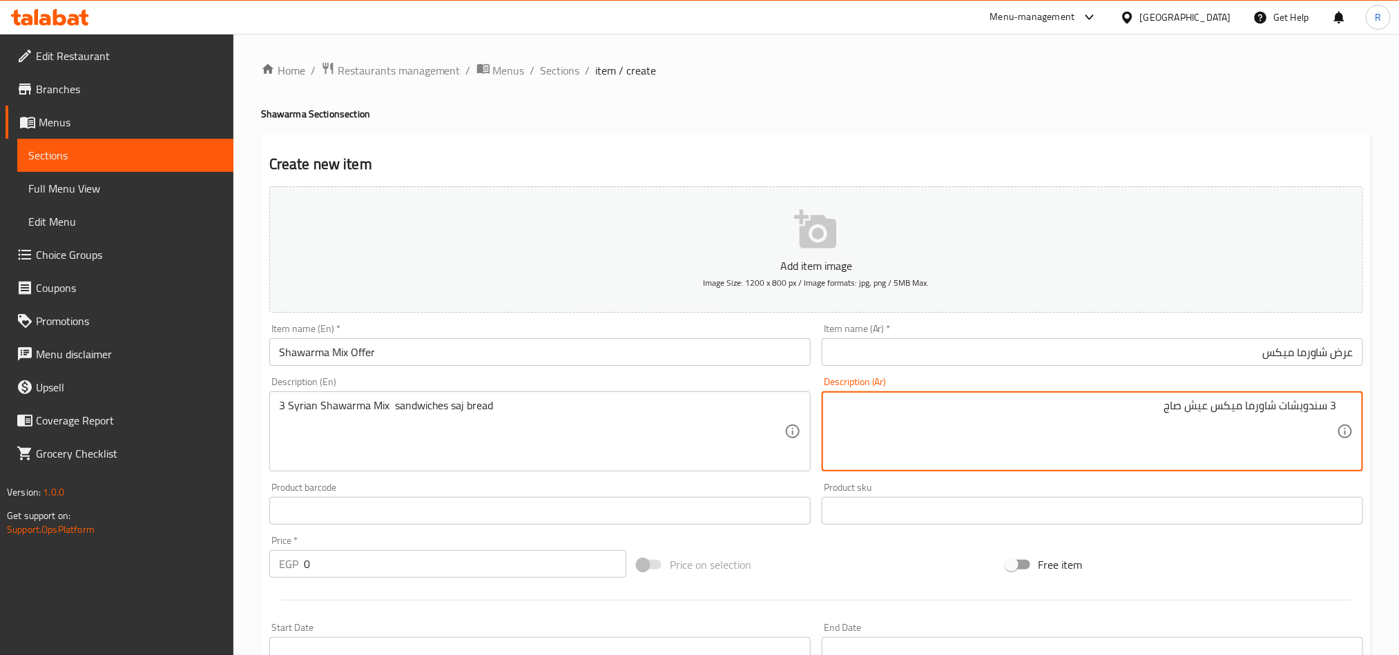
click at [1302, 408] on textarea "3 سندويشات شاورما ميكس عيش صاج" at bounding box center [1085, 432] width 506 height 66
paste textarea "اندوتش"
click at [1136, 411] on textarea "3 ساندوتش شاورما ميكس عيش صاج" at bounding box center [1085, 432] width 506 height 66
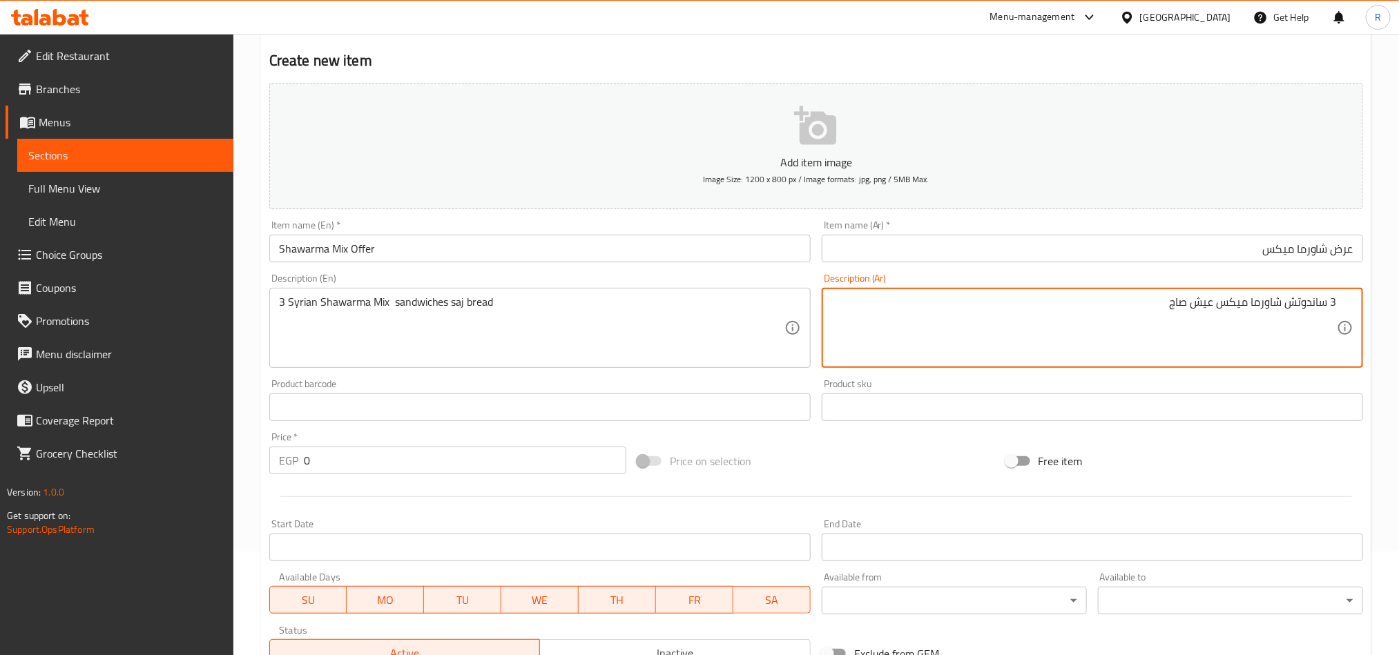
type textarea "3 ساندوتش شاورما ميكس عيش صاج"
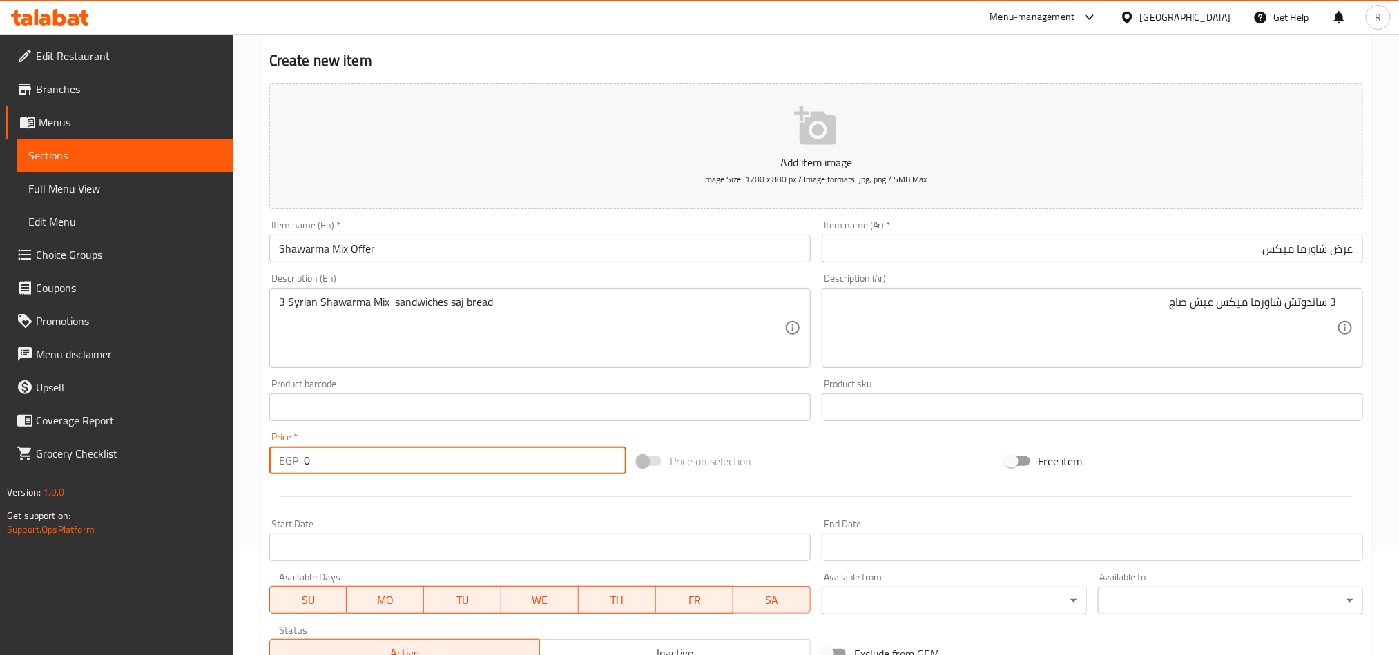
drag, startPoint x: 320, startPoint y: 450, endPoint x: 286, endPoint y: 454, distance: 34.1
click at [286, 454] on div "EGP 0 Price *" at bounding box center [447, 461] width 357 height 28
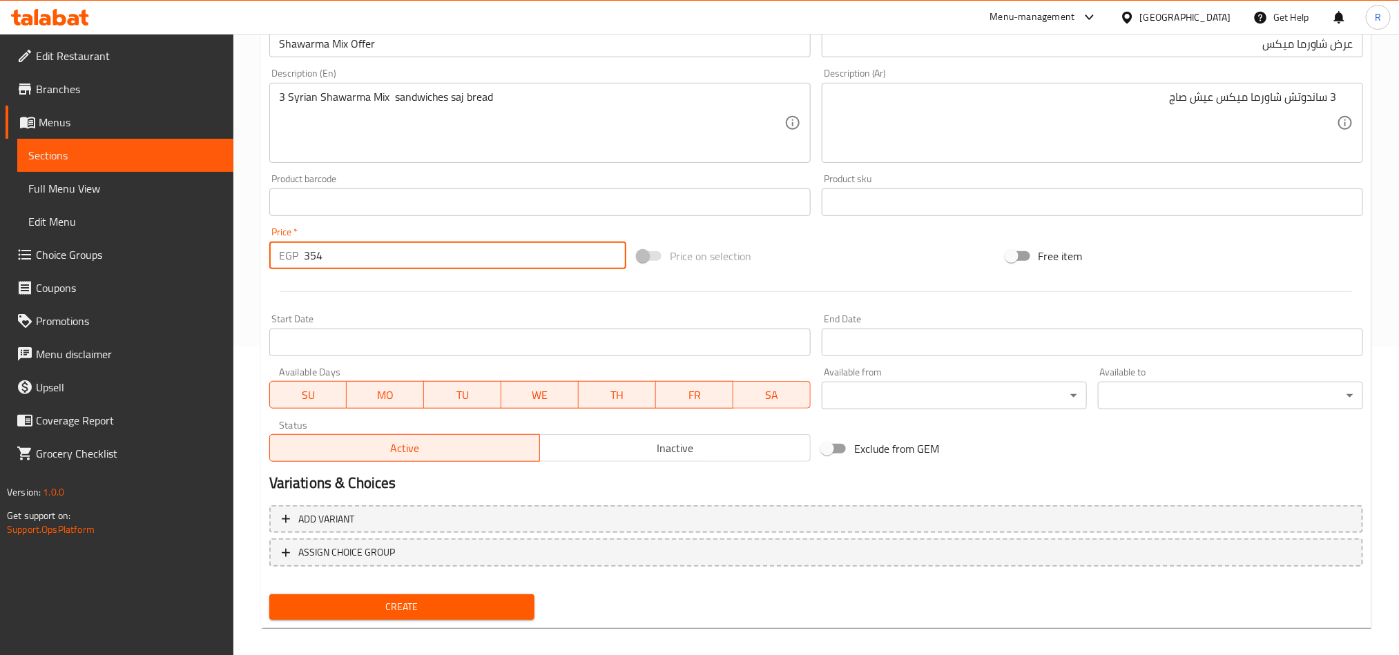
scroll to position [311, 0]
type input "354"
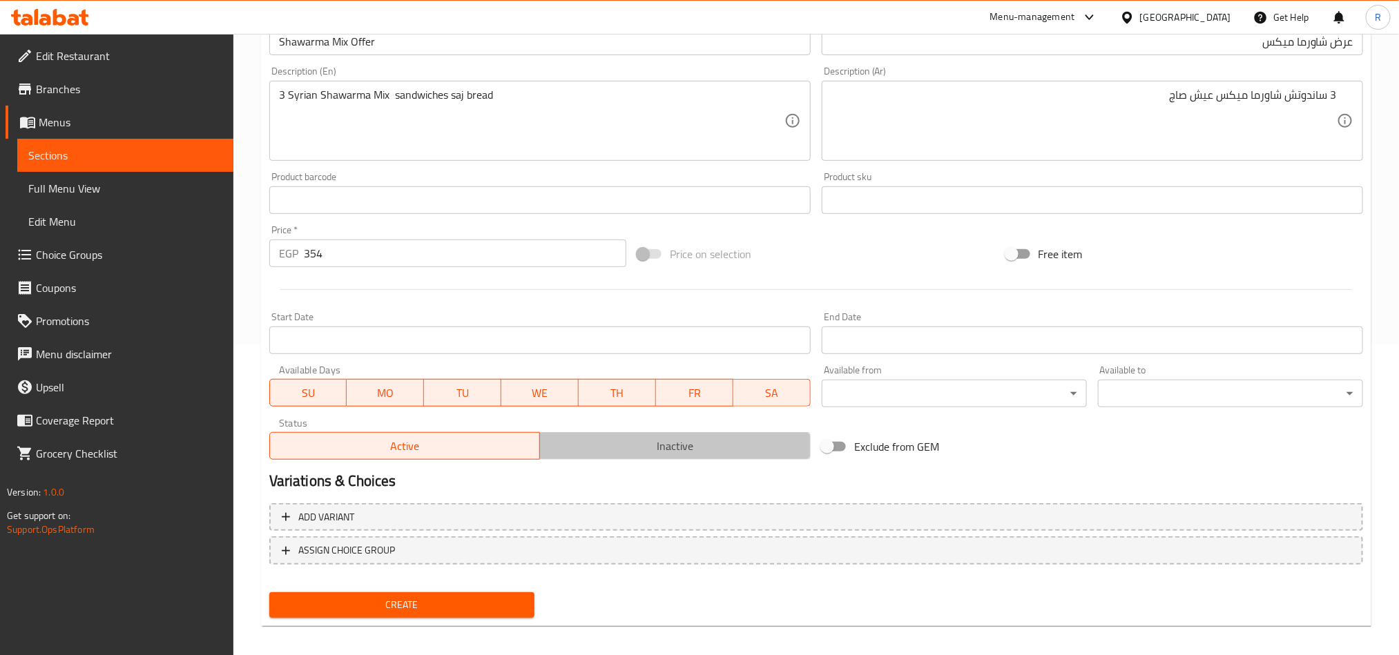
click at [637, 445] on span "Inactive" at bounding box center [676, 446] width 260 height 20
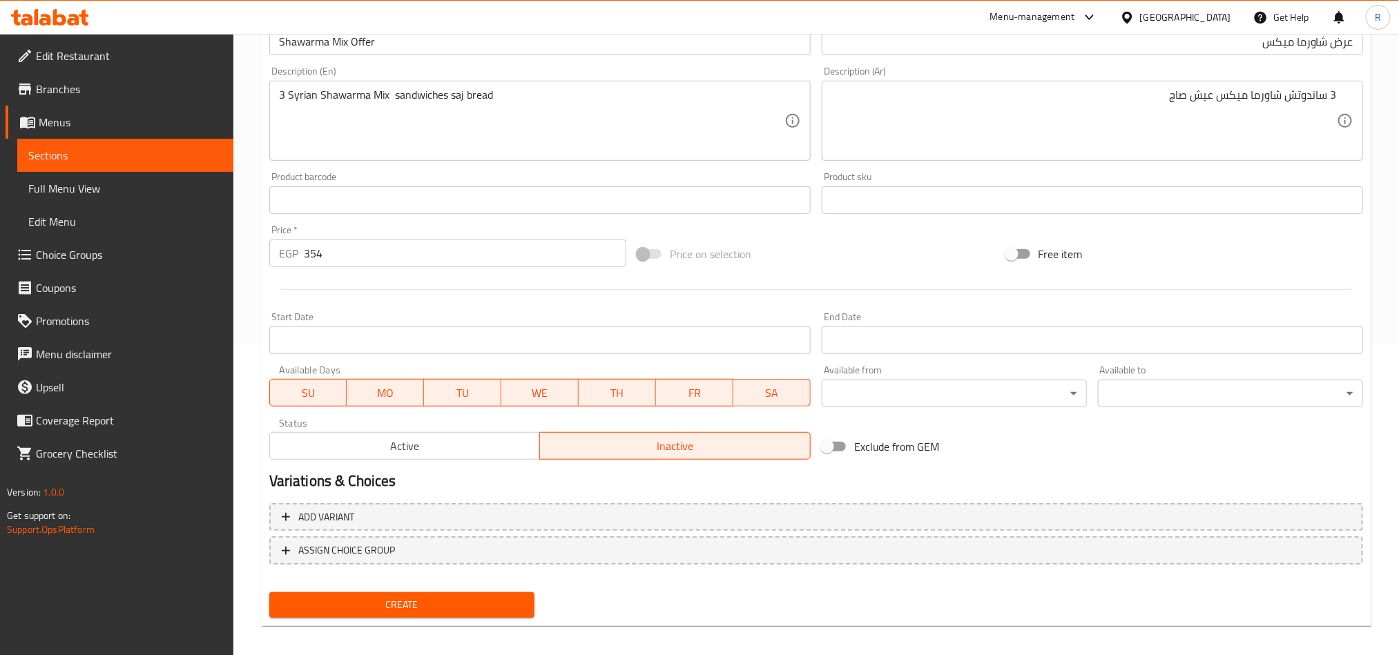
click at [649, 347] on input "Start Date" at bounding box center [539, 341] width 541 height 28
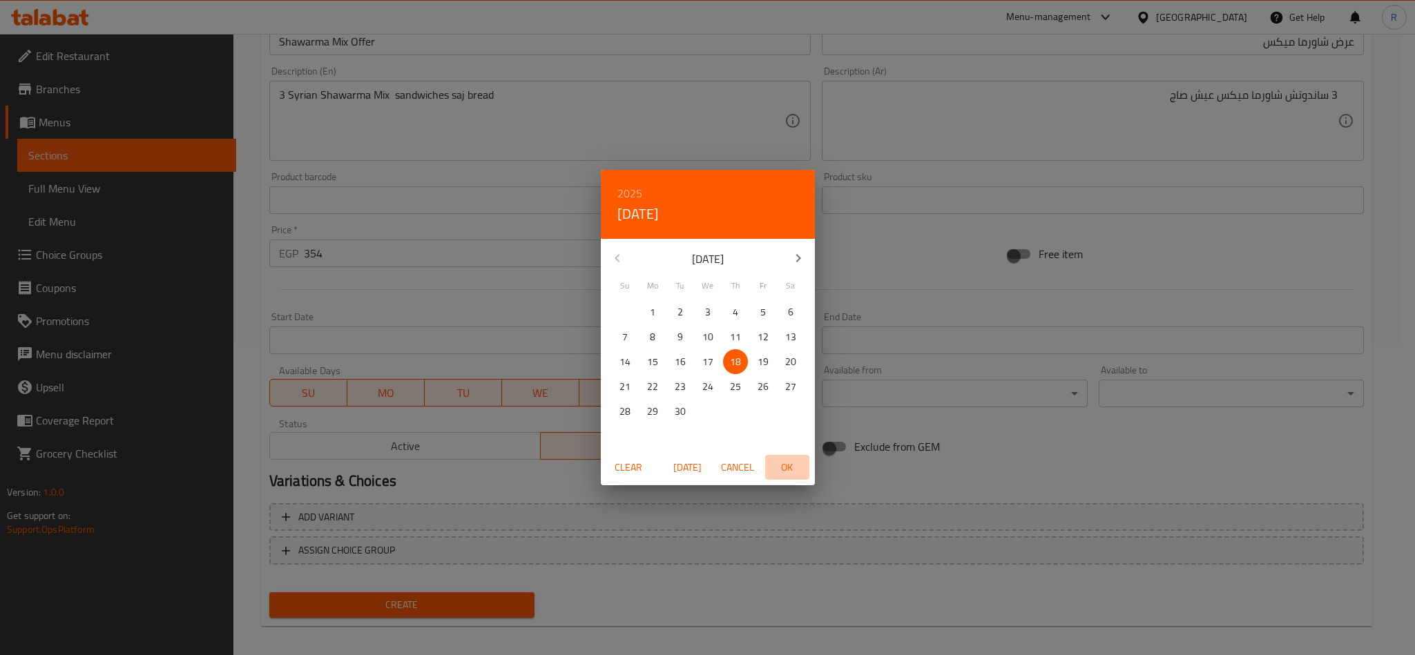
click at [786, 465] on span "OK" at bounding box center [787, 467] width 33 height 17
type input "[DATE]"
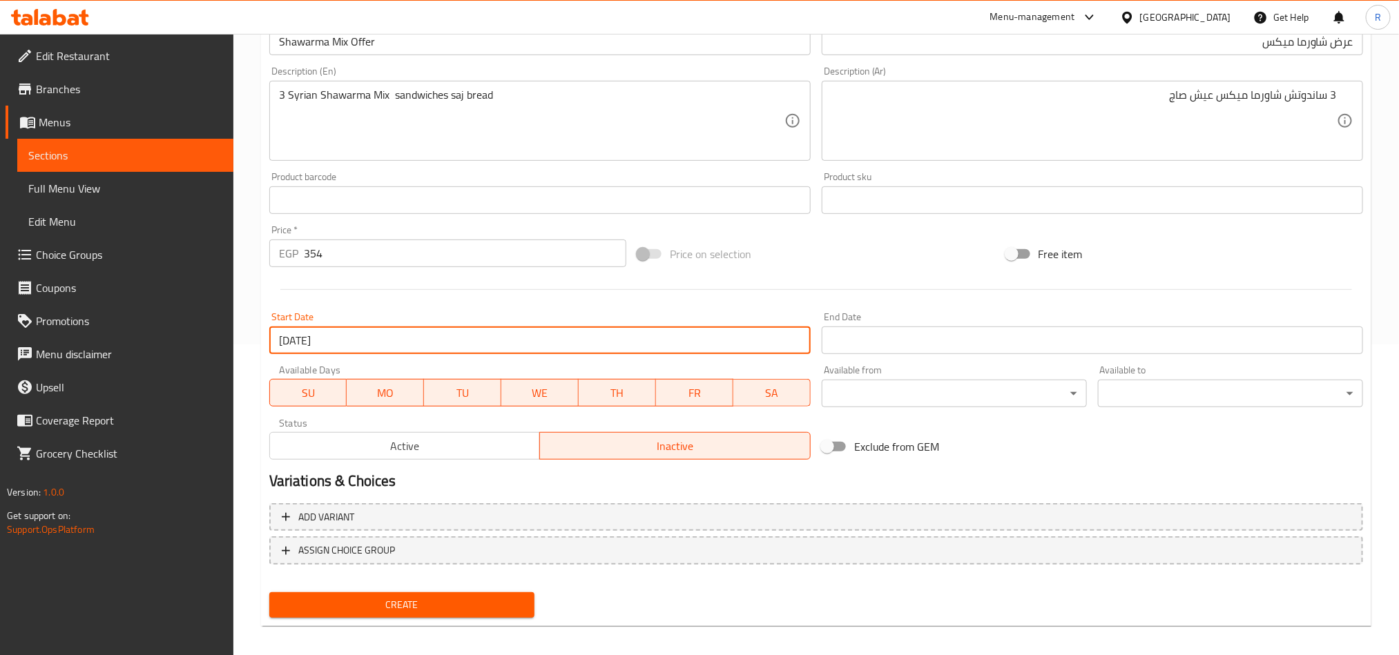
click at [885, 350] on input "Start Date" at bounding box center [1092, 341] width 541 height 28
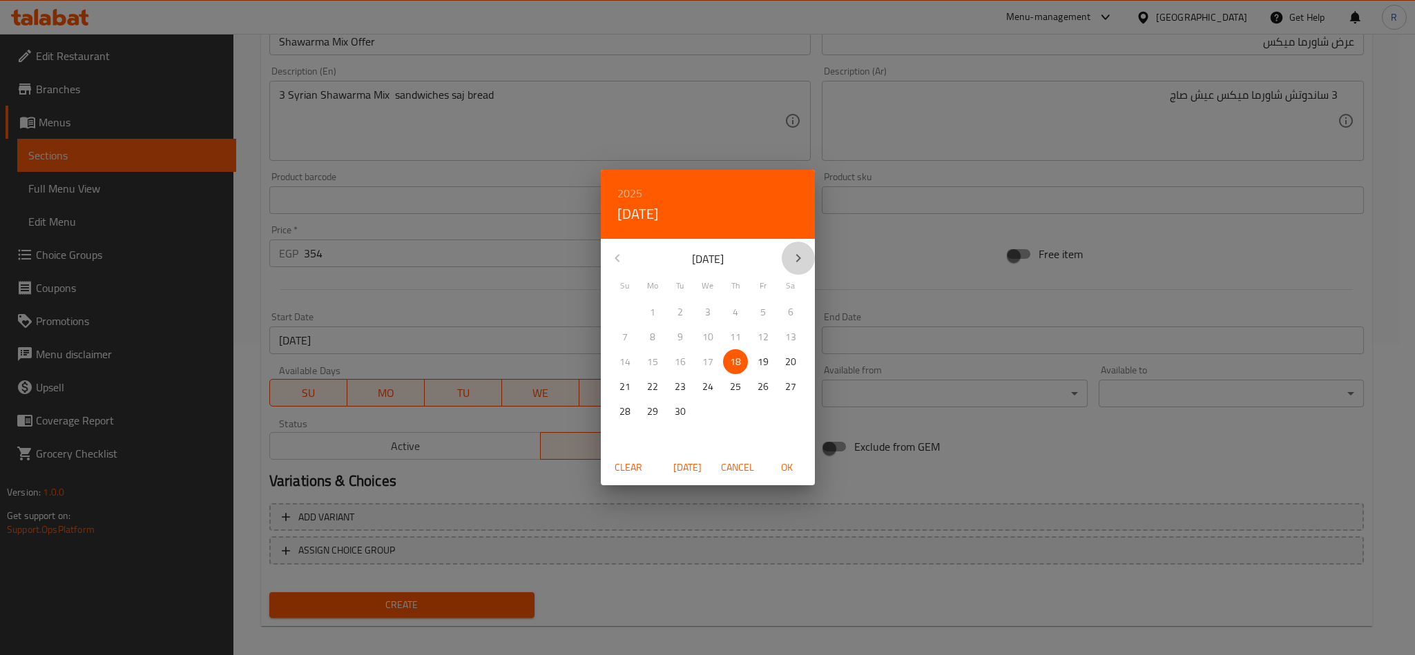
click at [790, 253] on icon "button" at bounding box center [798, 258] width 17 height 17
click at [704, 406] on p "31" at bounding box center [707, 411] width 11 height 17
click at [773, 465] on span "OK" at bounding box center [787, 467] width 33 height 17
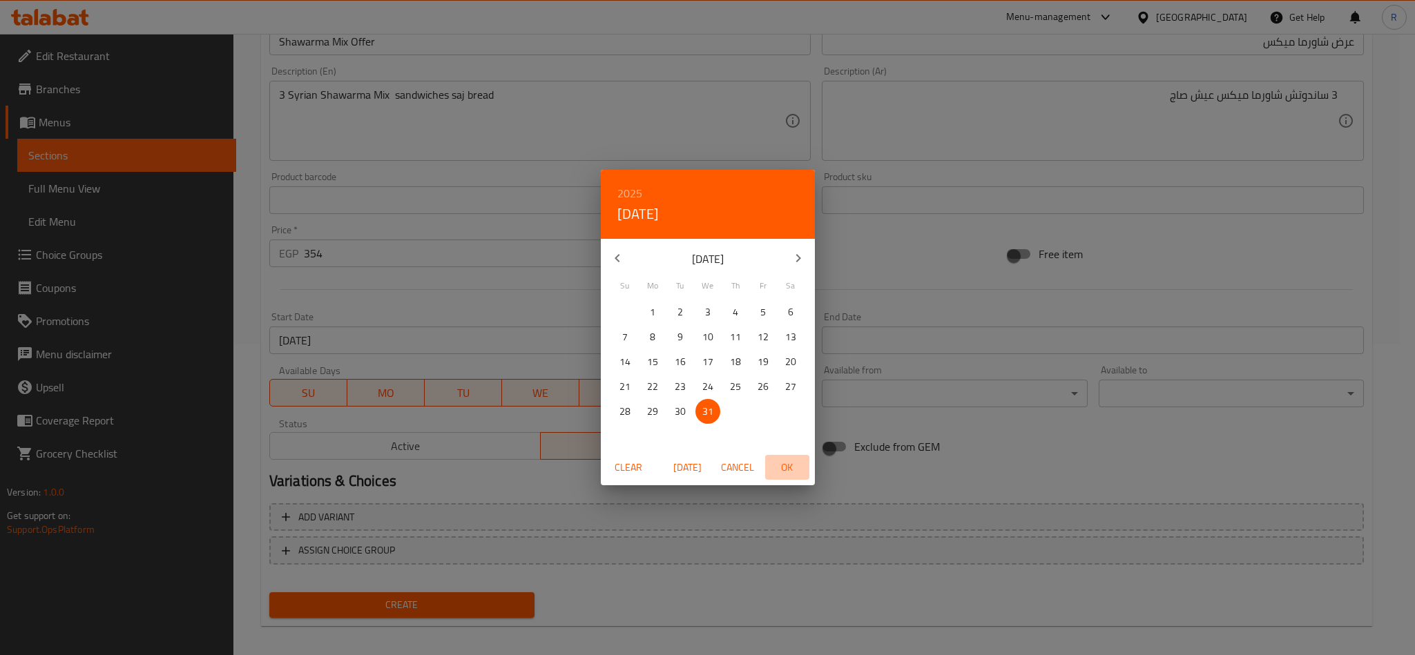
type input "[DATE]"
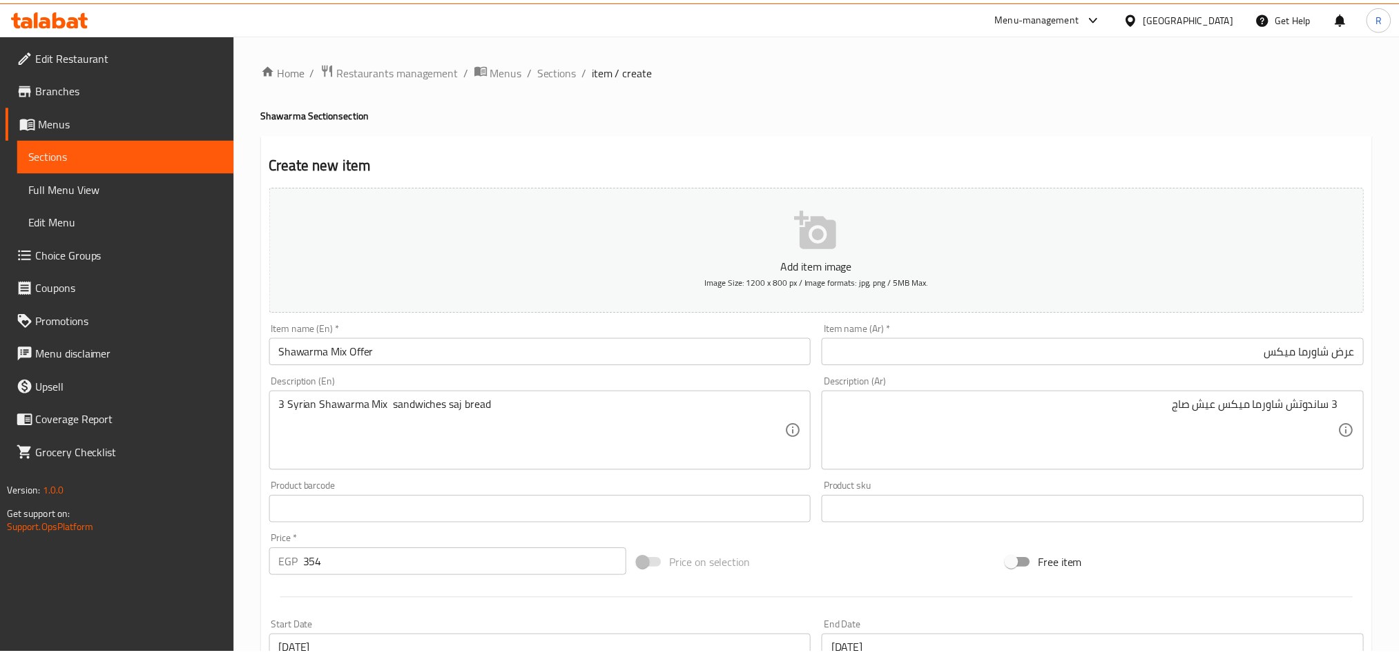
scroll to position [319, 0]
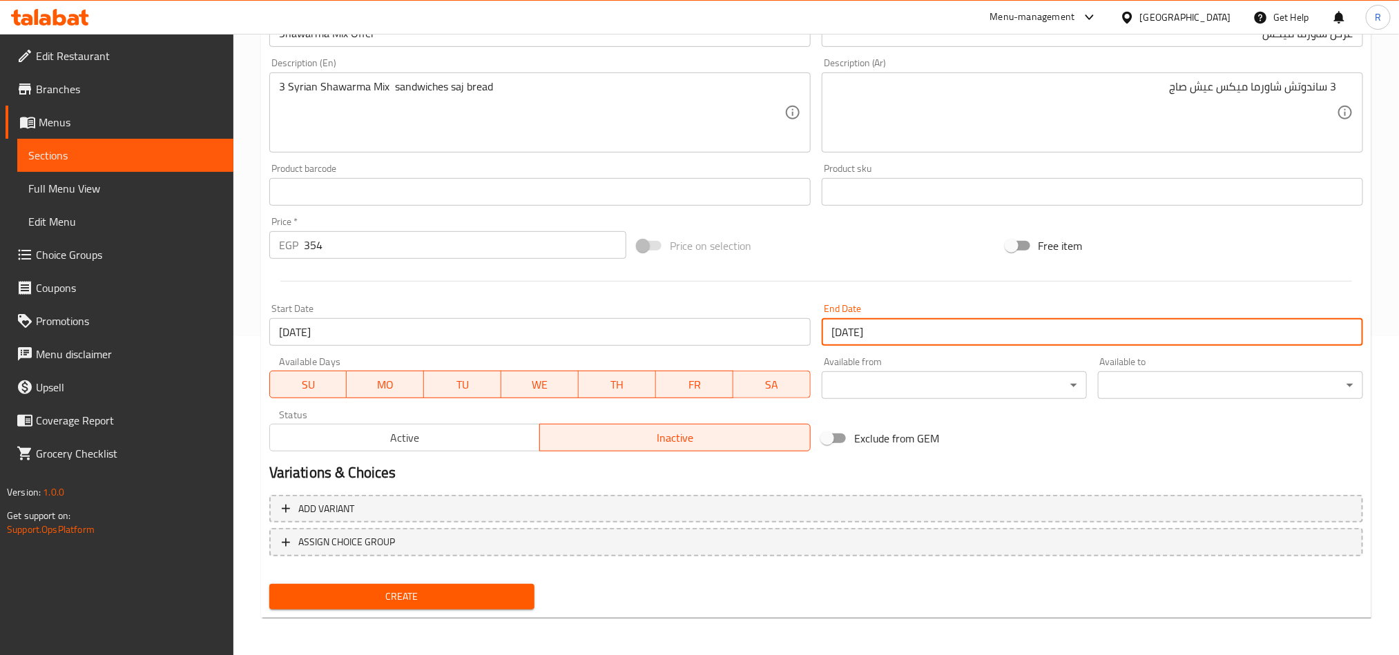
click at [504, 593] on span "Create" at bounding box center [401, 596] width 243 height 17
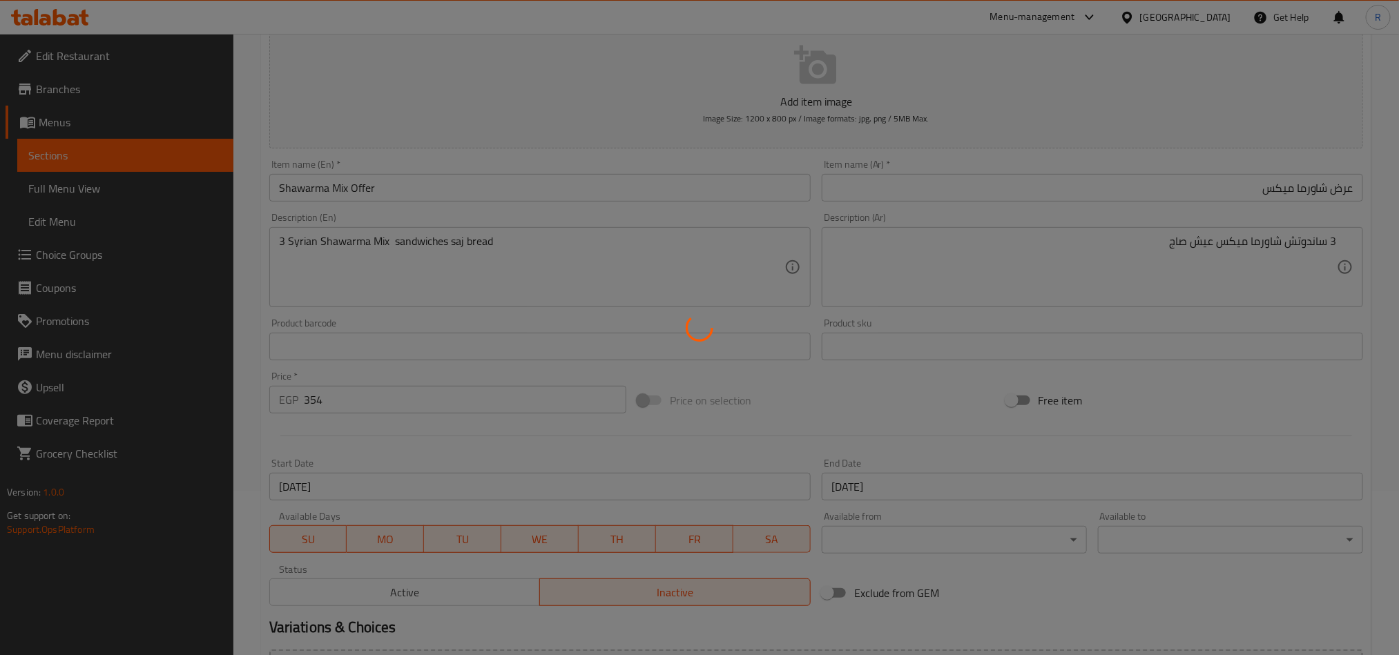
scroll to position [0, 0]
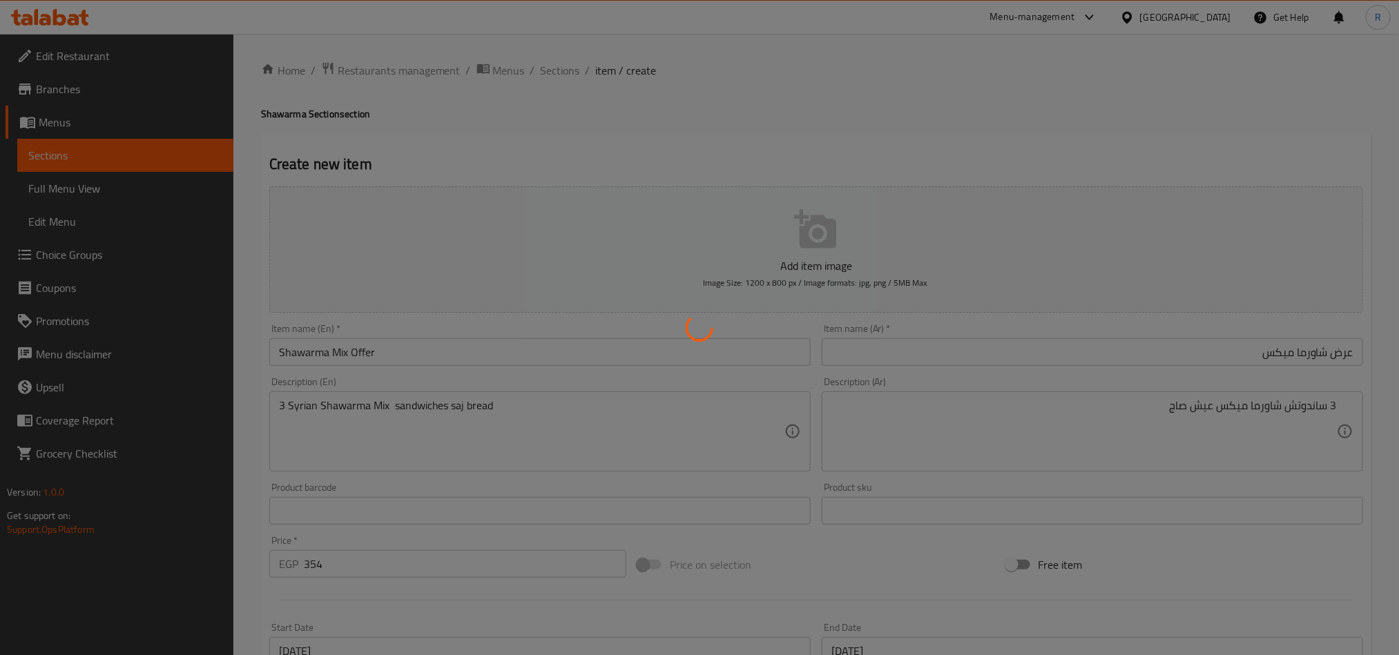
type input "0"
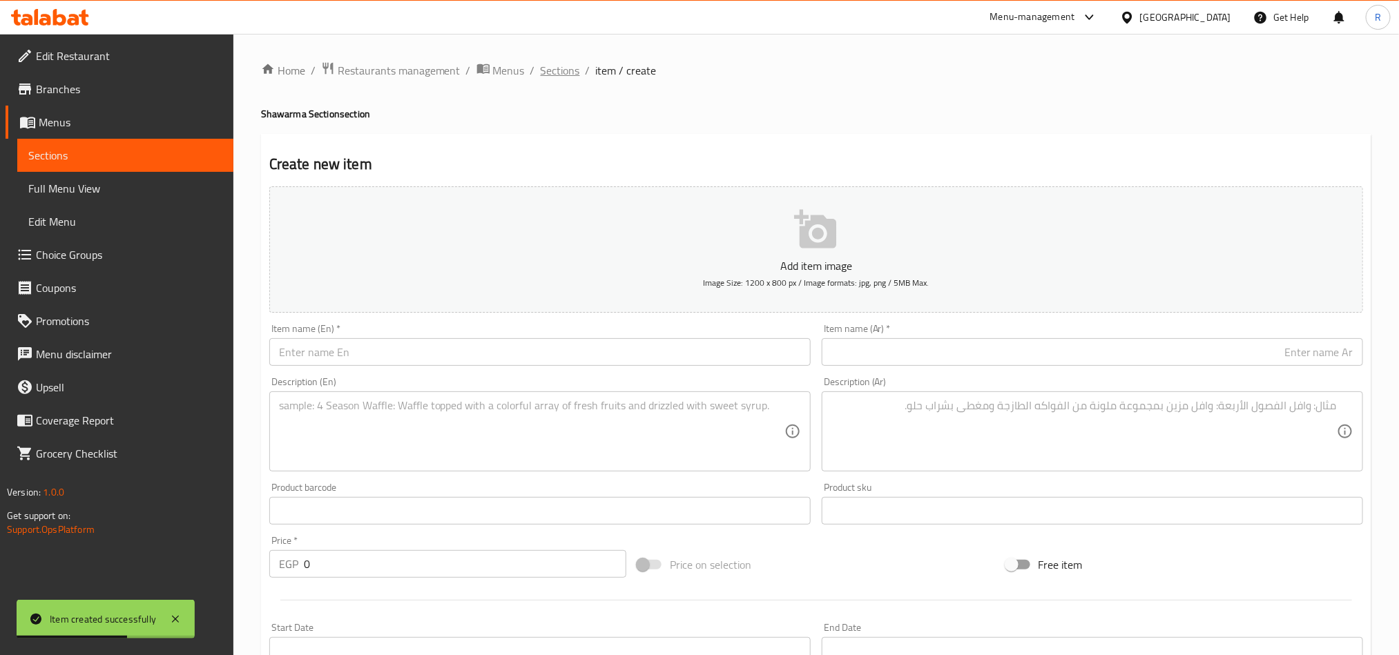
click at [552, 73] on span "Sections" at bounding box center [560, 70] width 39 height 17
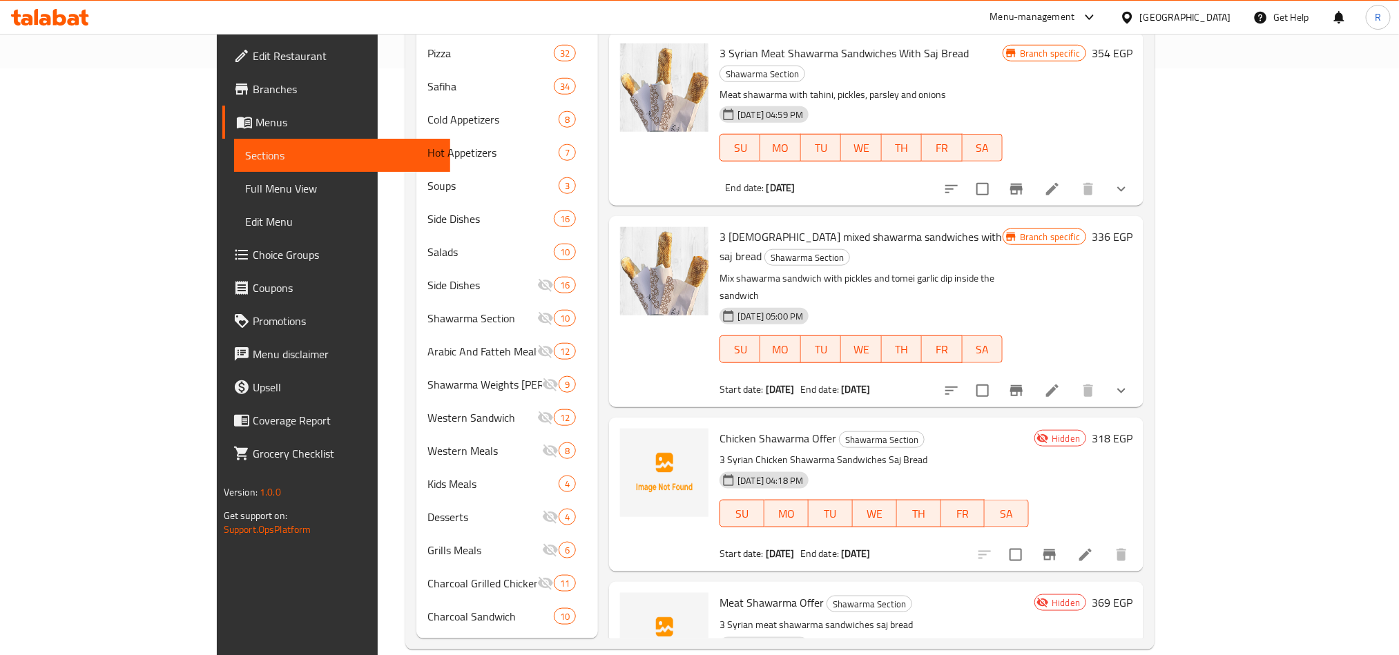
scroll to position [1480, 0]
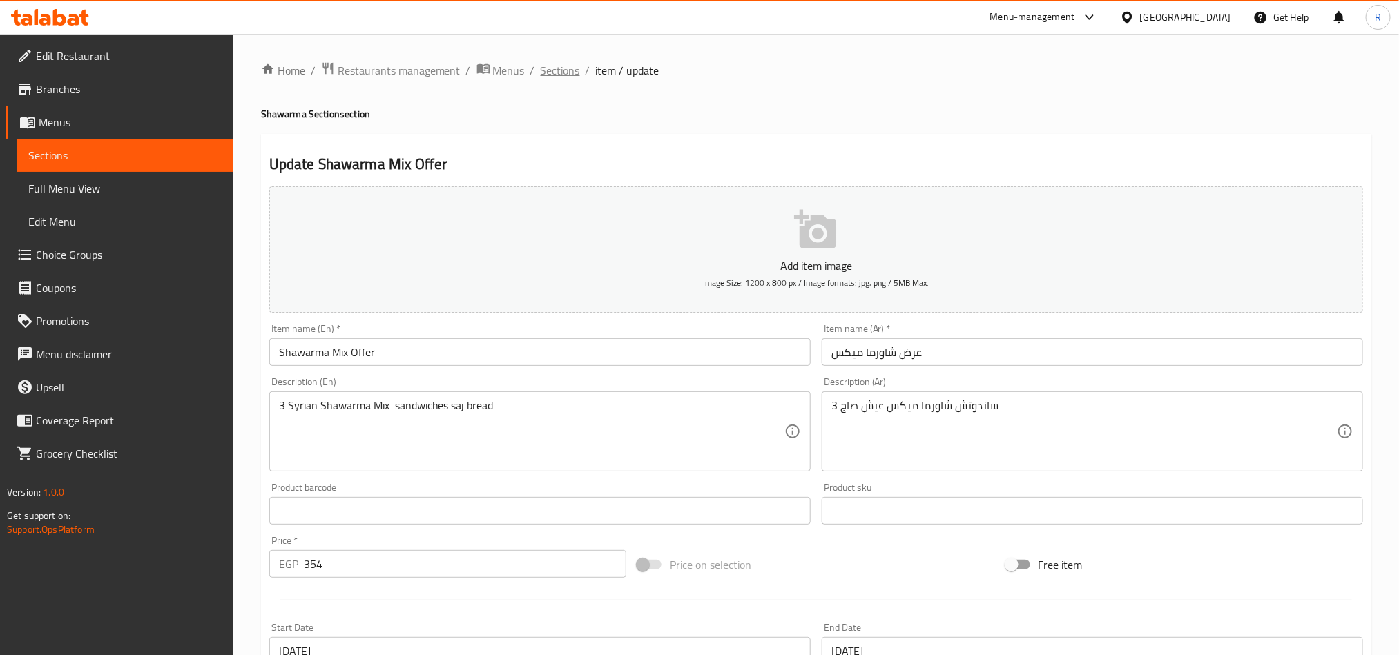
click at [566, 69] on span "Sections" at bounding box center [560, 70] width 39 height 17
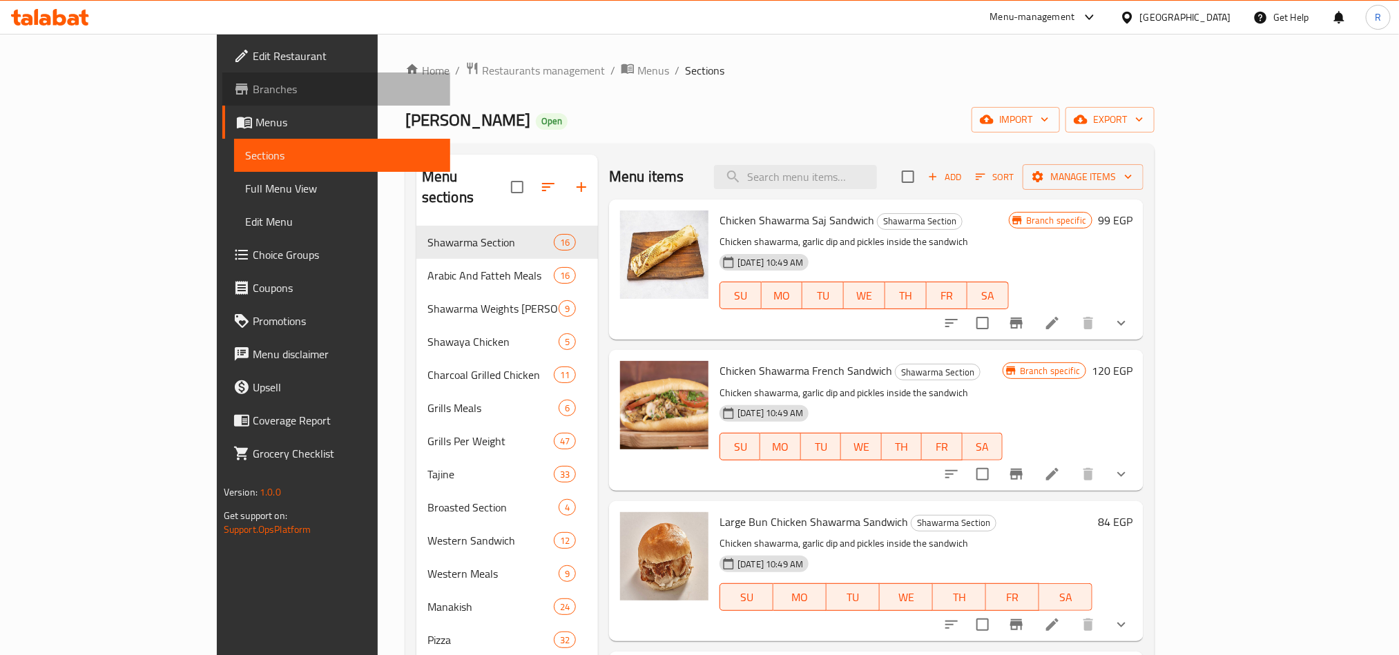
click at [253, 90] on span "Branches" at bounding box center [346, 89] width 186 height 17
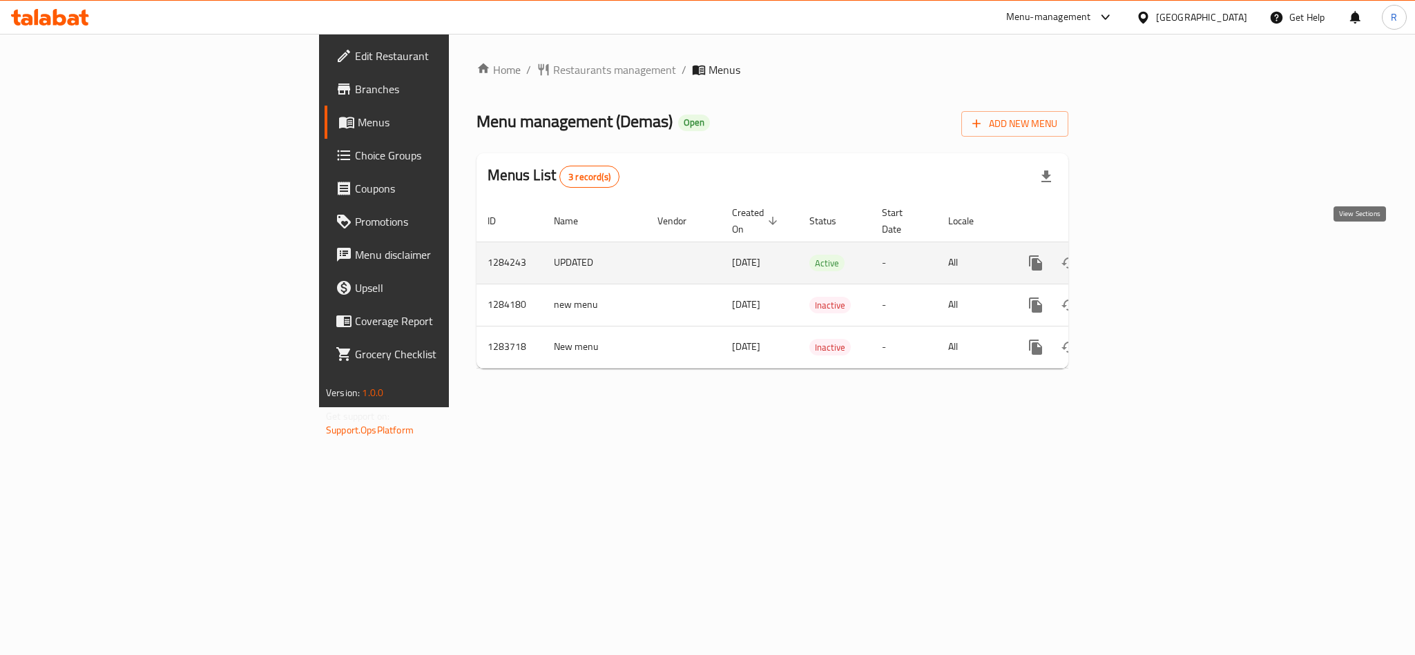
click at [1144, 255] on icon "enhanced table" at bounding box center [1135, 263] width 17 height 17
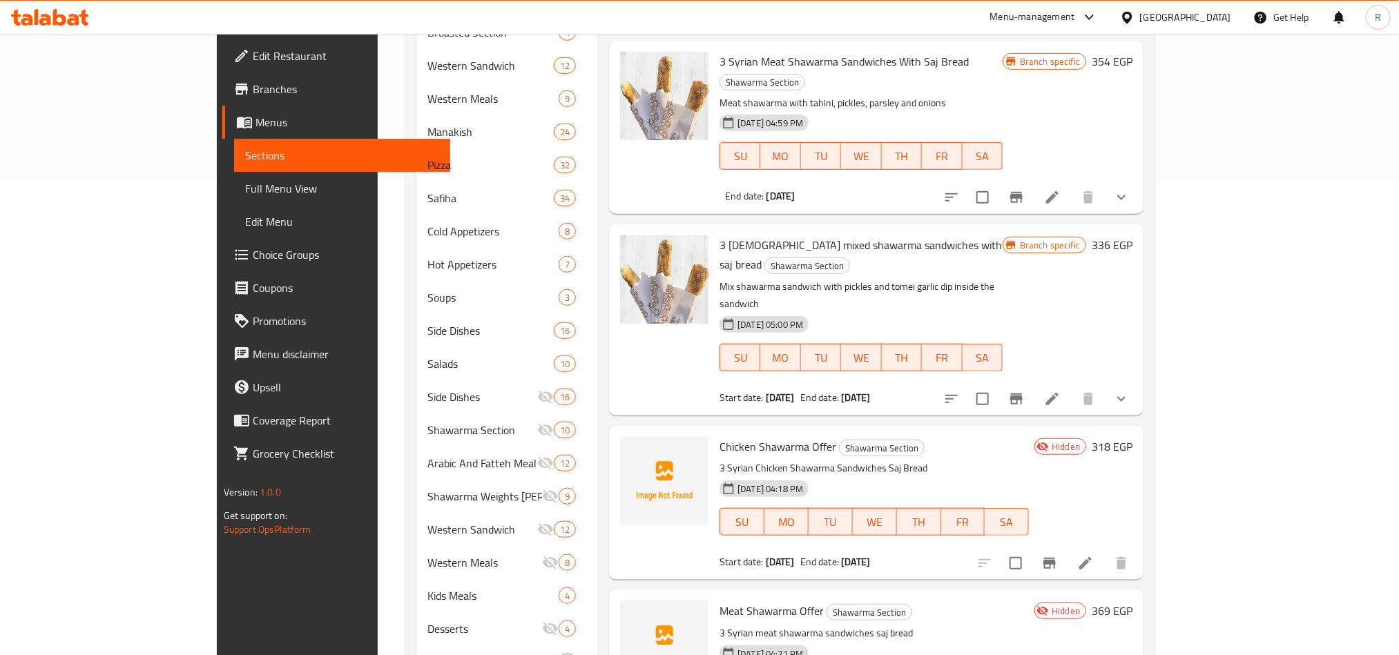
scroll to position [518, 0]
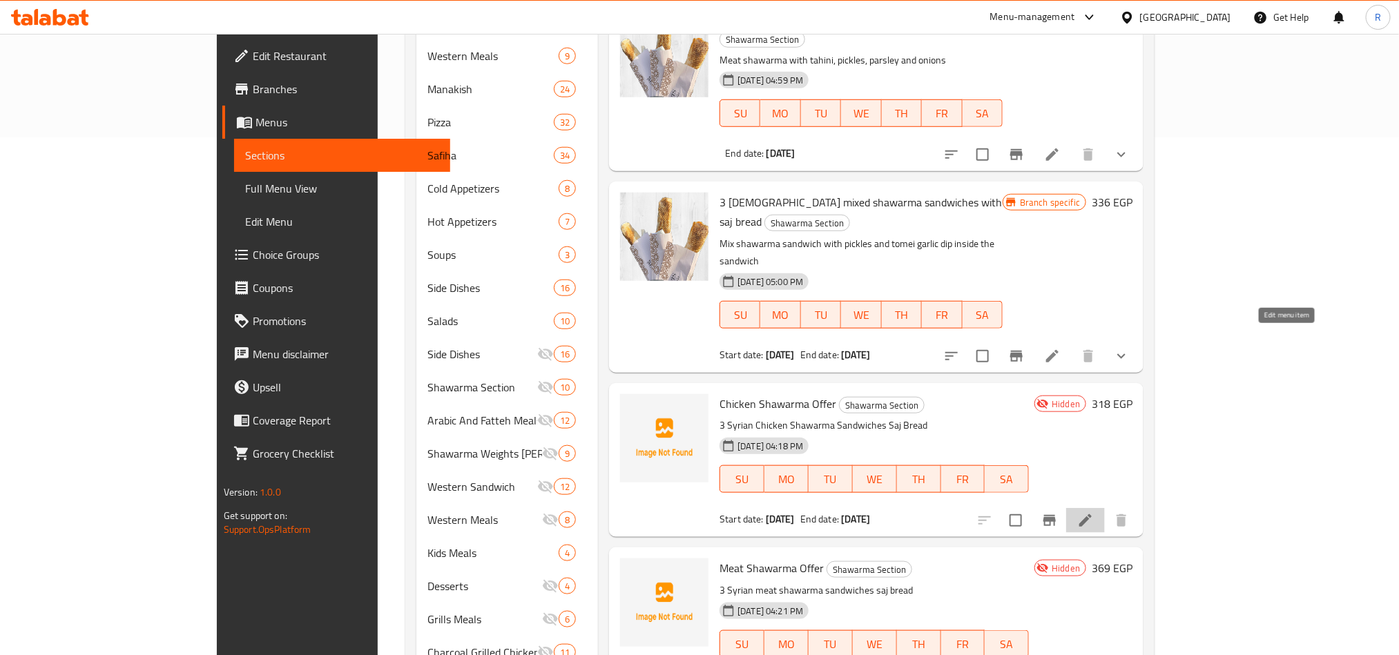
click at [1094, 512] on icon at bounding box center [1085, 520] width 17 height 17
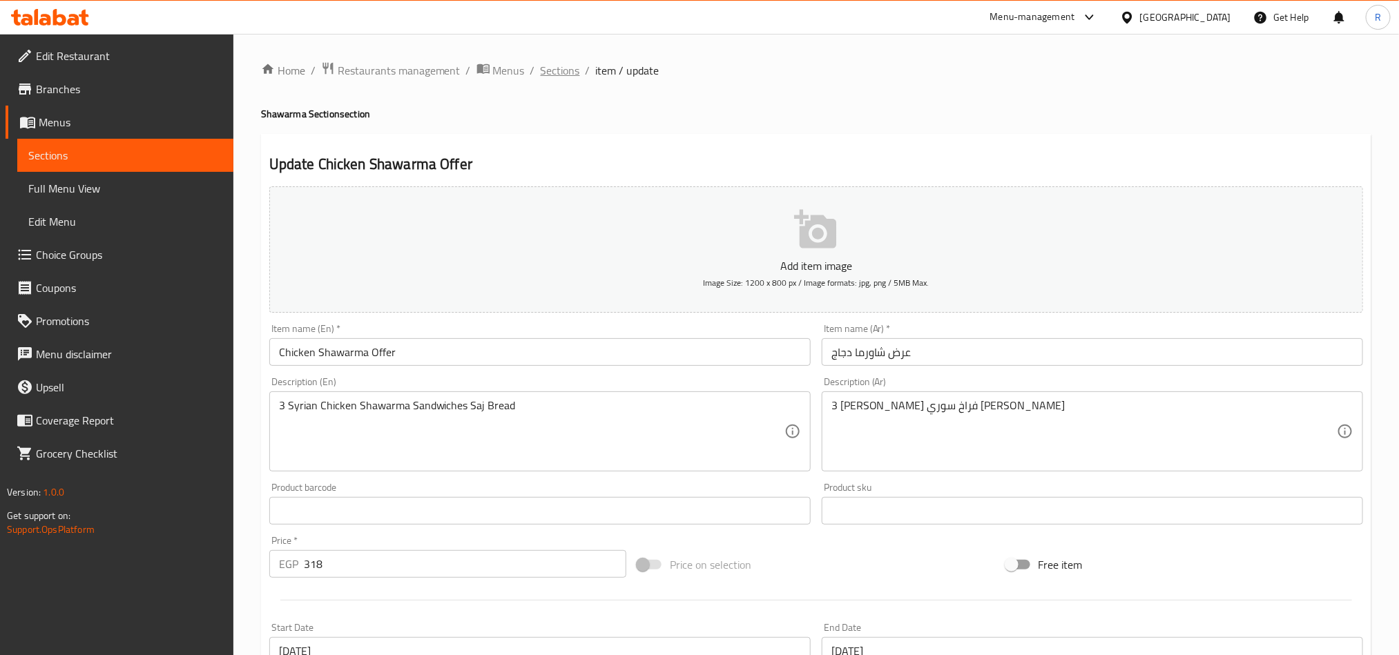
click at [547, 65] on span "Sections" at bounding box center [560, 70] width 39 height 17
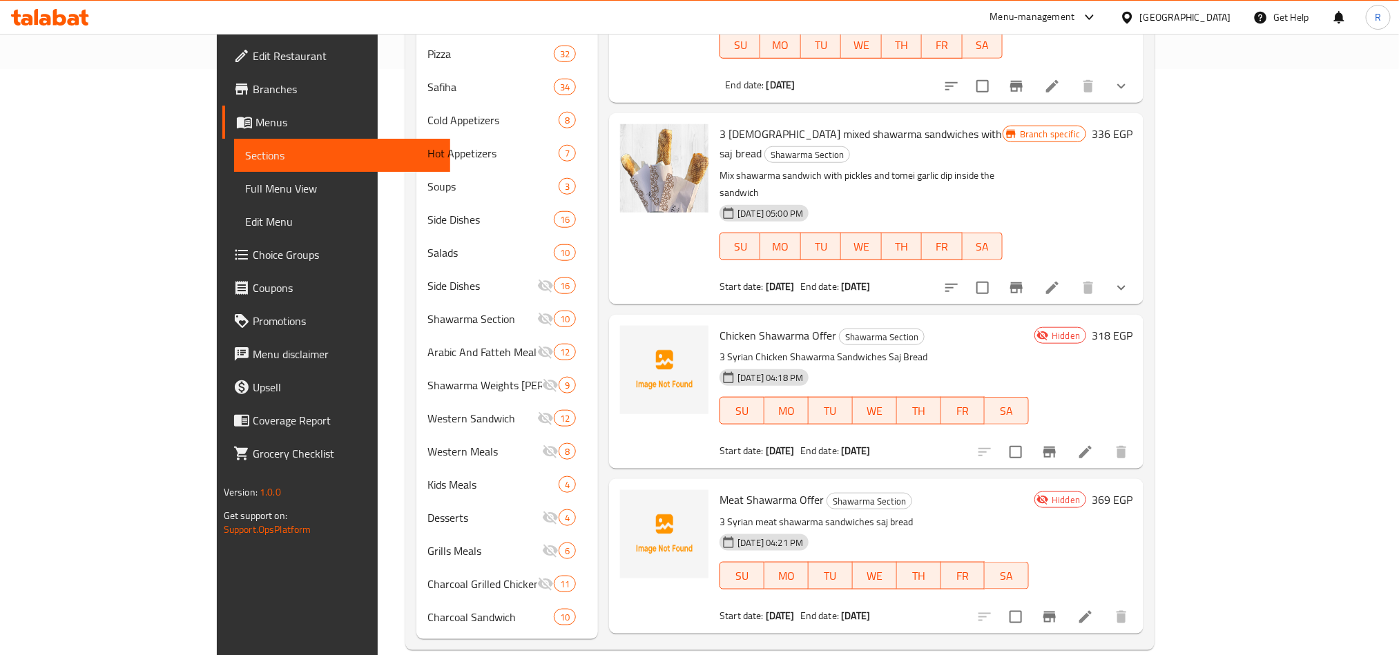
scroll to position [587, 0]
click at [1092, 611] on icon at bounding box center [1085, 617] width 12 height 12
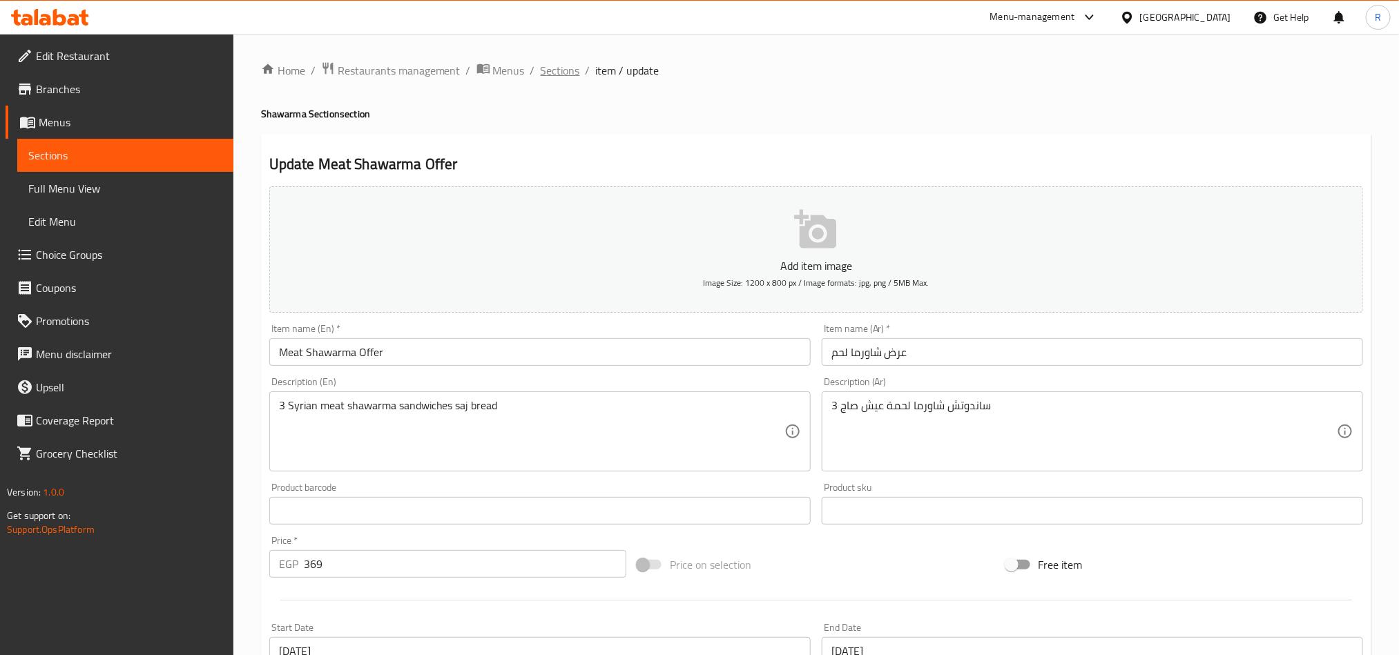
click at [541, 70] on span "Sections" at bounding box center [560, 70] width 39 height 17
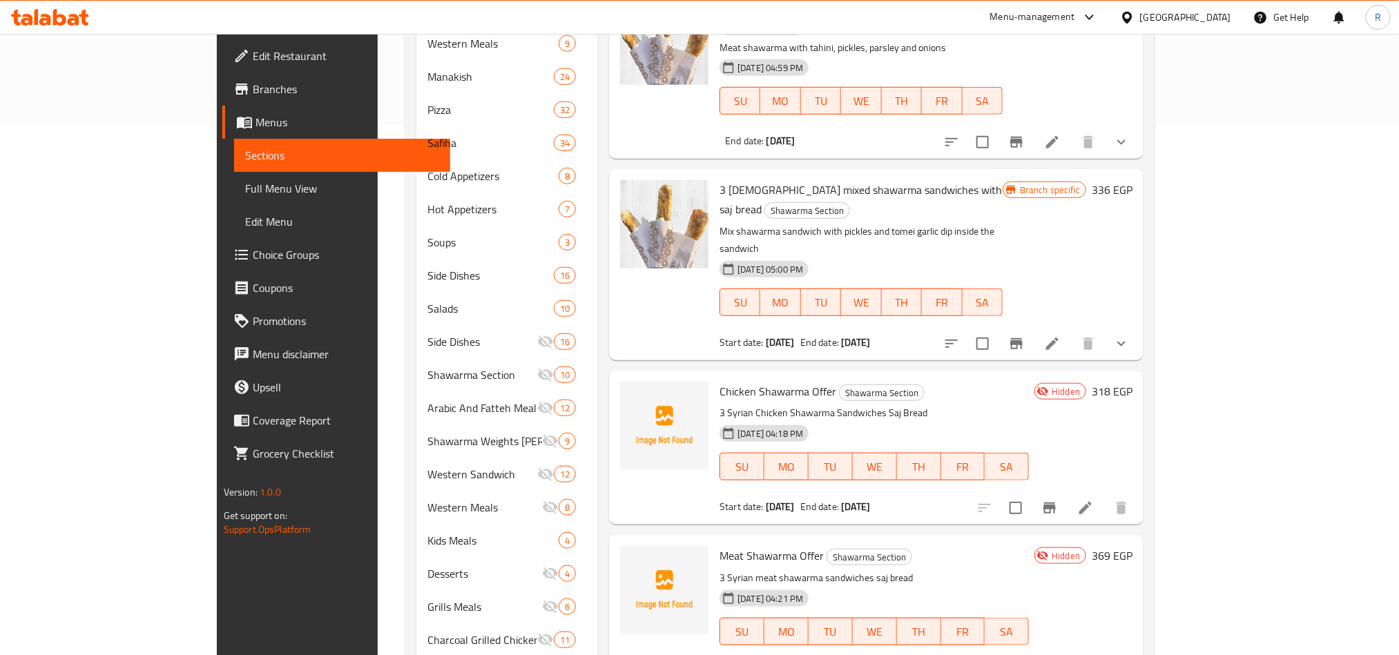
scroll to position [587, 0]
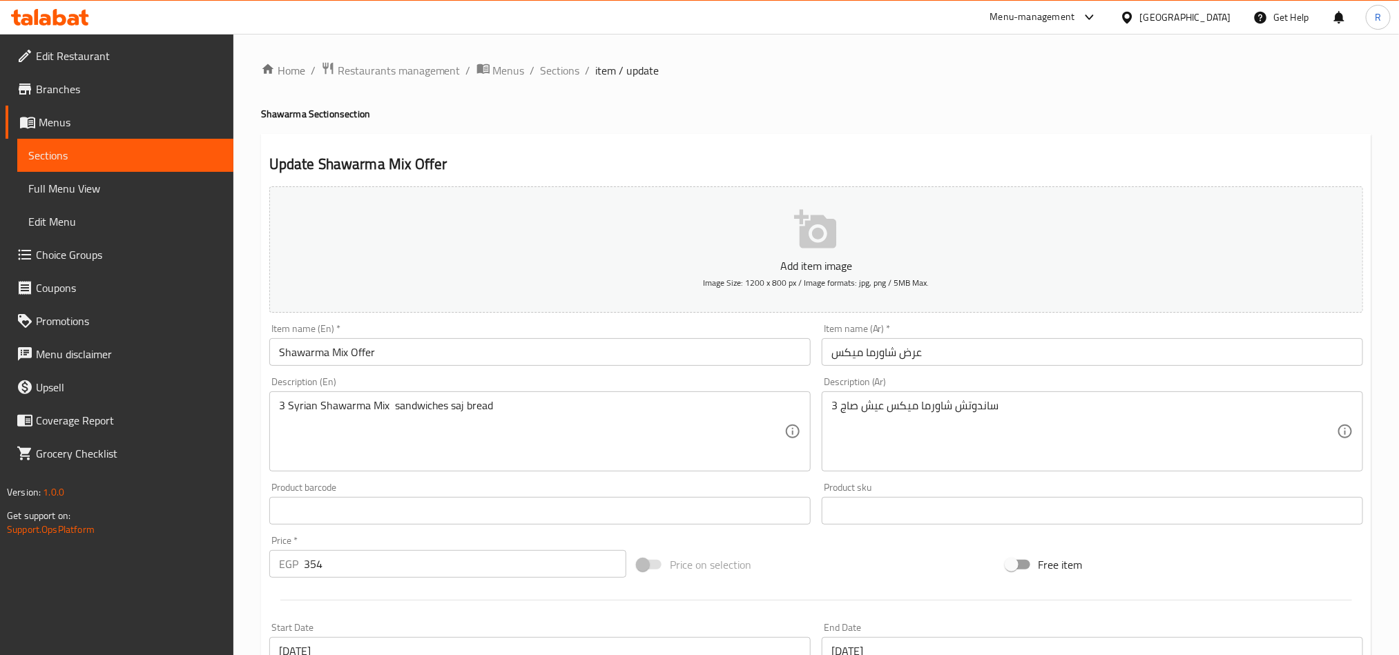
drag, startPoint x: 574, startPoint y: 75, endPoint x: 854, endPoint y: 93, distance: 281.0
click at [574, 75] on span "Sections" at bounding box center [560, 70] width 39 height 17
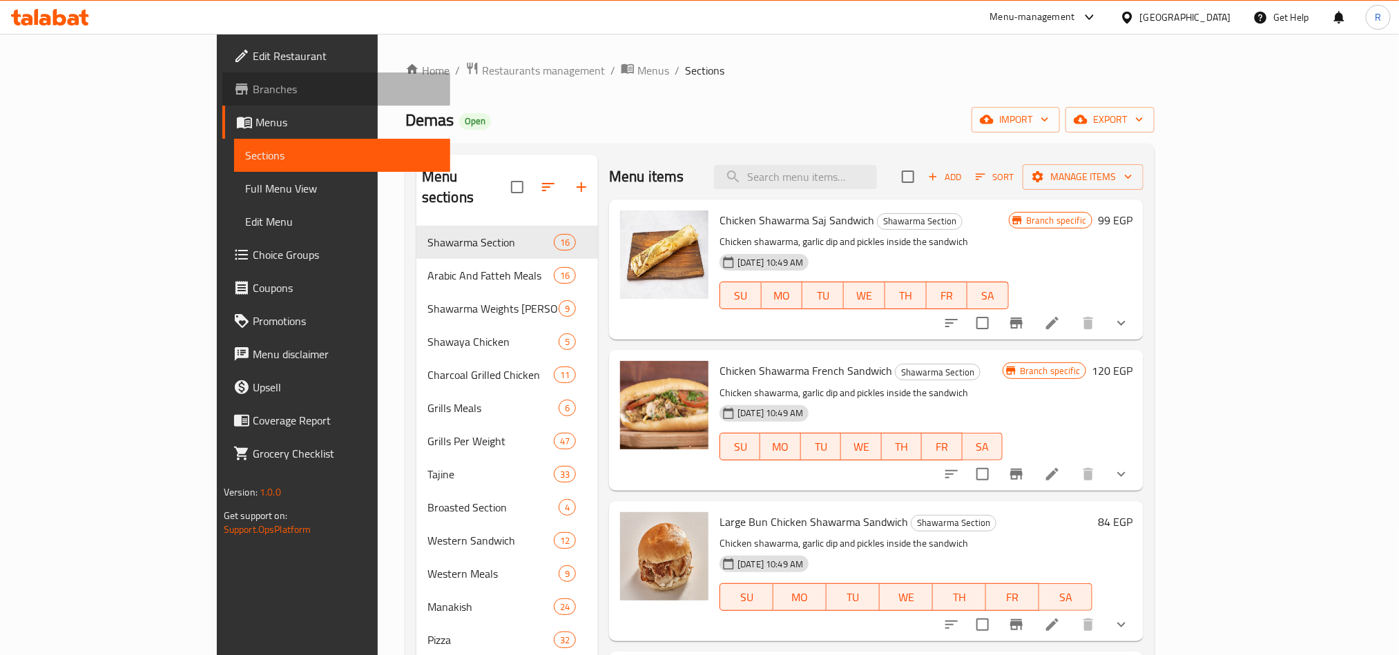
click at [253, 96] on span "Branches" at bounding box center [346, 89] width 186 height 17
